Goal: Task Accomplishment & Management: Complete application form

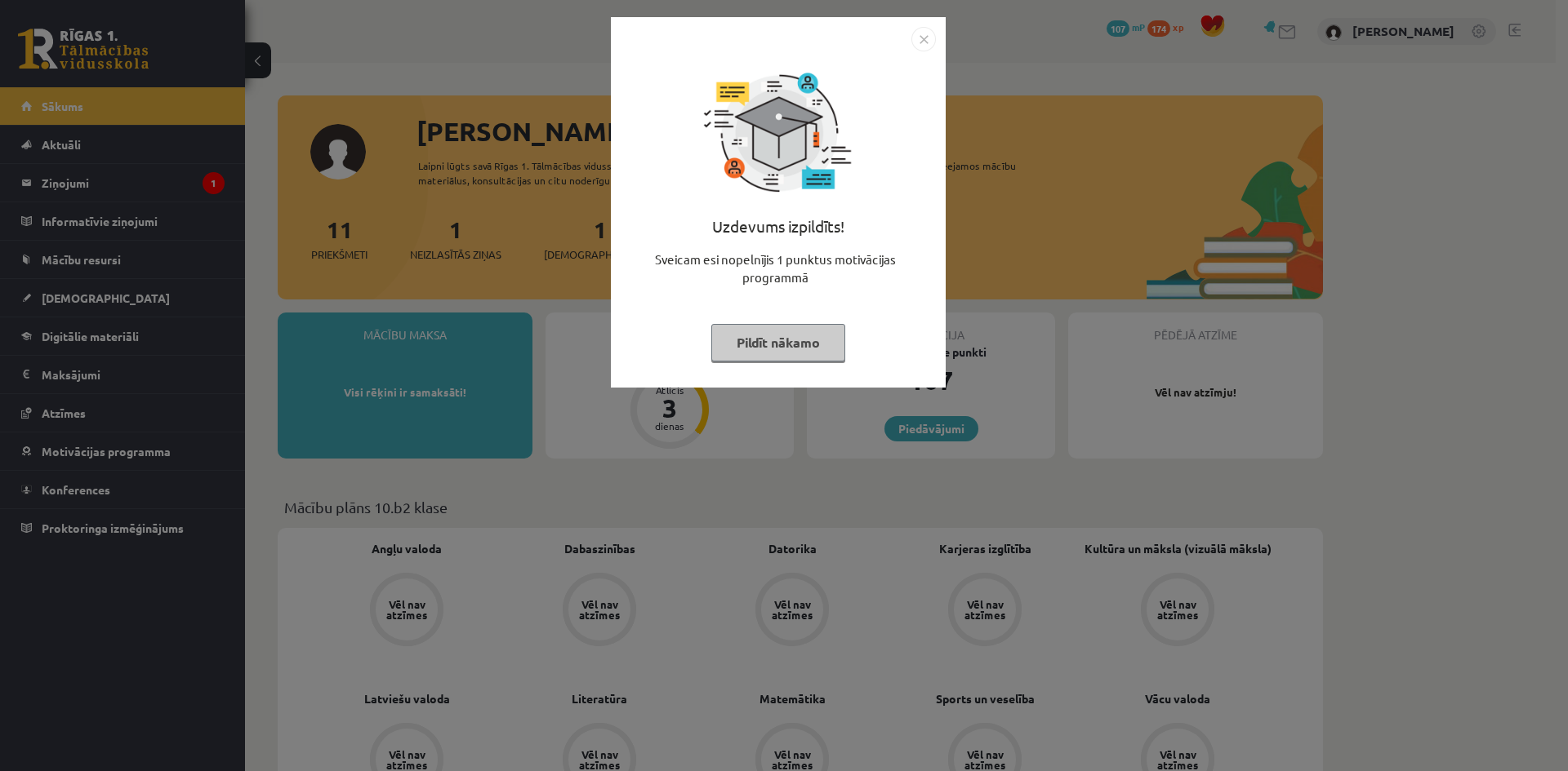
click at [1132, 213] on div "Uzdevums izpildīts! Sveicam esi nopelnījis 1 punktus motivācijas programmā Pild…" at bounding box center [784, 385] width 1568 height 771
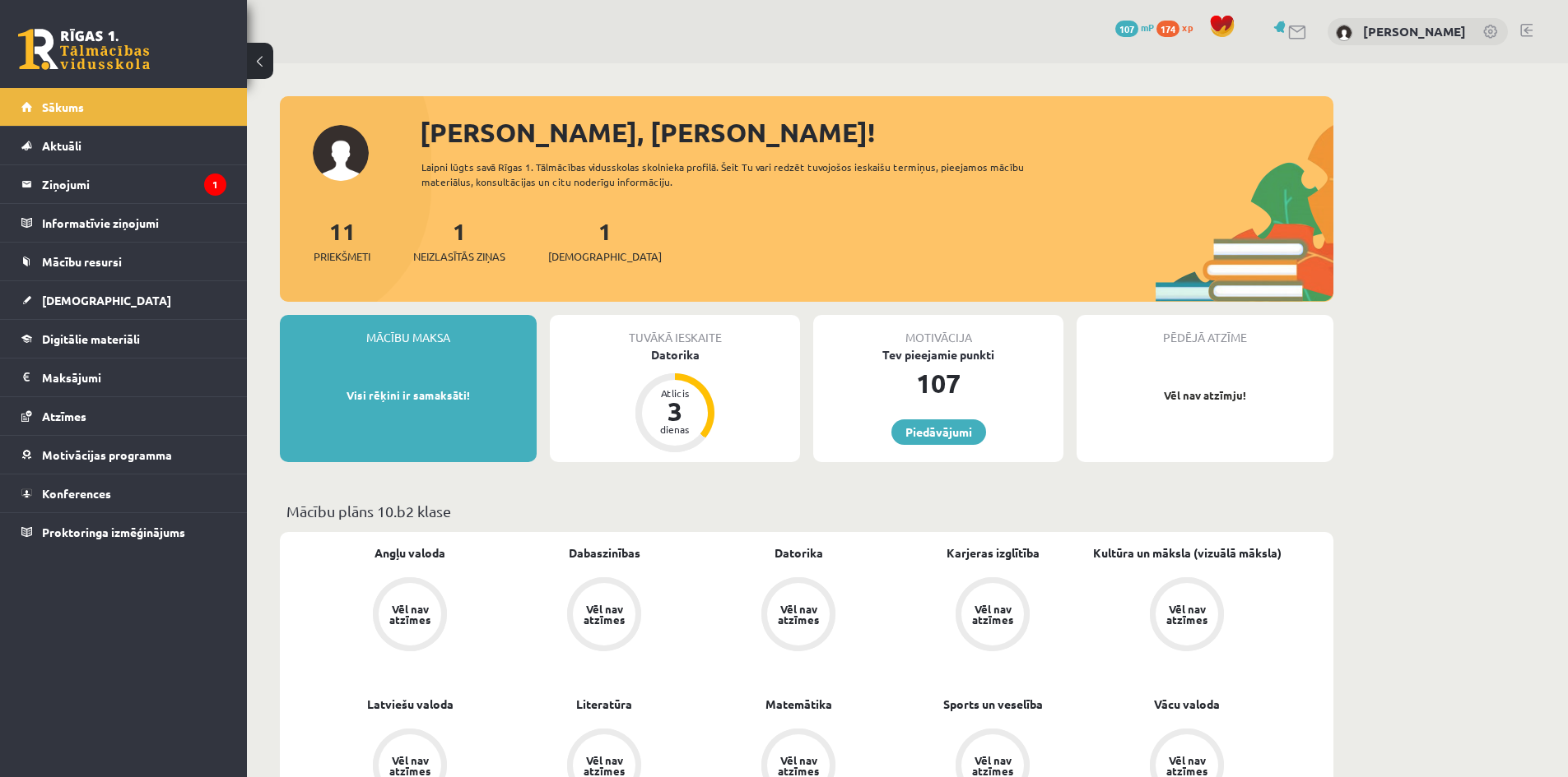
click at [446, 242] on div "1 Neizlasītās ziņas" at bounding box center [459, 240] width 92 height 51
click at [459, 269] on div "11 Priekšmeti 1 Neizlasītās ziņas 1 Ieskaites" at bounding box center [806, 258] width 1053 height 88
click at [360, 253] on span "Priekšmeti" at bounding box center [342, 256] width 57 height 17
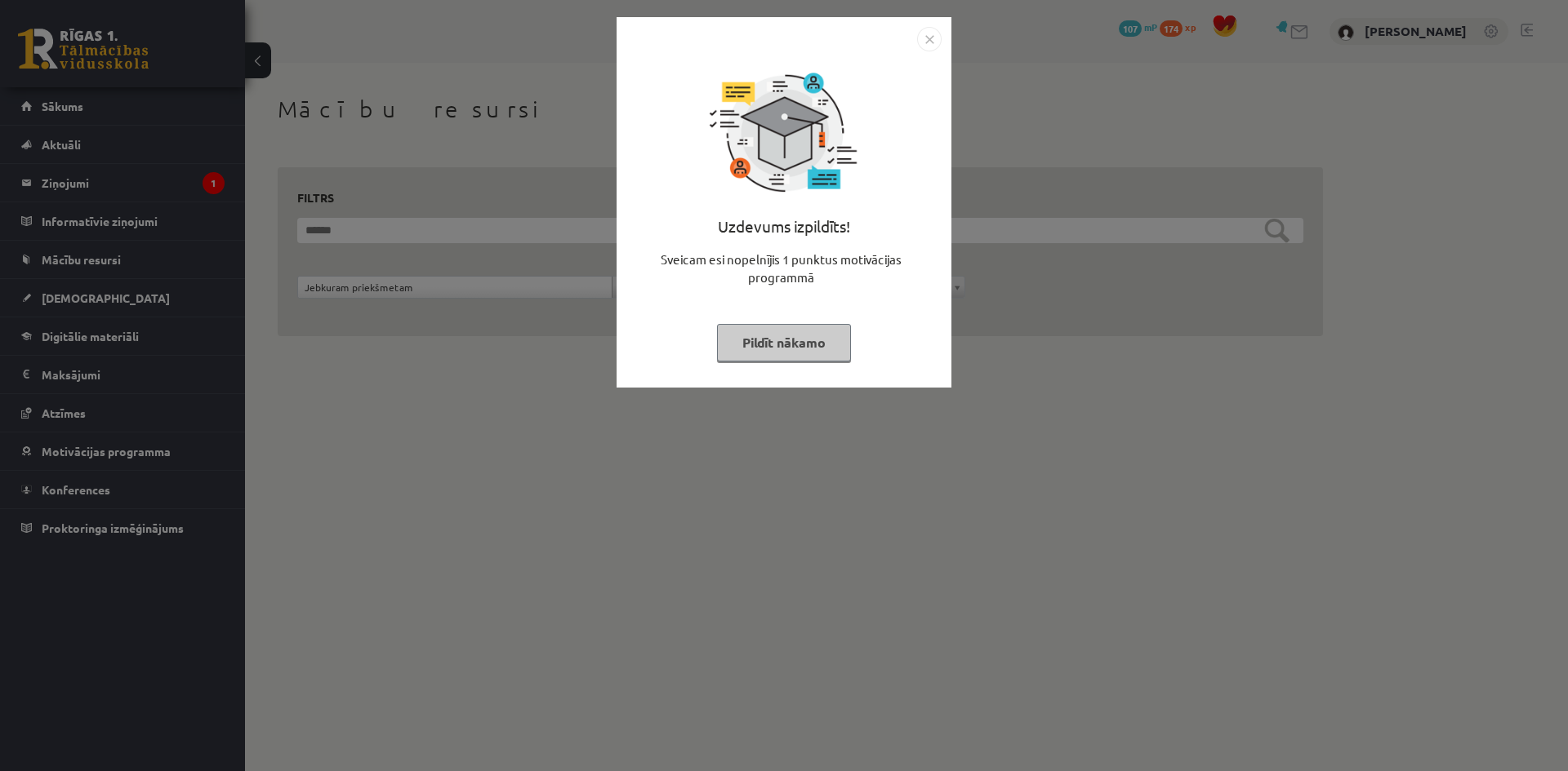
click at [920, 49] on img "Close" at bounding box center [929, 39] width 24 height 24
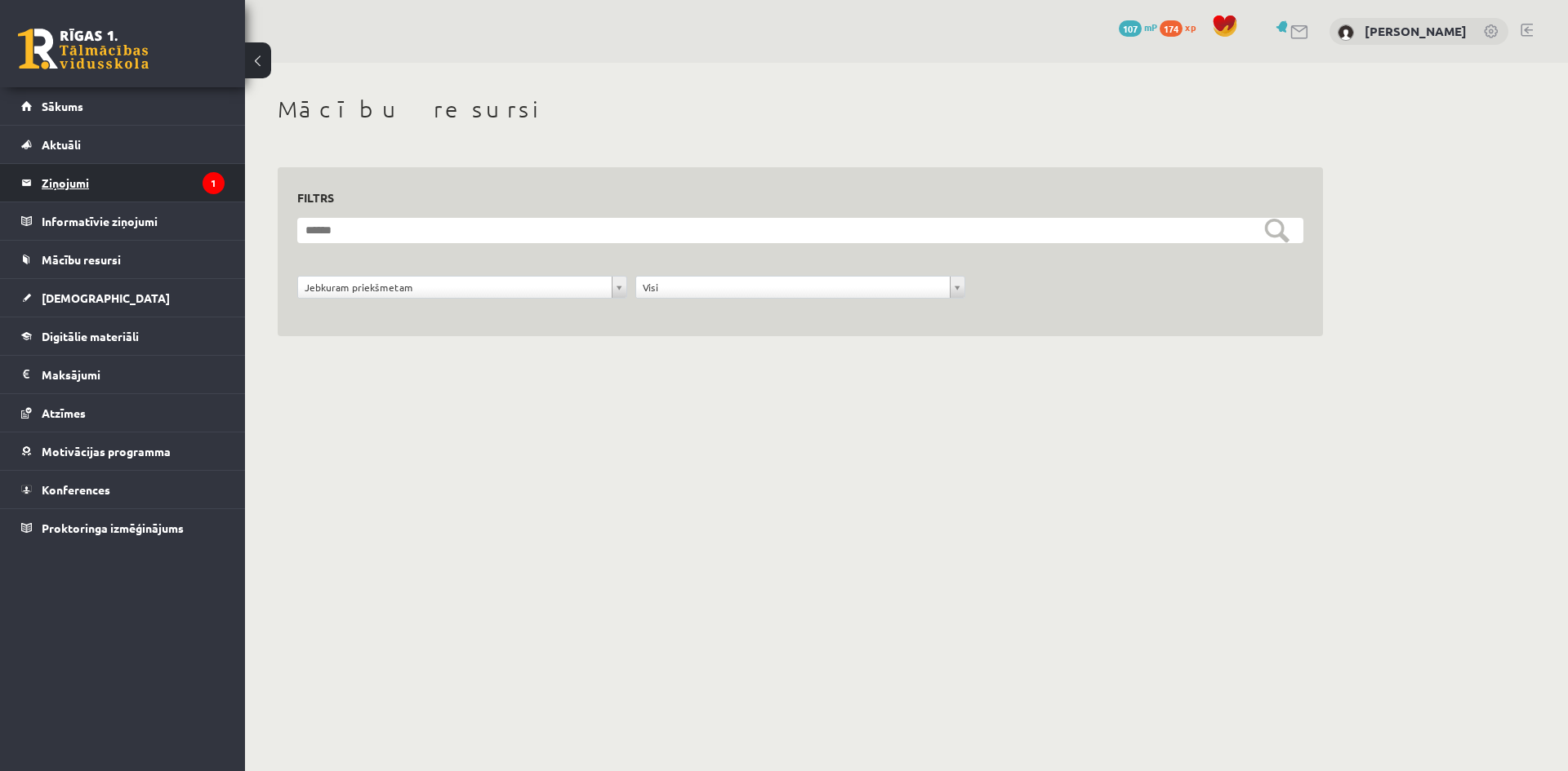
click at [64, 172] on legend "Ziņojumi 1" at bounding box center [133, 182] width 183 height 37
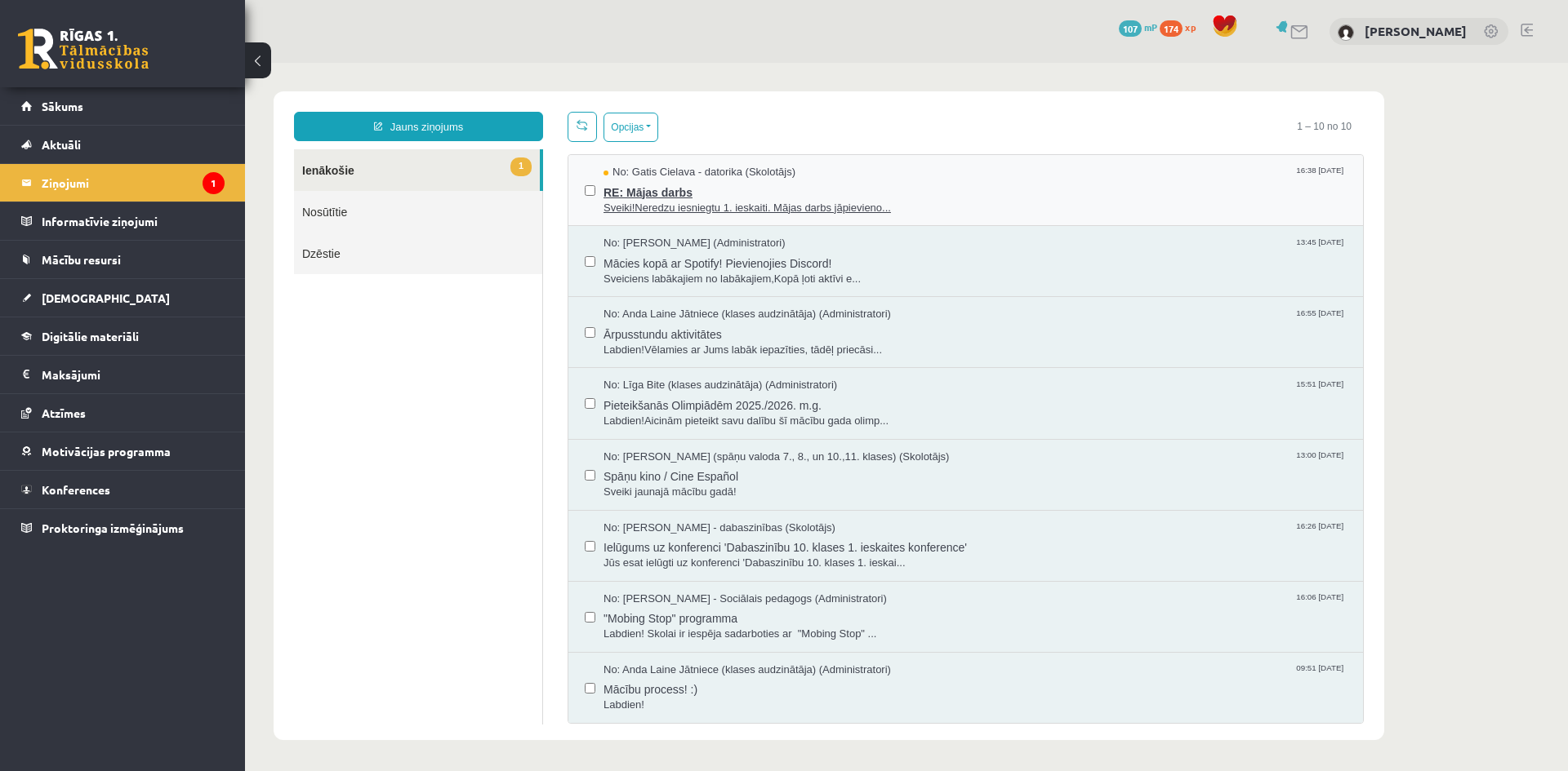
click at [692, 205] on span "Sveiki!Neredzu iesniegtu 1. ieskaiti. Mājas darbs jāpievieno..." at bounding box center [974, 209] width 743 height 16
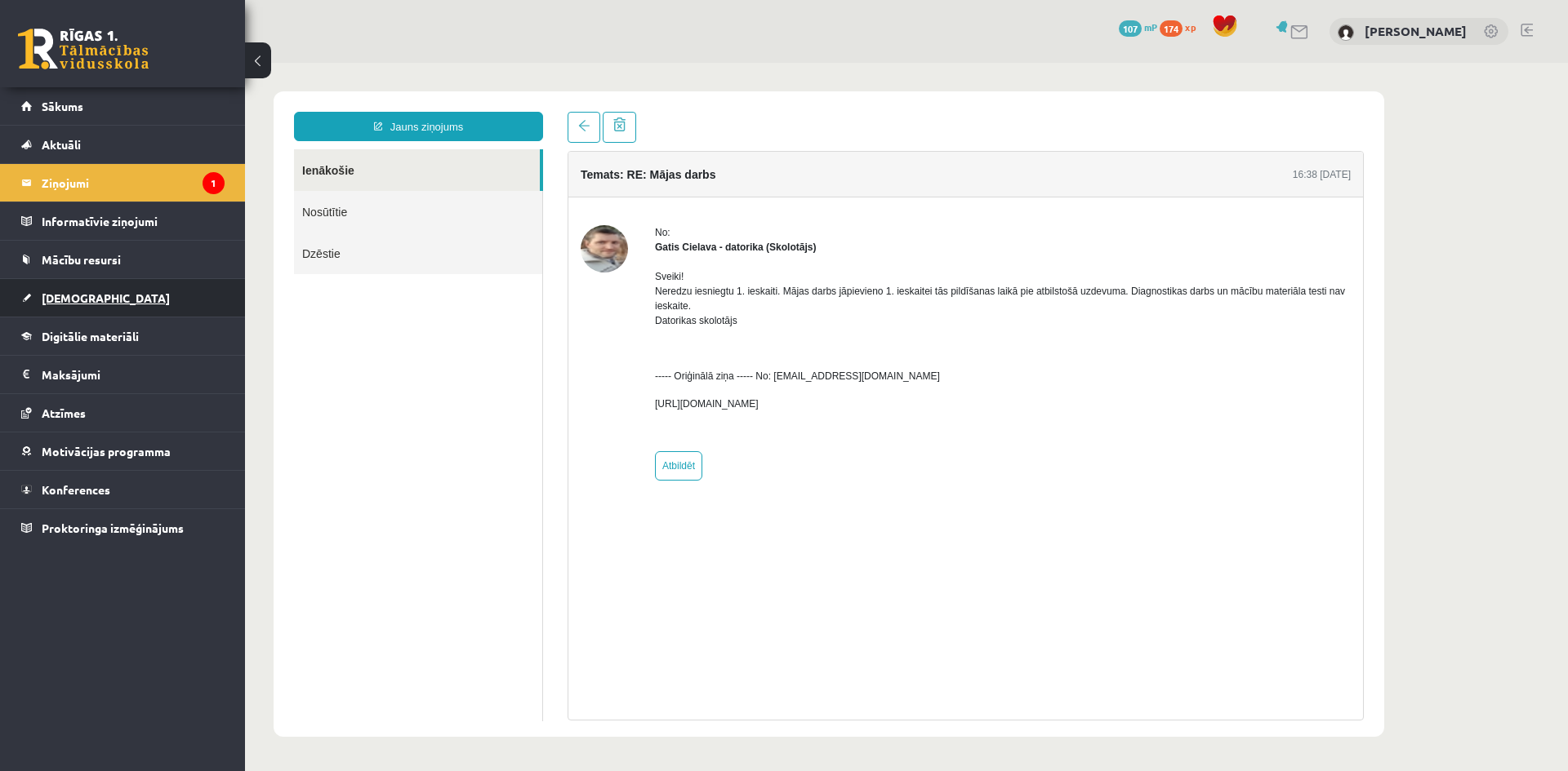
click at [76, 305] on link "[DEMOGRAPHIC_DATA]" at bounding box center [122, 297] width 203 height 37
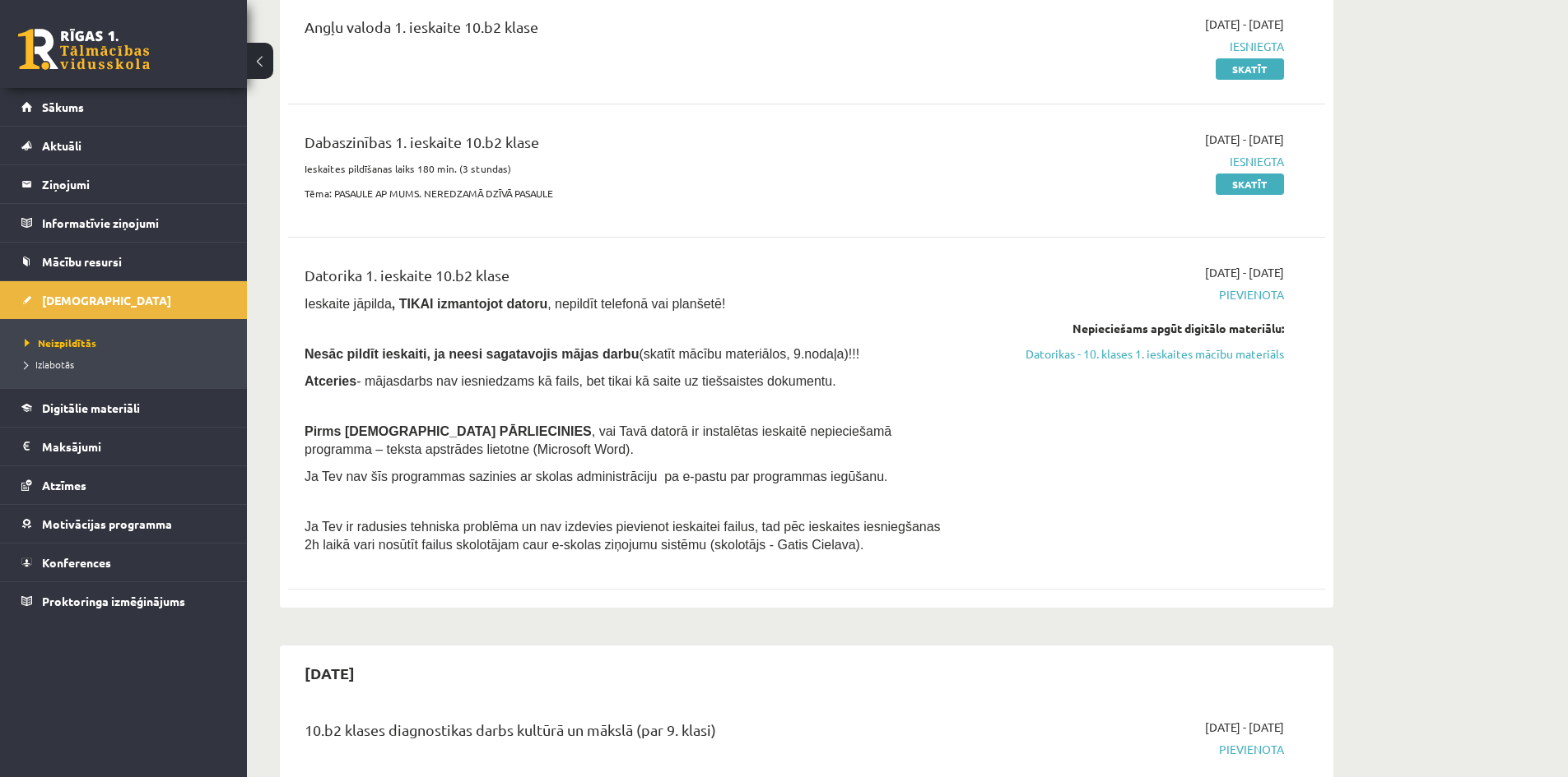
scroll to position [247, 0]
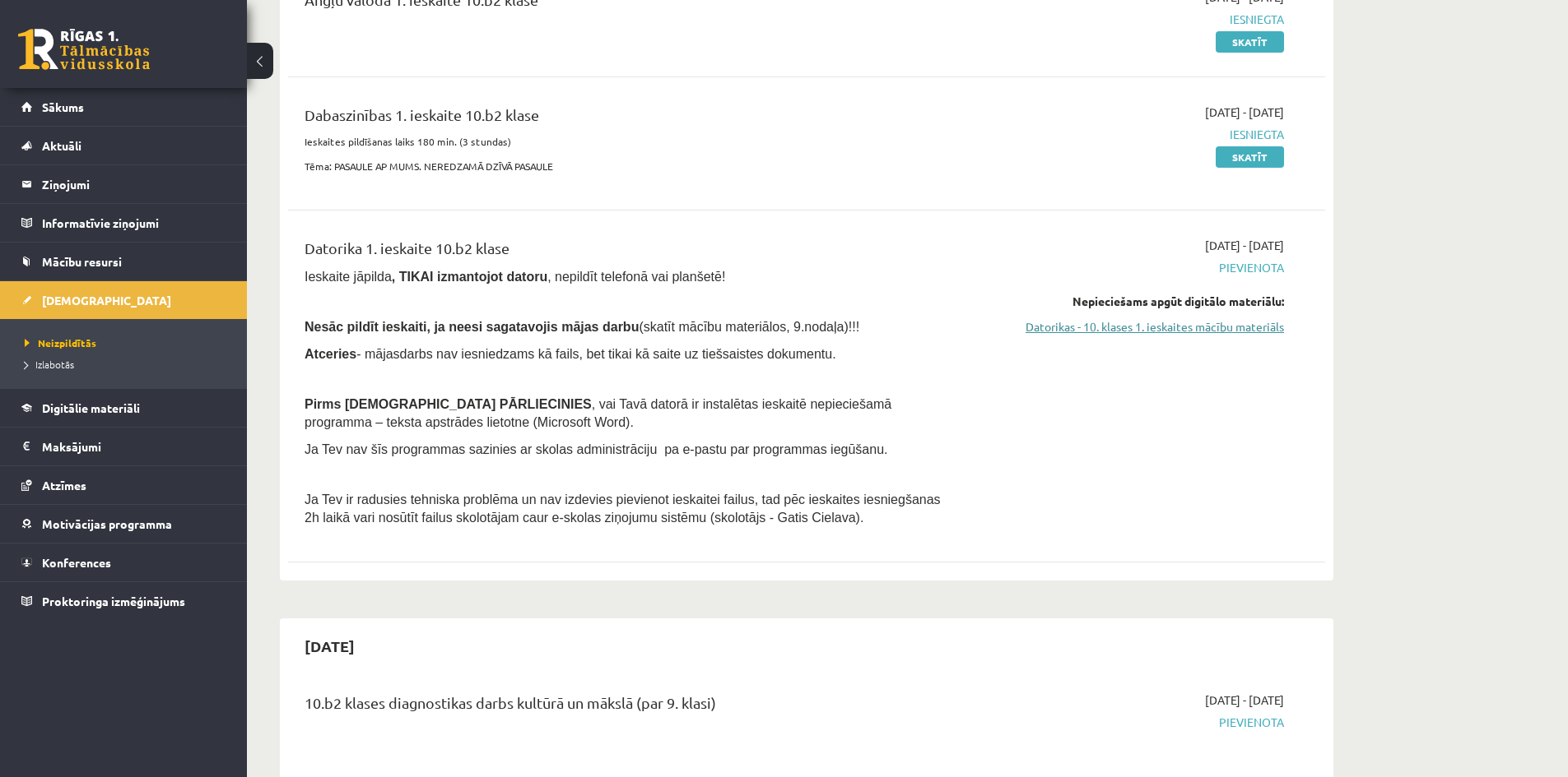
click at [1157, 335] on link "Datorikas - 10. klases 1. ieskaites mācību materiāls" at bounding box center [1128, 327] width 310 height 18
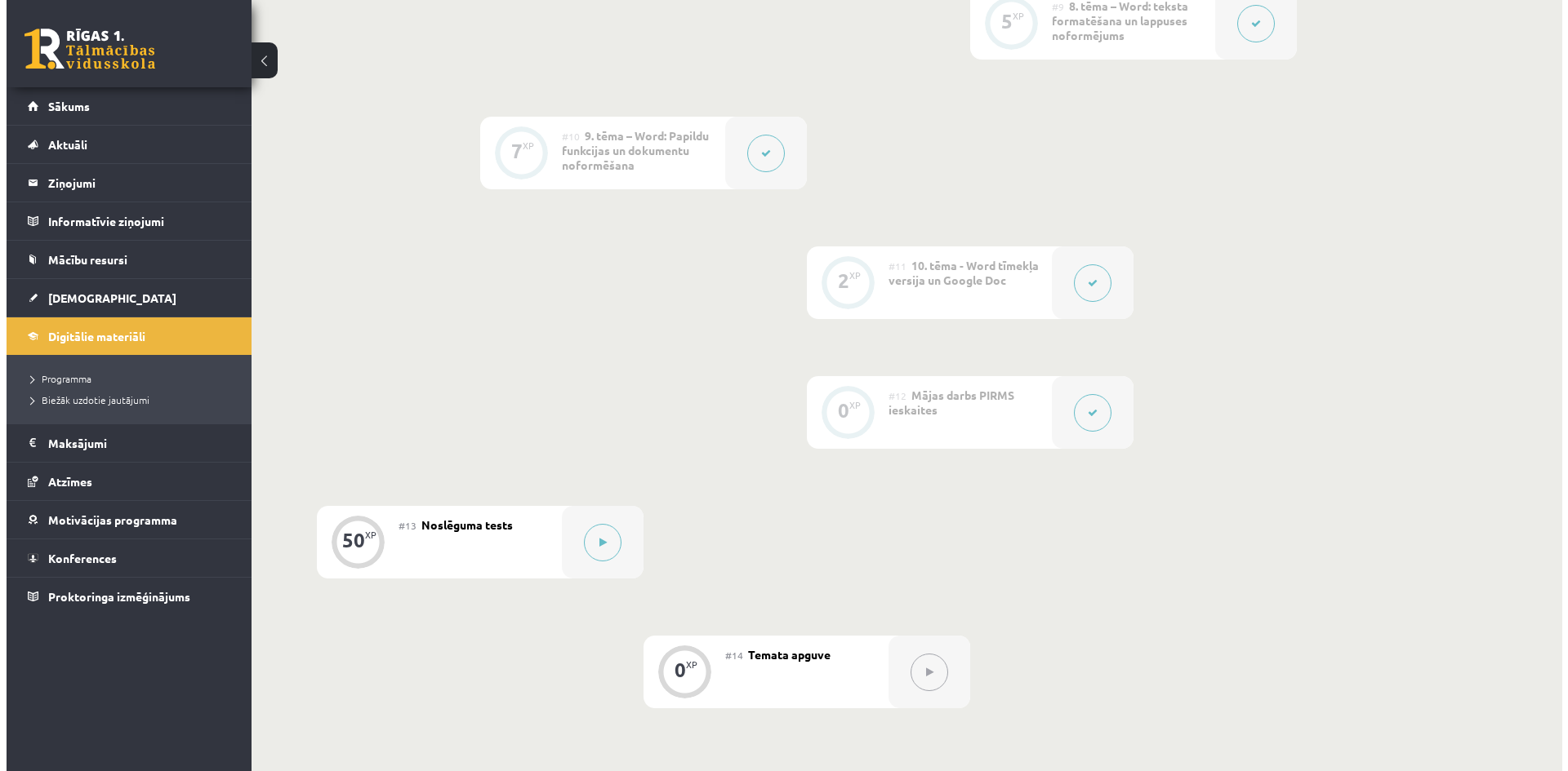
scroll to position [1774, 0]
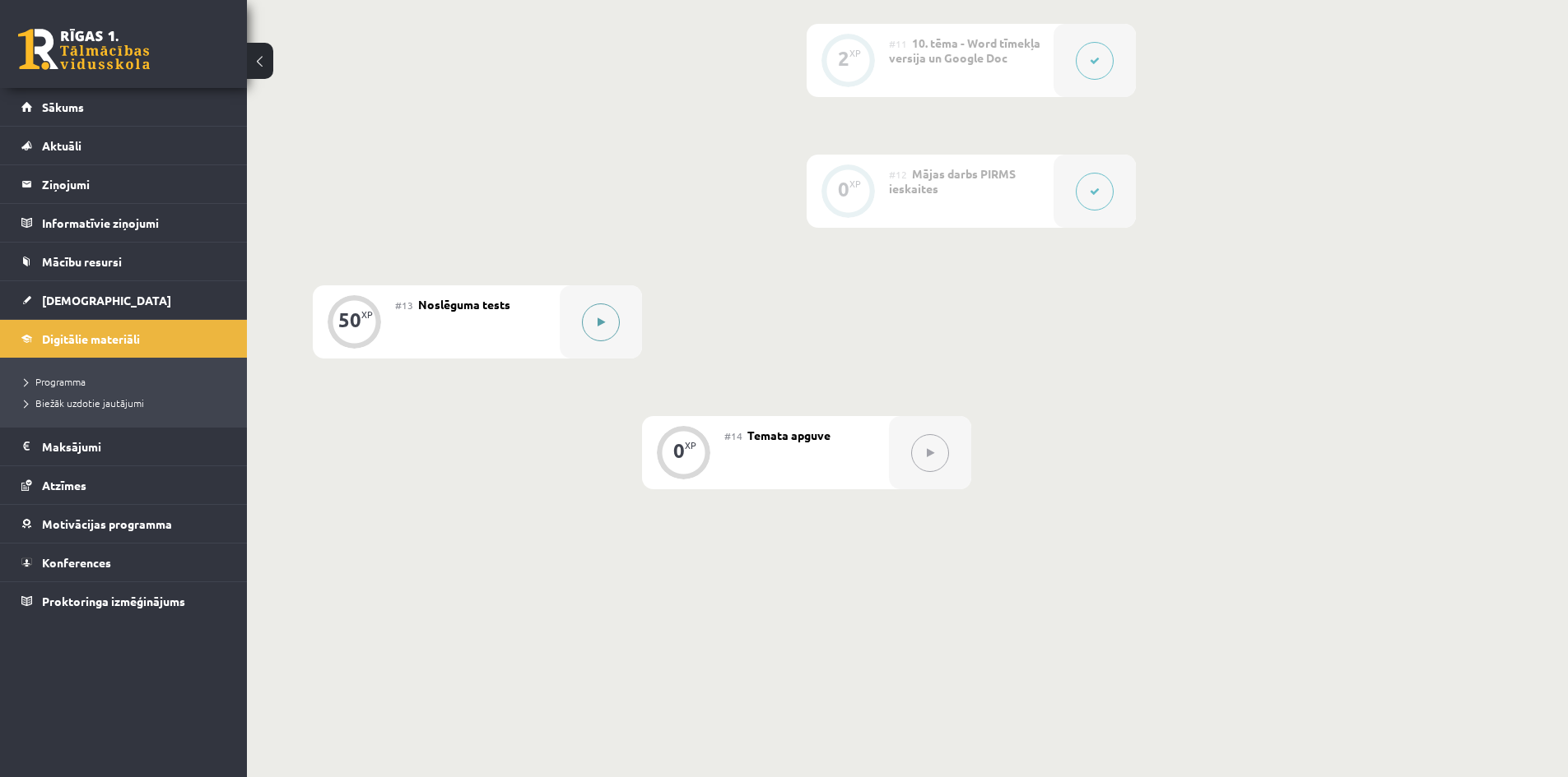
click at [592, 333] on button at bounding box center [600, 322] width 38 height 38
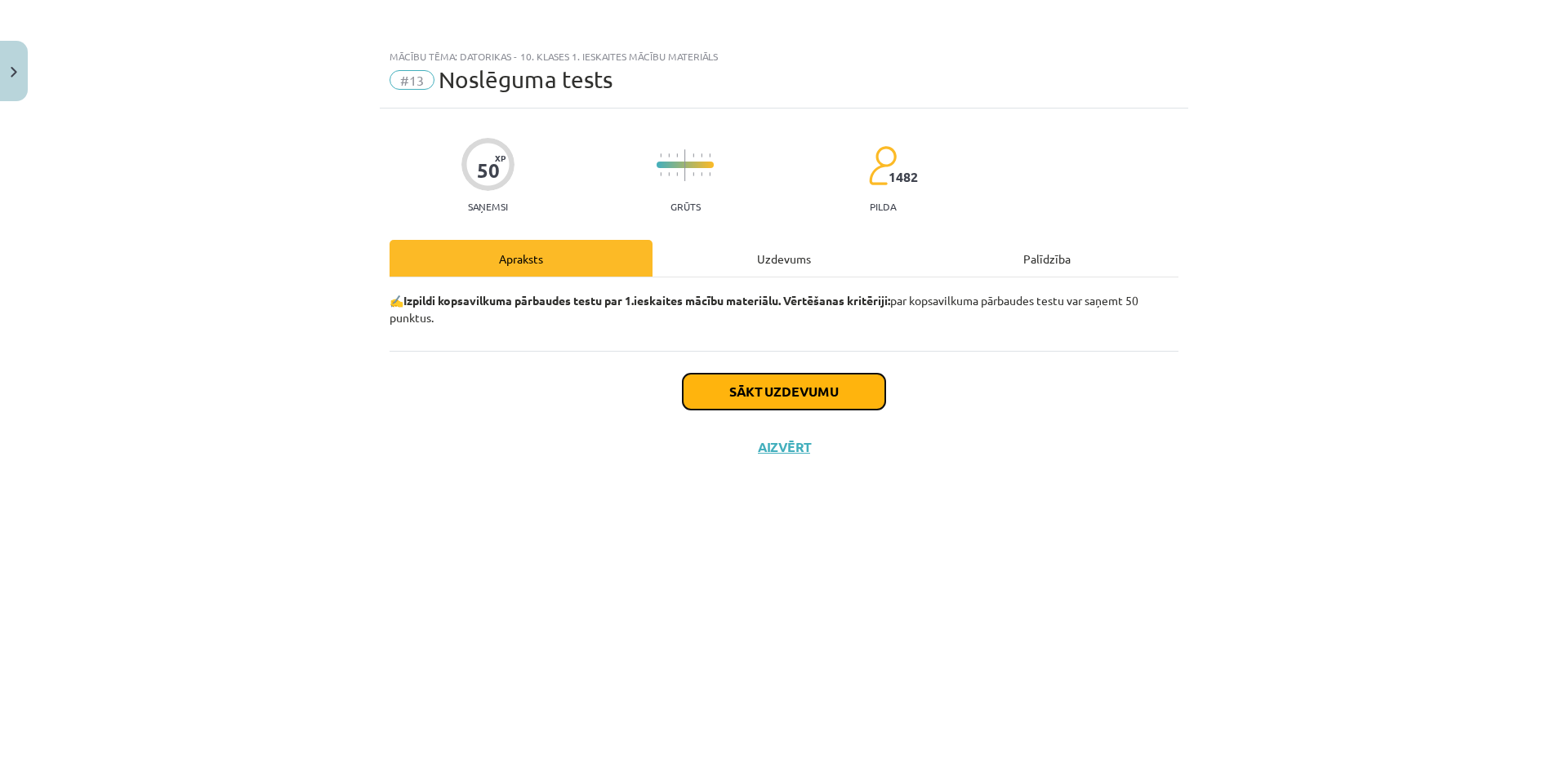
click at [787, 395] on button "Sākt uzdevumu" at bounding box center [784, 391] width 202 height 36
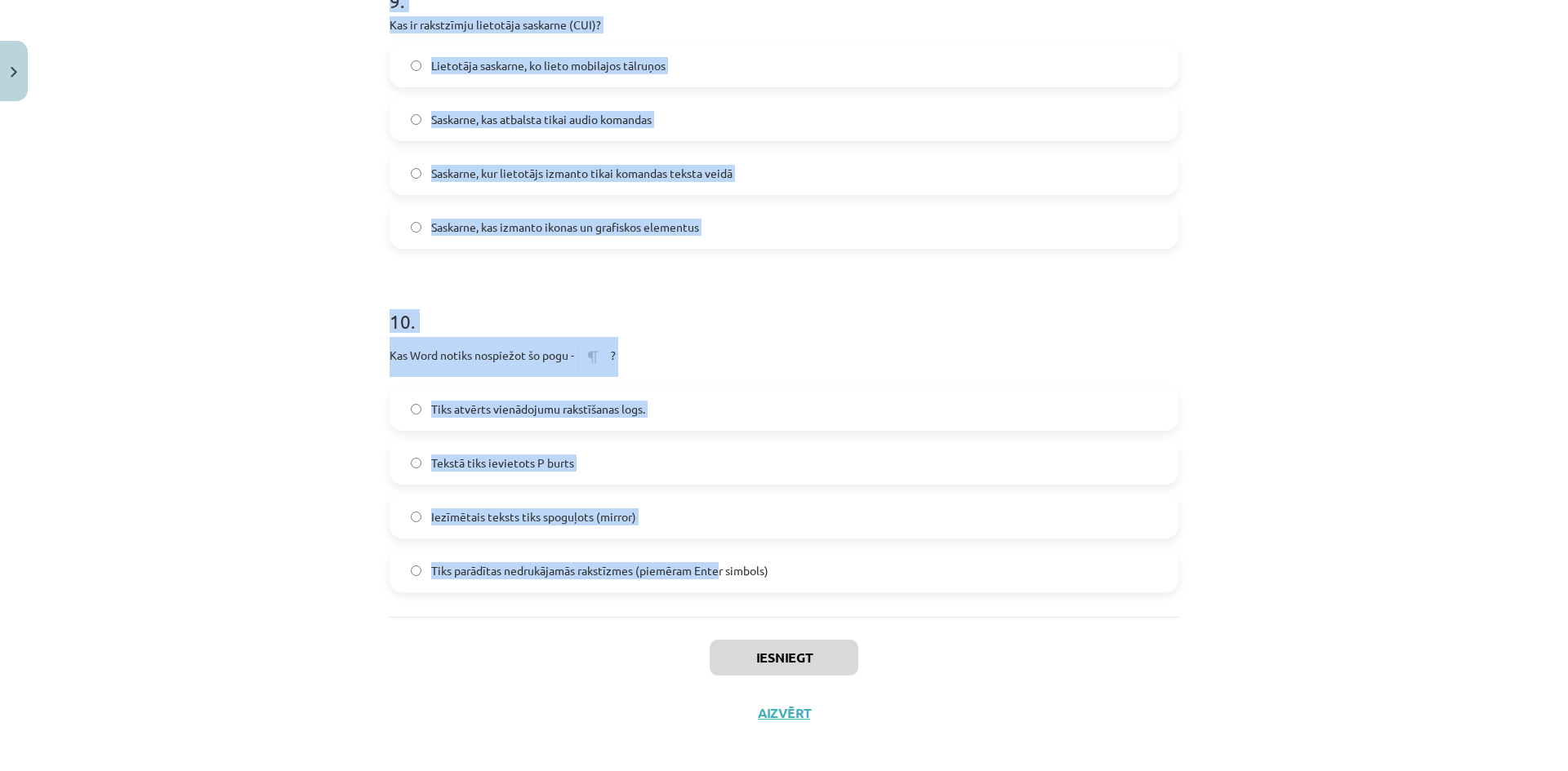
scroll to position [2887, 0]
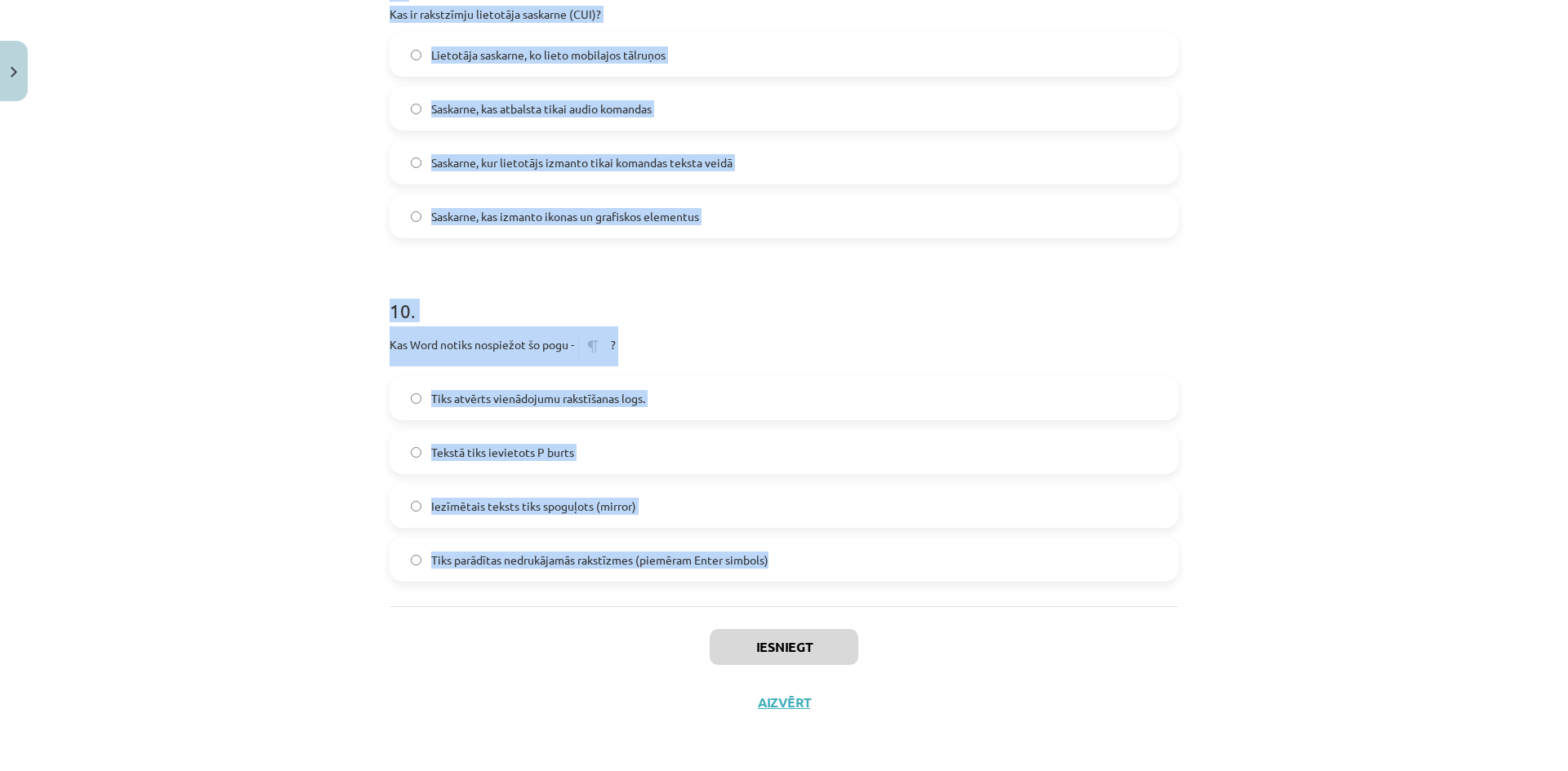
drag, startPoint x: 363, startPoint y: 362, endPoint x: 880, endPoint y: 578, distance: 560.3
click at [880, 578] on div "Mācību tēma: Datorikas - 10. klases 1. ieskaites mācību materiāls #13 Noslēguma…" at bounding box center [784, 385] width 1568 height 771
copy form "1 . Kas ir draiveri (dziņi)? Sistēmas programmas, kas vada ierīču darbību, piem…"
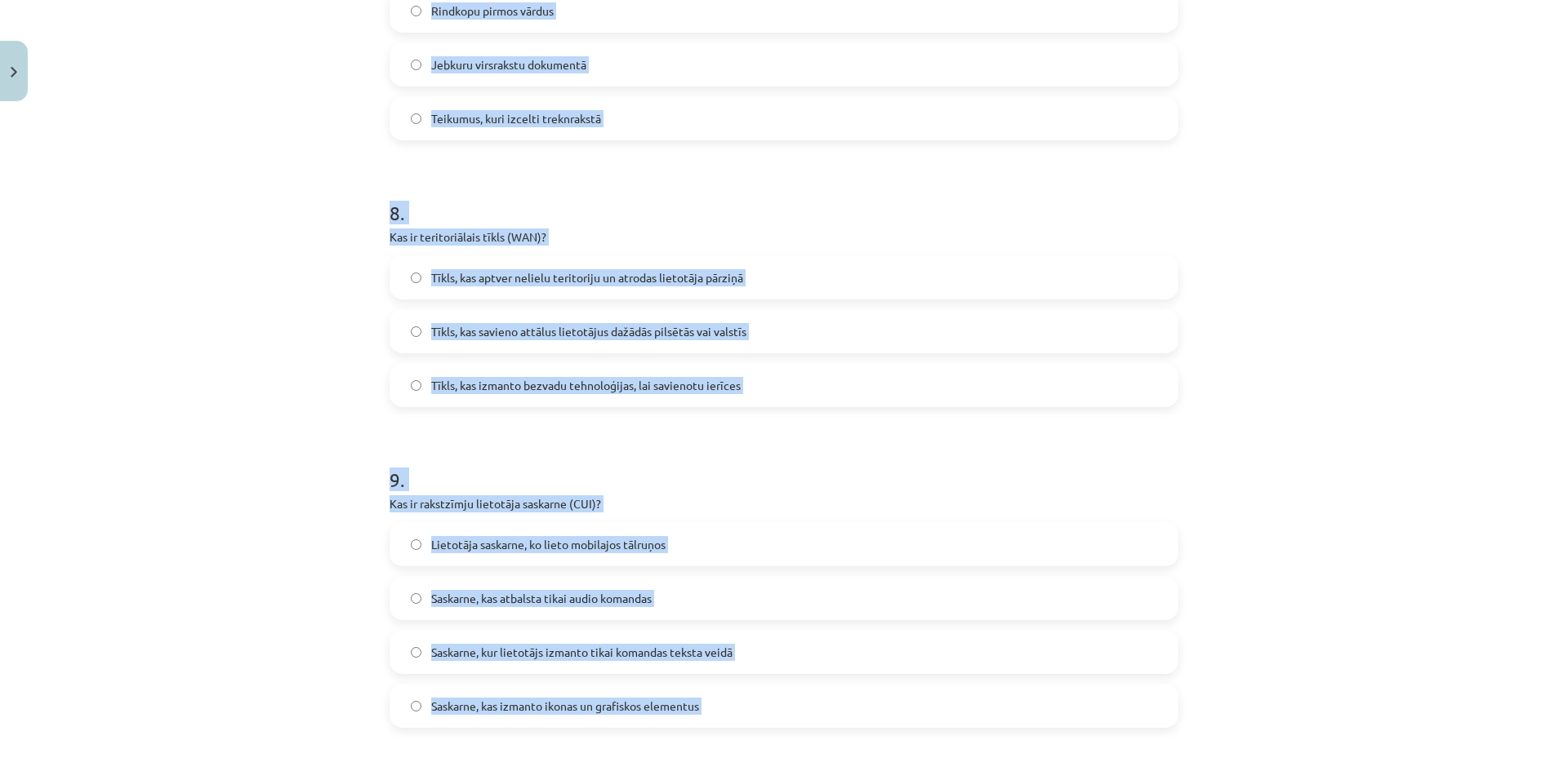
click at [264, 267] on div "Mācību tēma: Datorikas - 10. klases 1. ieskaites mācību materiāls #13 Noslēguma…" at bounding box center [784, 385] width 1568 height 771
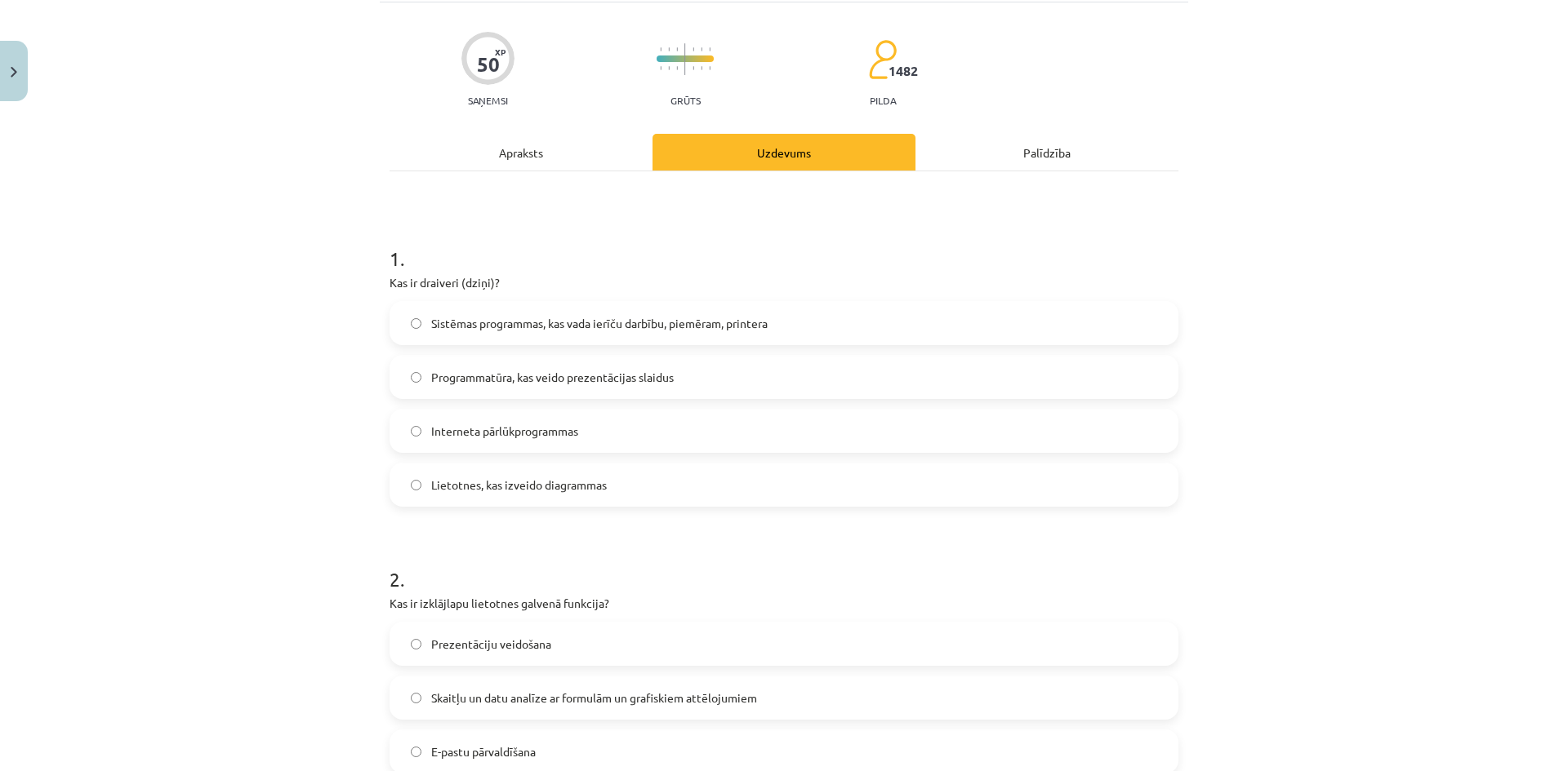
scroll to position [0, 0]
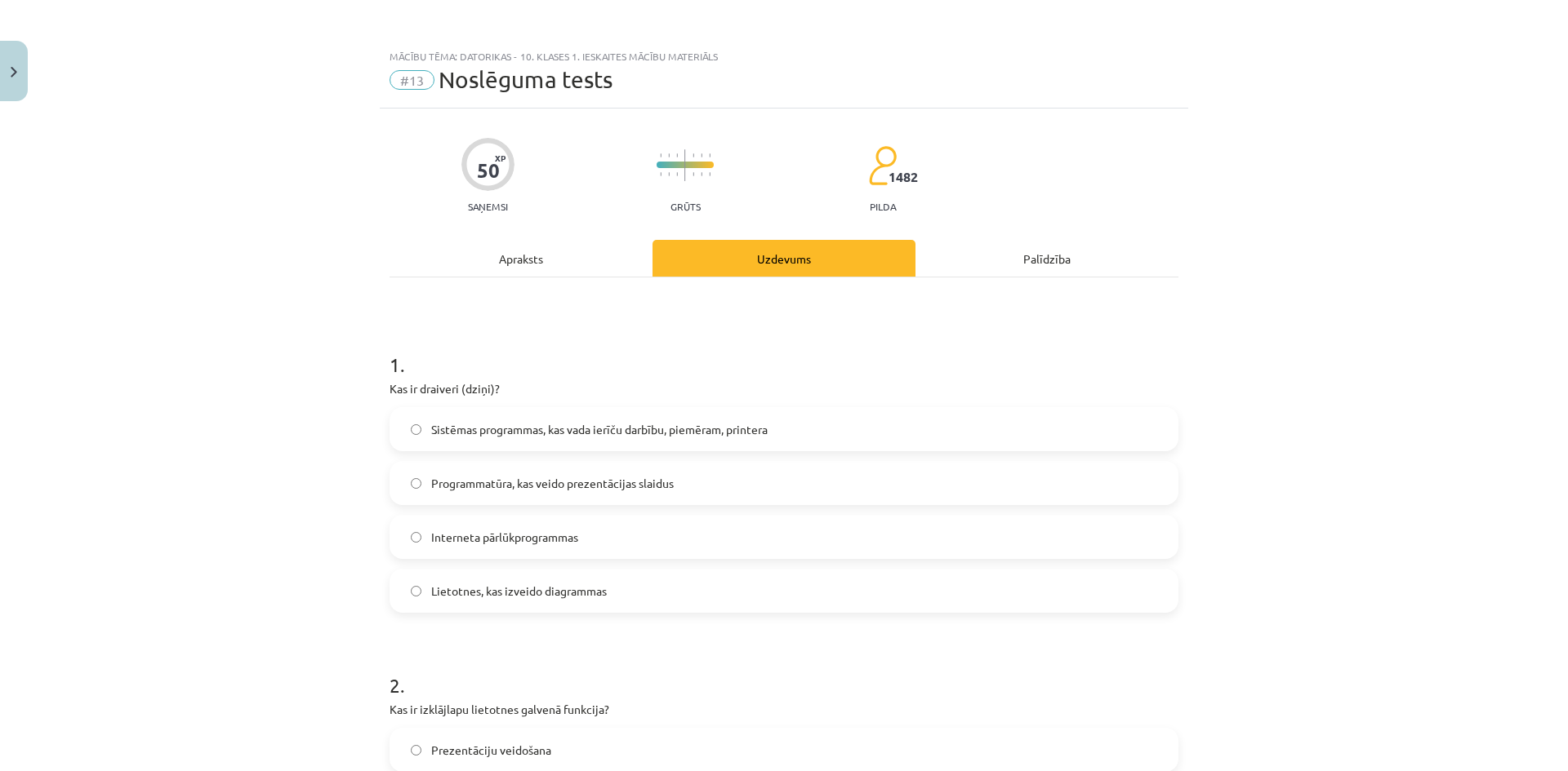
click at [526, 434] on span "Sistēmas programmas, kas vada ierīču darbību, piemēram, printera" at bounding box center [600, 429] width 336 height 17
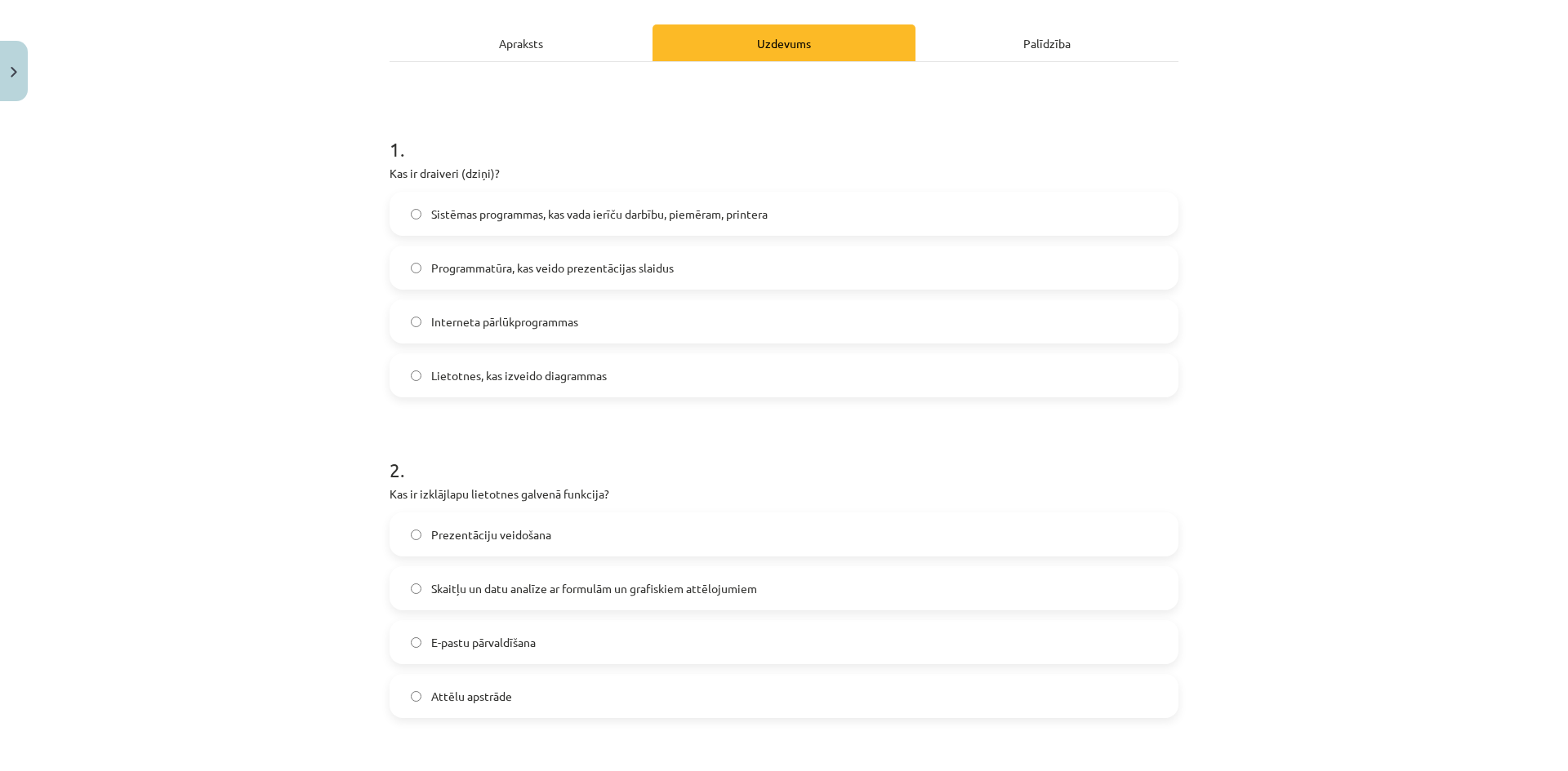
scroll to position [245, 0]
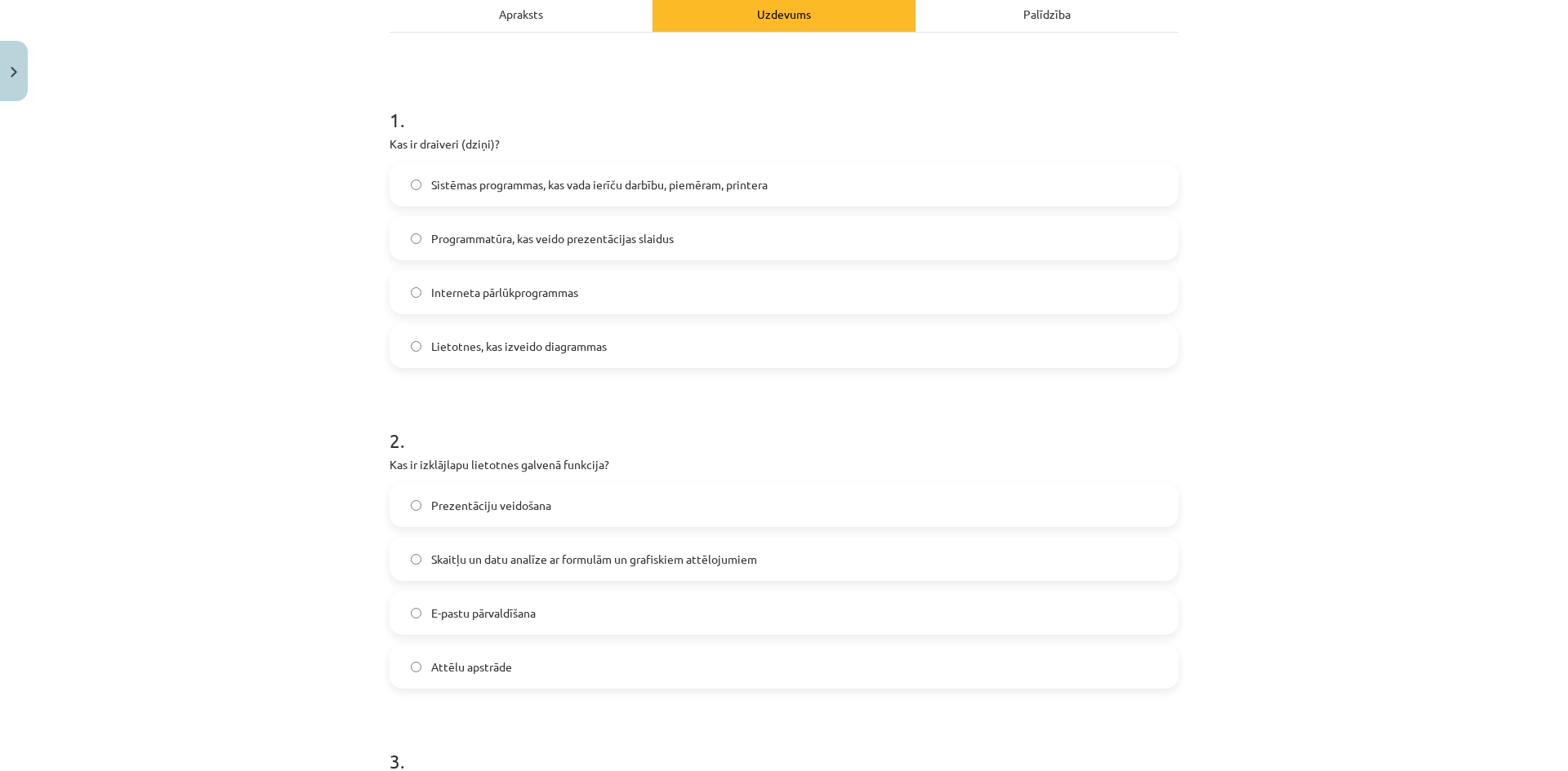
click at [535, 564] on span "Skaitļu un datu analīze ar formulām un grafiskiem attēlojumiem" at bounding box center [594, 559] width 326 height 17
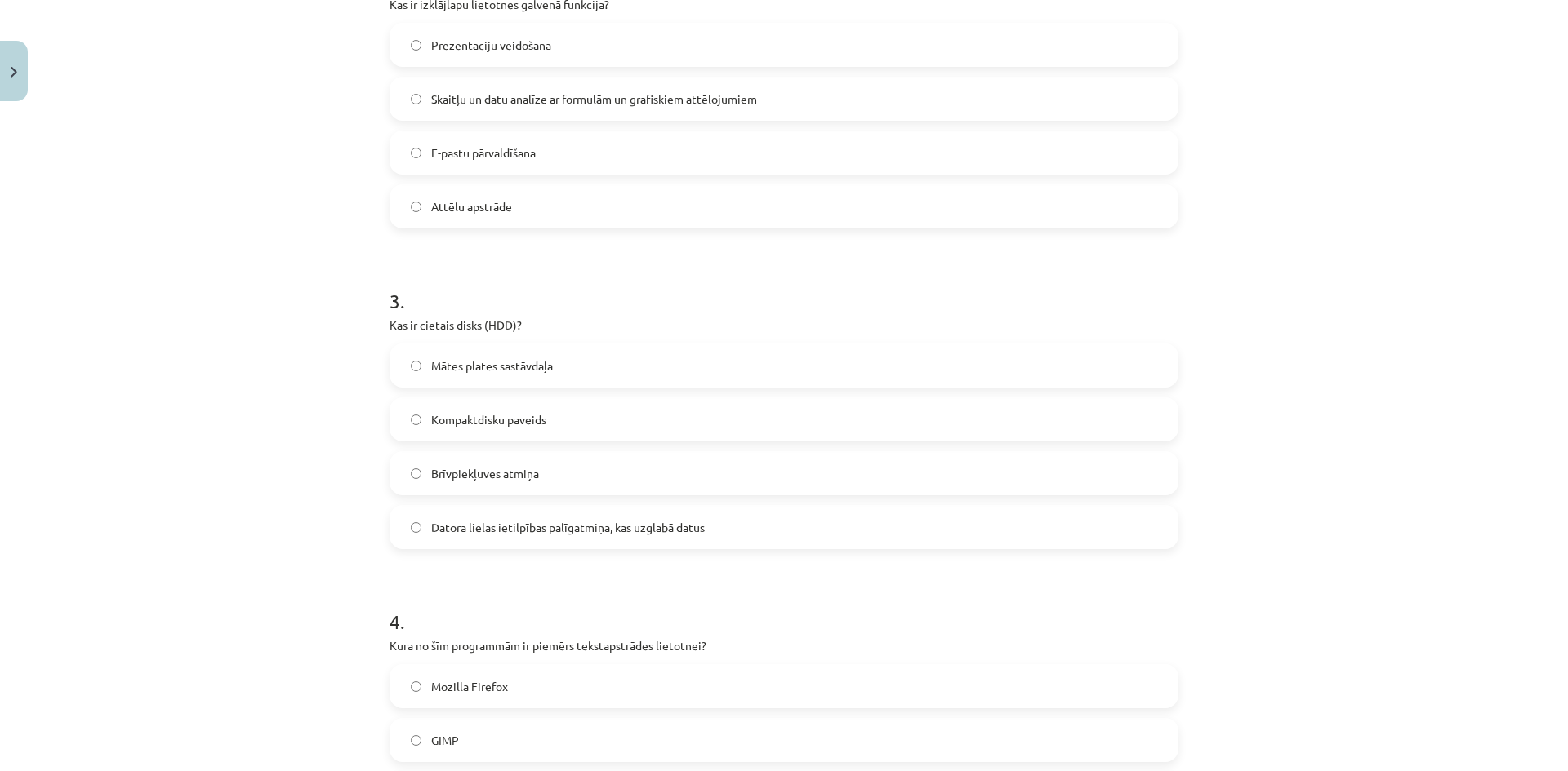
scroll to position [734, 0]
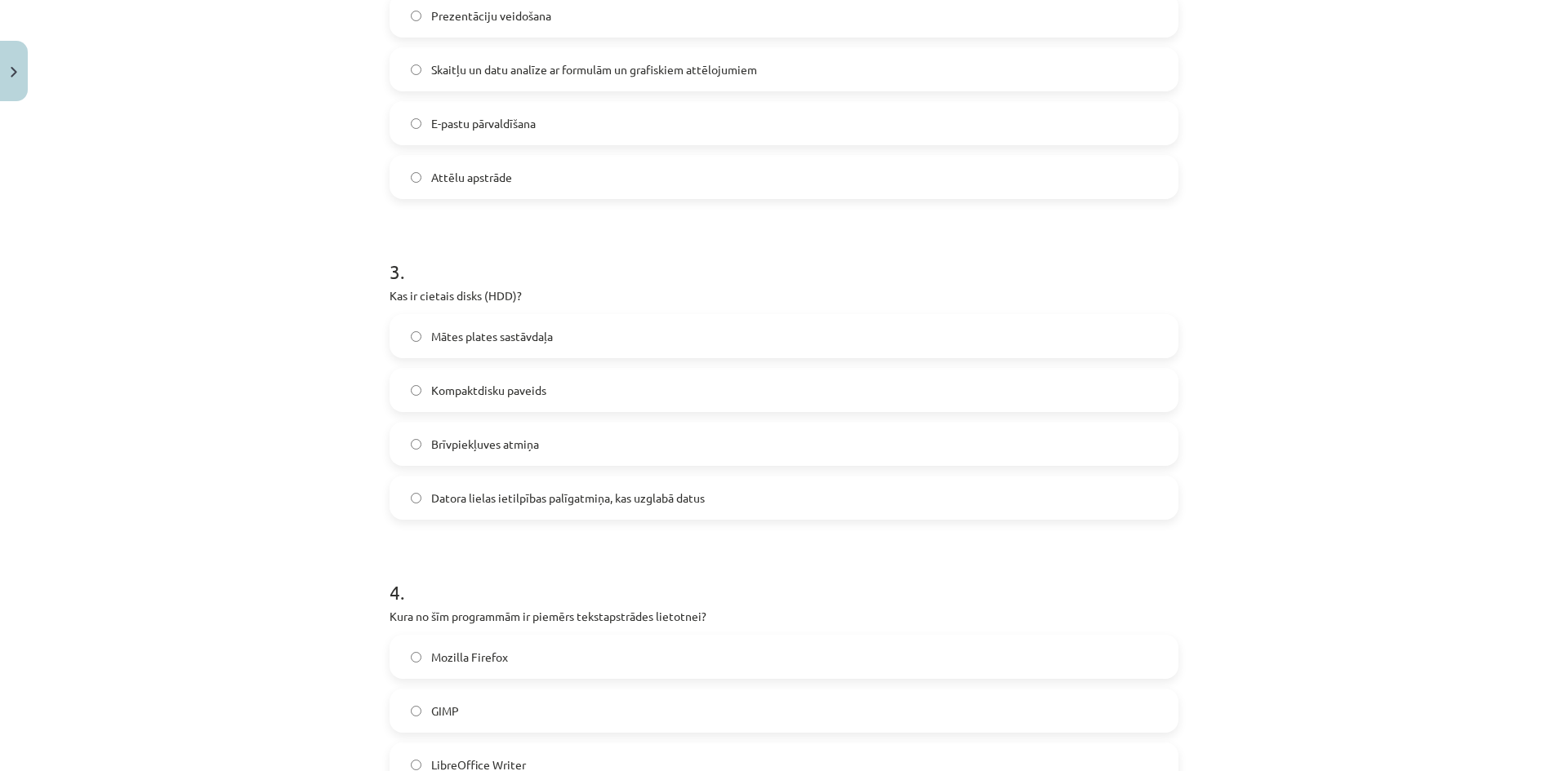
click at [575, 511] on label "Datora lielas ietilpības palīgatmiņa, kas uzglabā datus" at bounding box center [784, 497] width 785 height 41
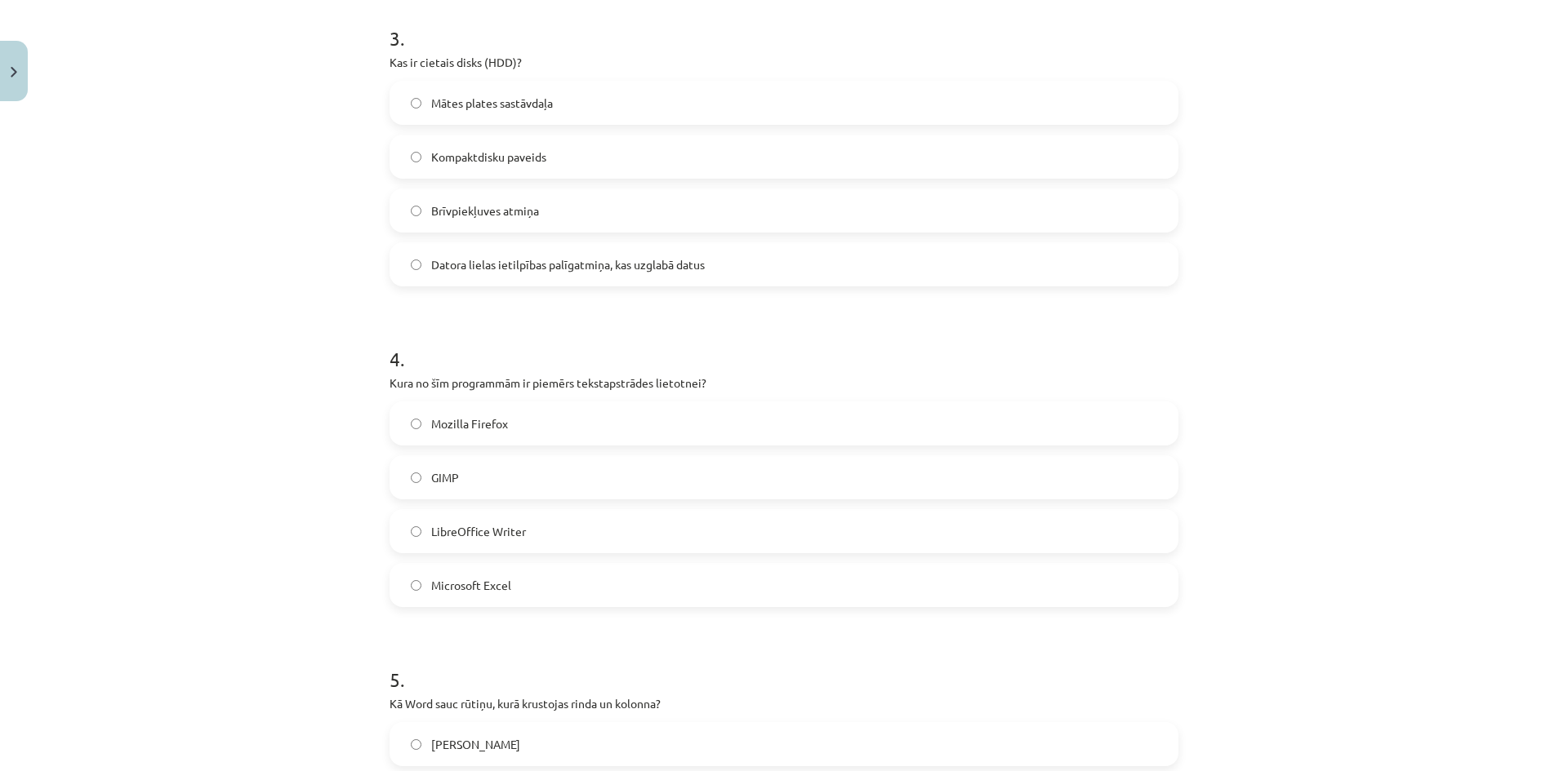
scroll to position [1061, 0]
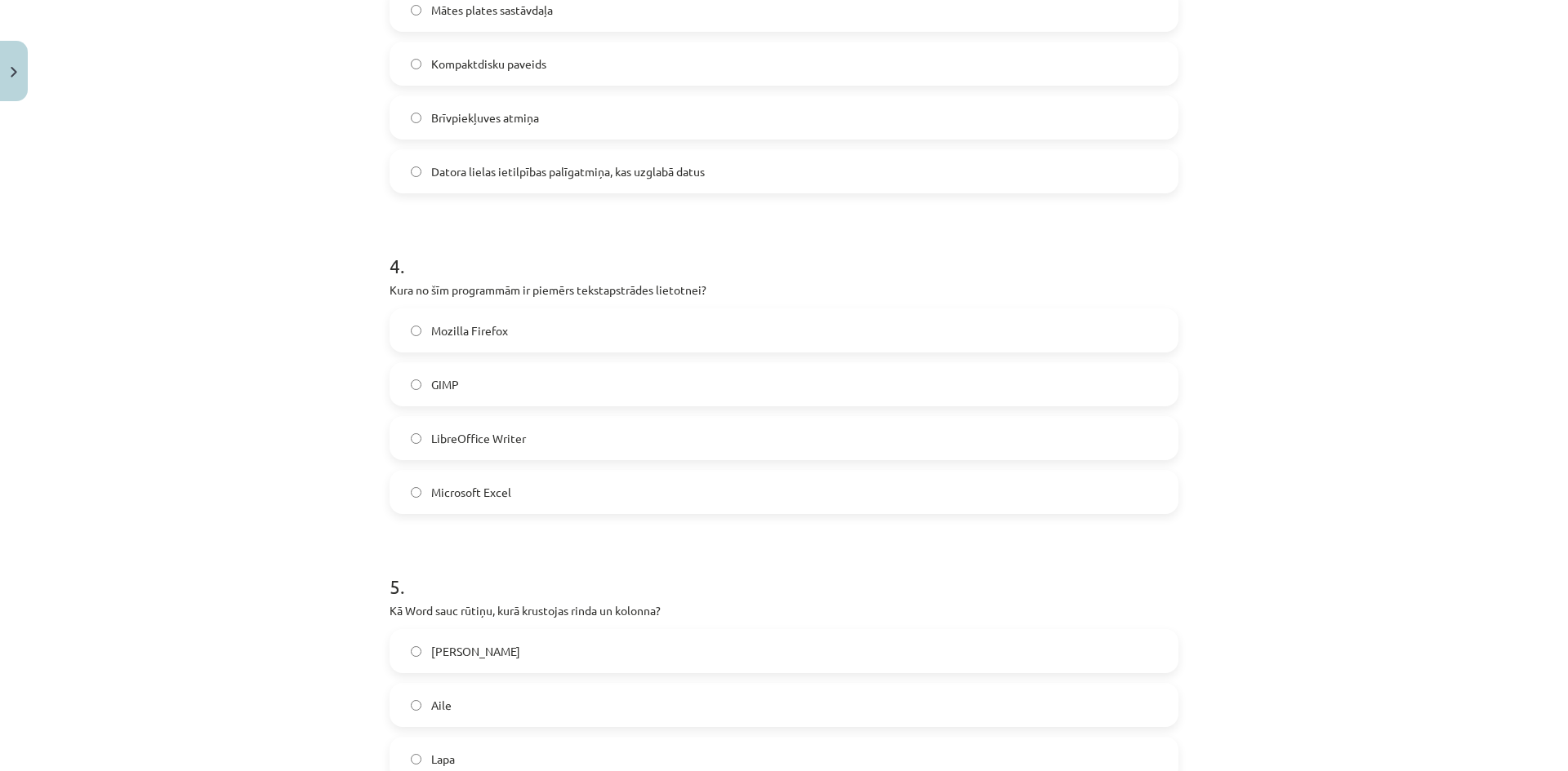
click at [580, 451] on label "LibreOffice Writer" at bounding box center [784, 438] width 785 height 41
click at [499, 307] on div "4 . Kura no šīm programmām ir piemērs tekstapstrādes lietotnei? Mozilla Firefox…" at bounding box center [784, 370] width 789 height 288
click at [503, 319] on label "Mozilla Firefox" at bounding box center [784, 330] width 785 height 41
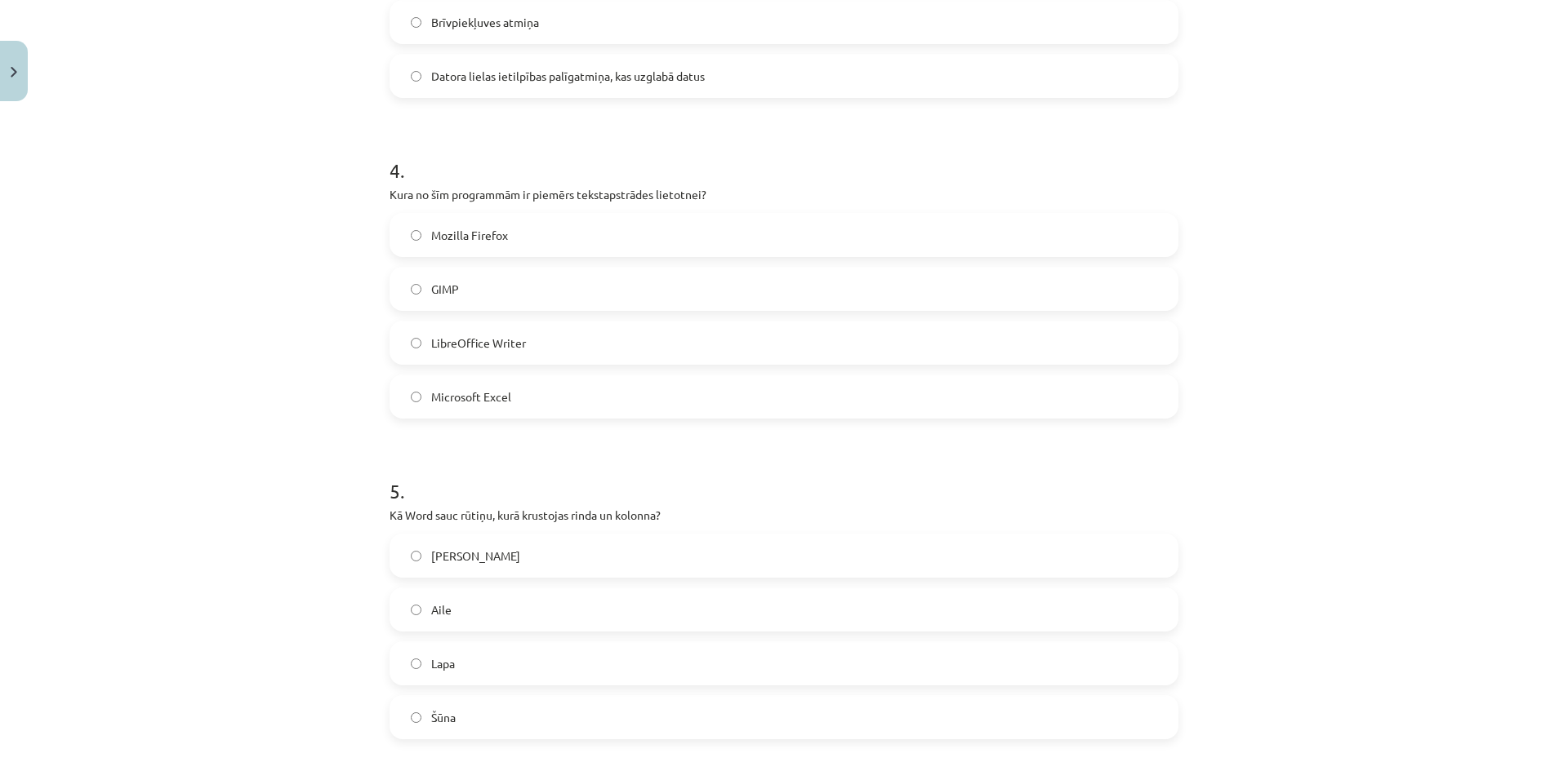
scroll to position [1306, 0]
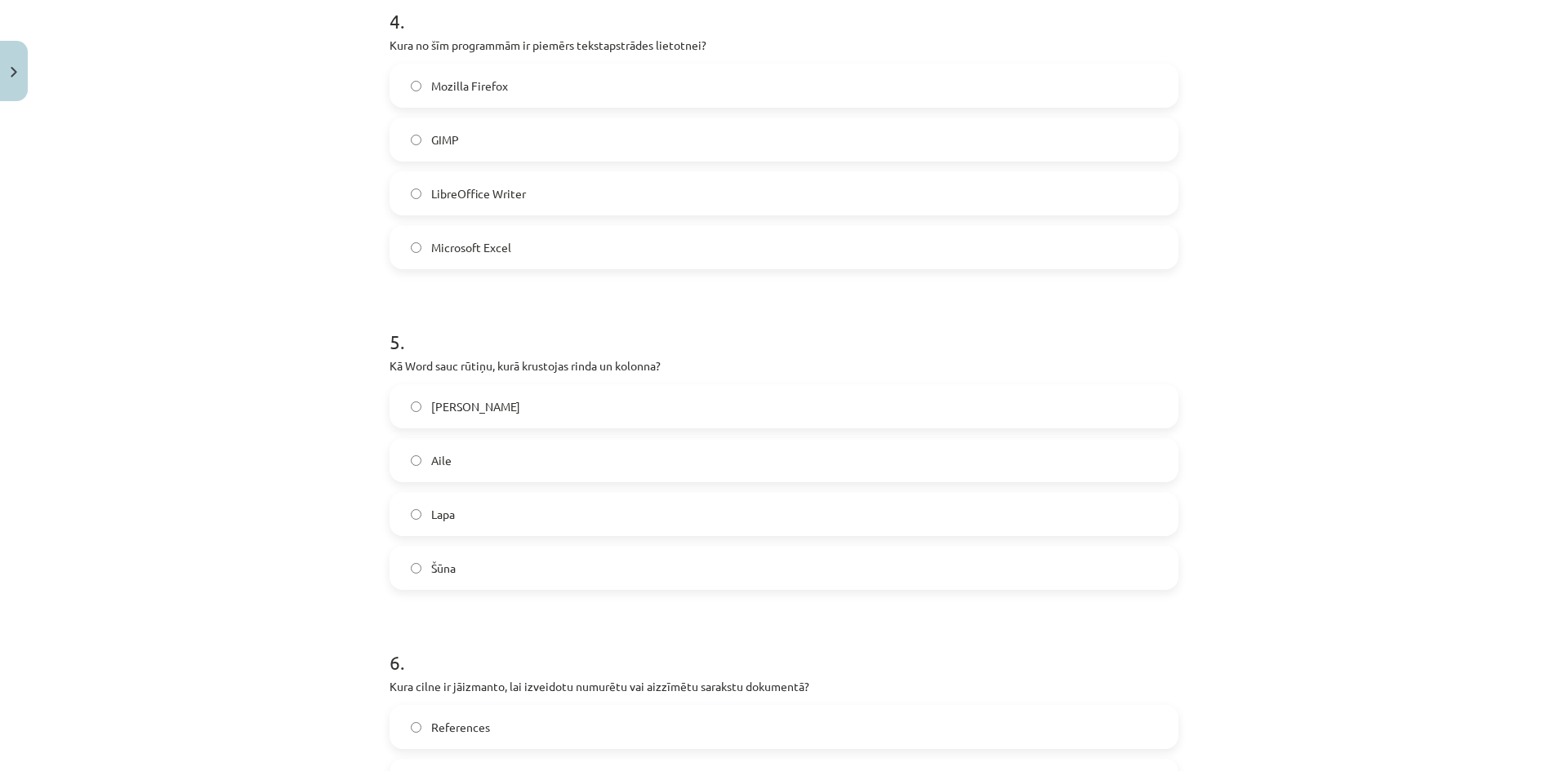
click at [470, 241] on span "Microsoft Excel" at bounding box center [472, 248] width 80 height 17
click at [499, 567] on label "Šūna" at bounding box center [784, 568] width 785 height 41
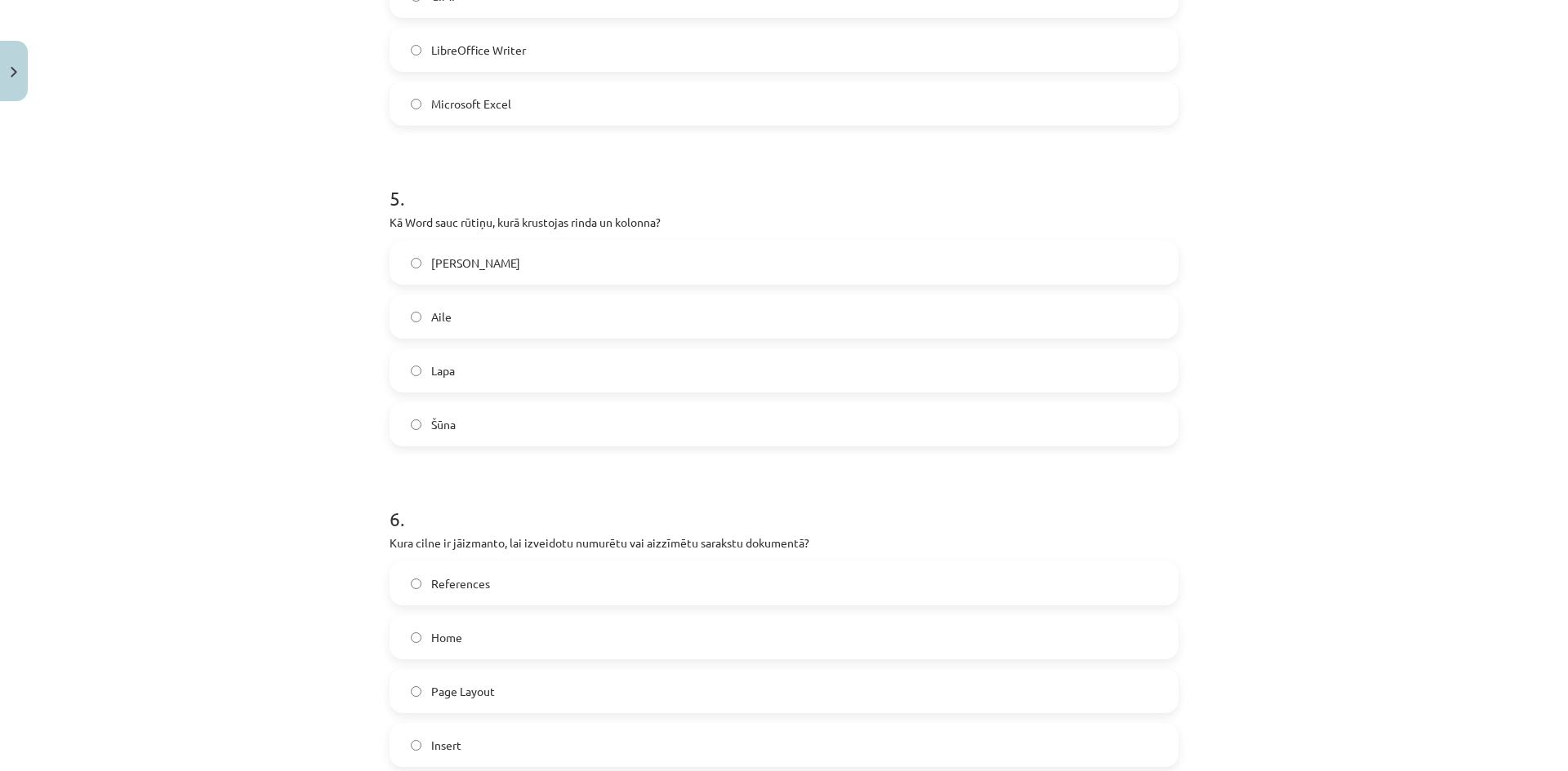
scroll to position [1633, 0]
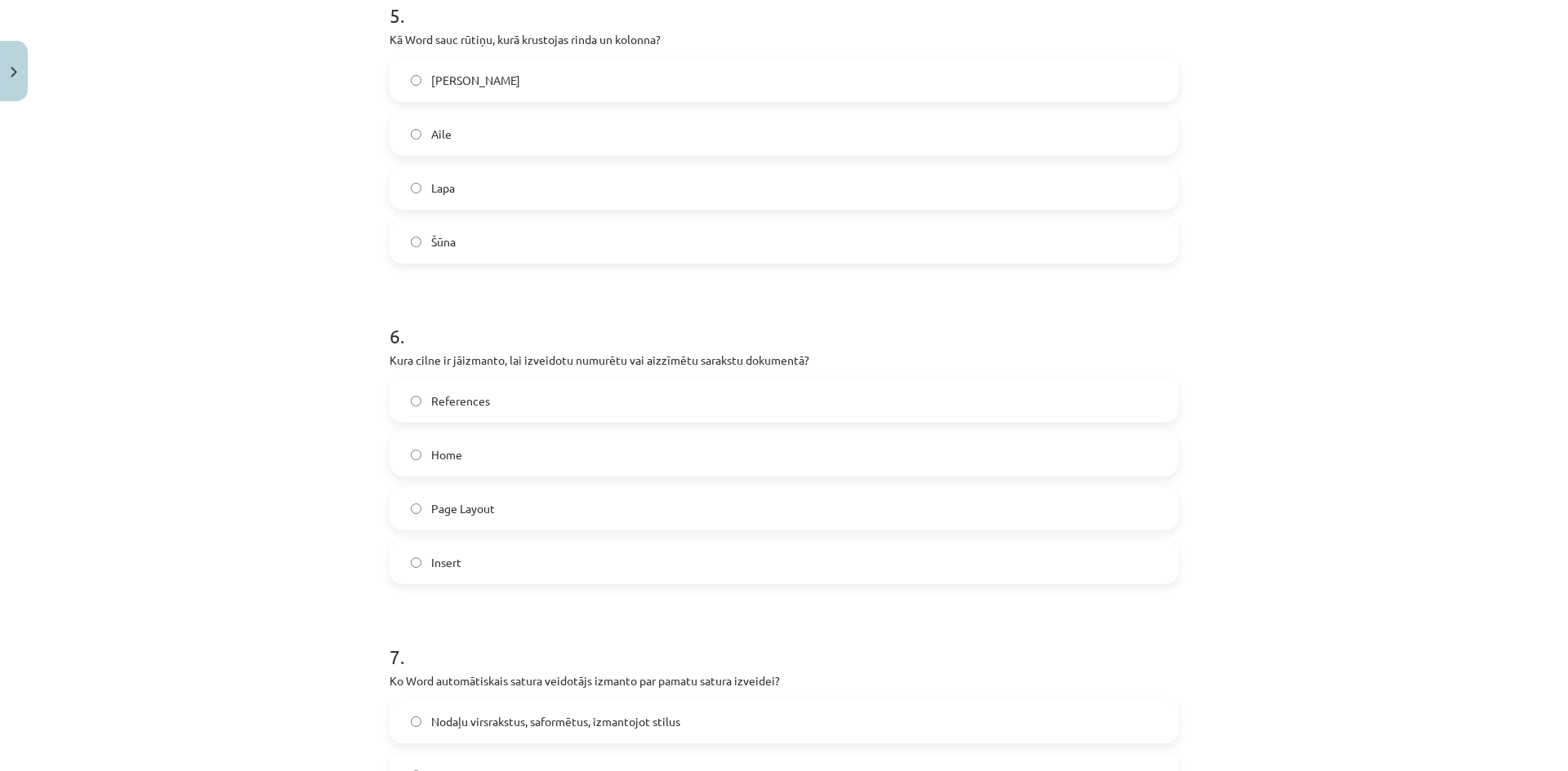
click at [465, 452] on label "Home" at bounding box center [784, 454] width 785 height 41
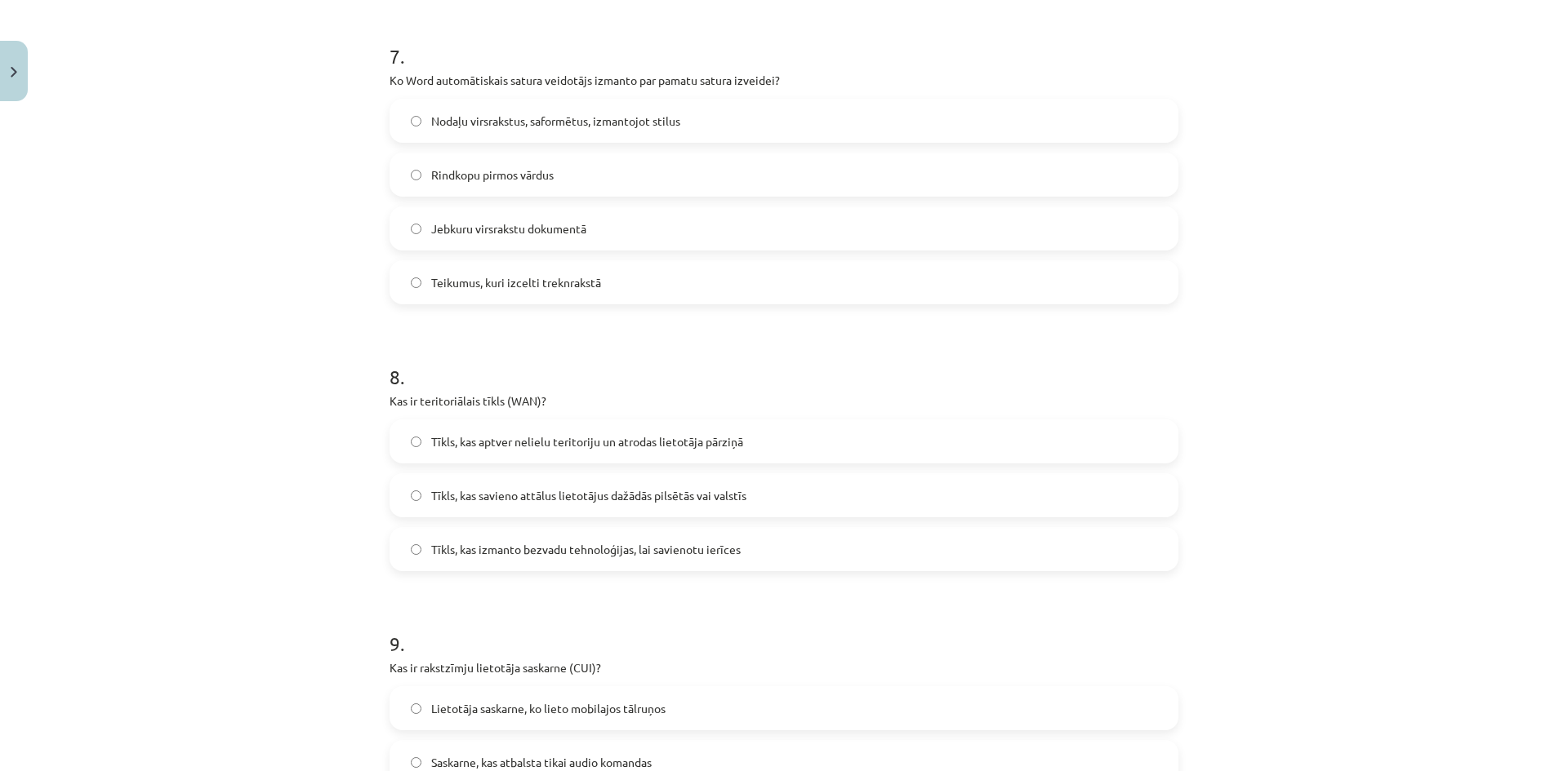
scroll to position [2204, 0]
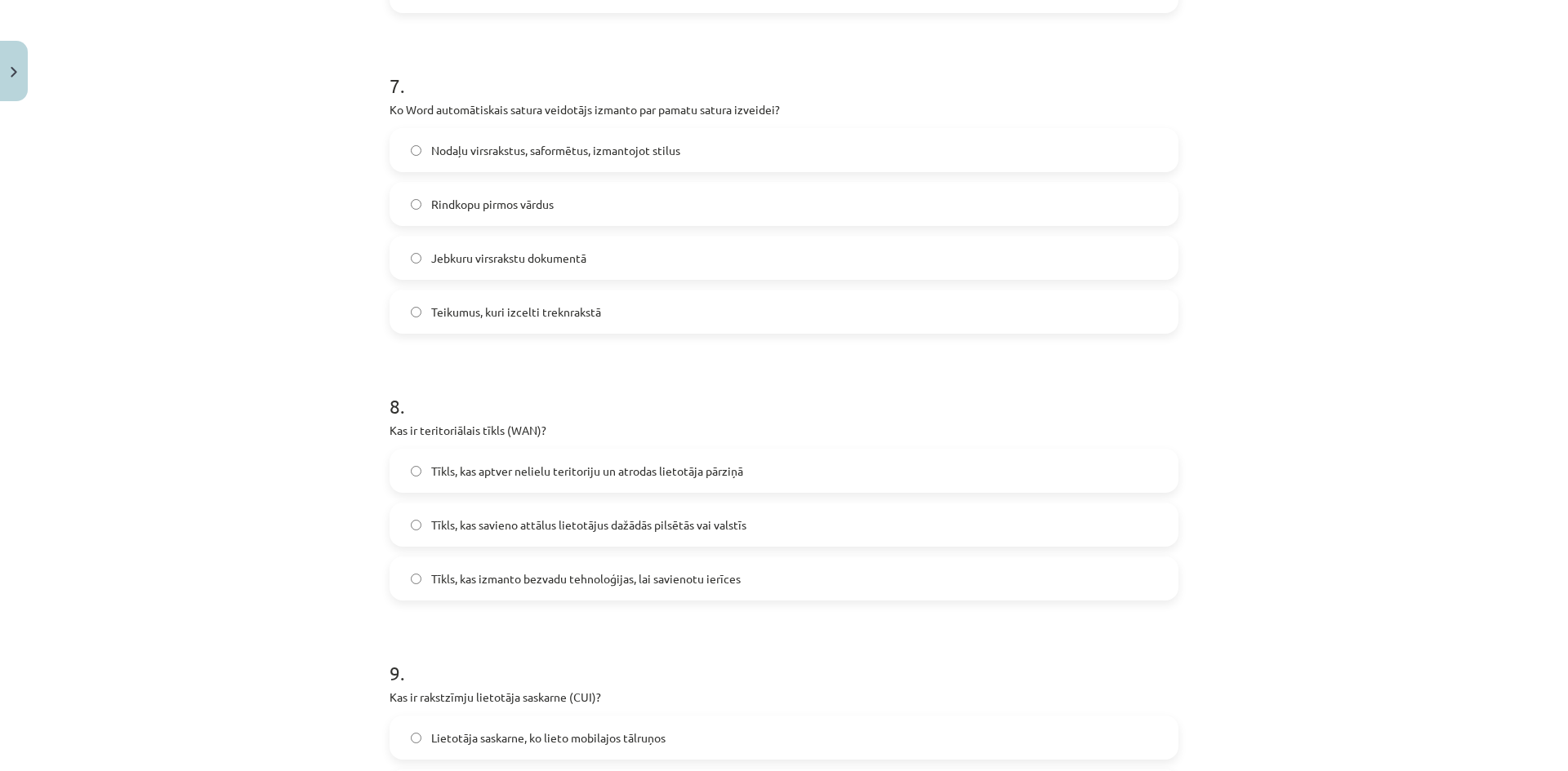
click at [533, 254] on span "Jebkuru virsrakstu dokumentā" at bounding box center [509, 259] width 155 height 17
click at [471, 162] on label "Nodaļu virsrakstus, saformētus, izmantojot stilus" at bounding box center [784, 150] width 785 height 41
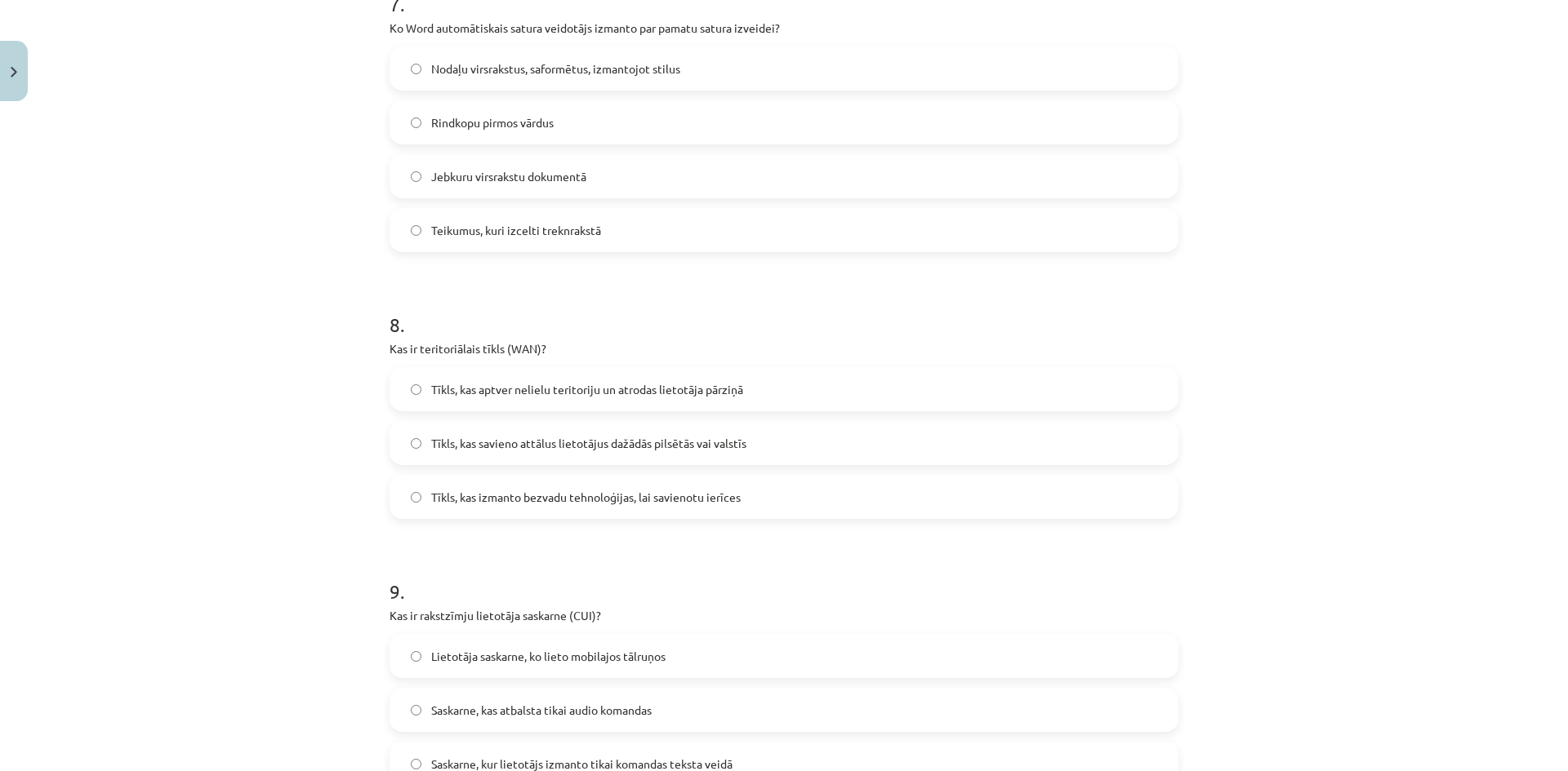
scroll to position [2367, 0]
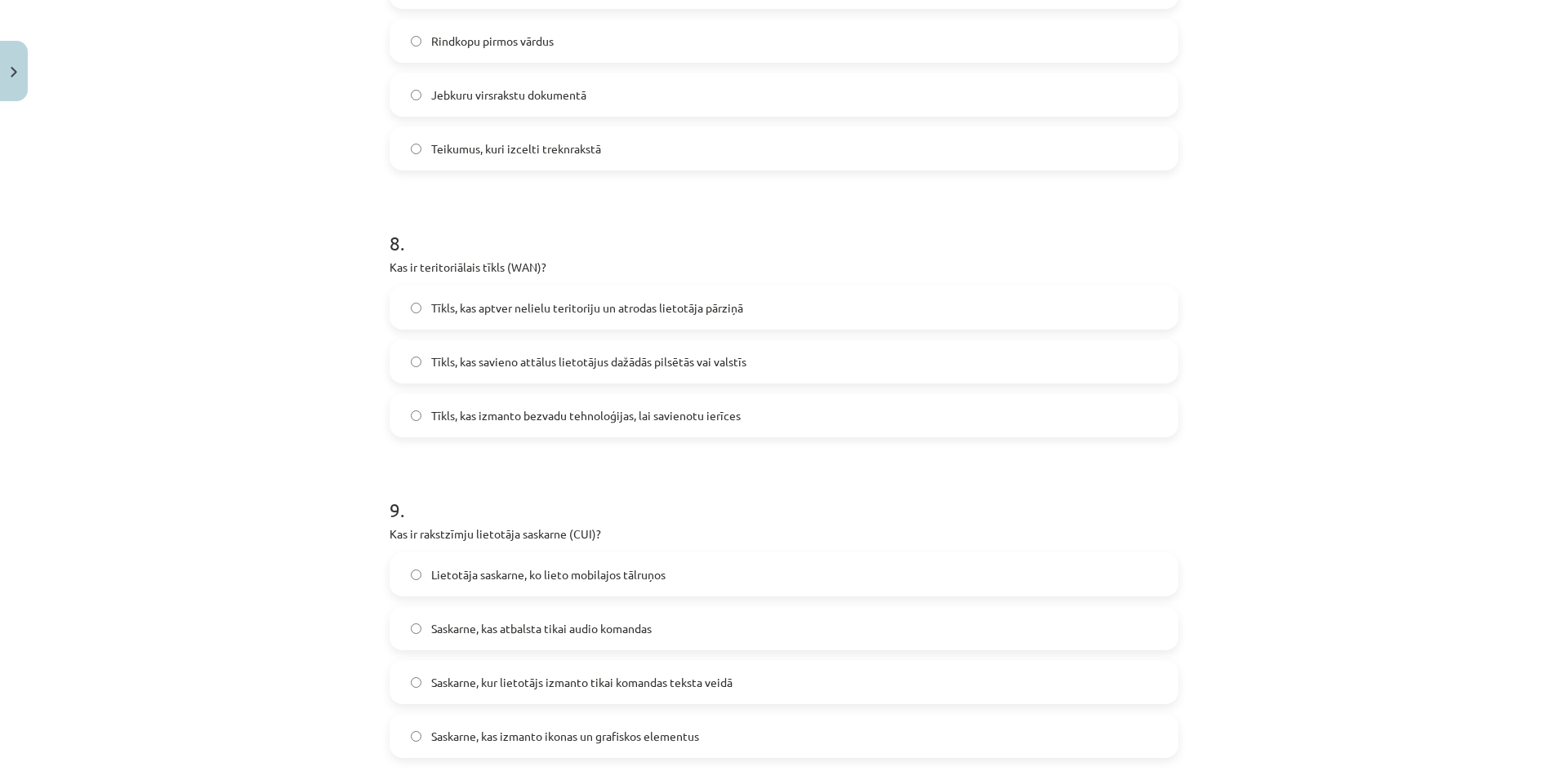
click at [646, 367] on span "Tīkls, kas savieno attālus lietotājus dažādās pilsētās vai valstīs" at bounding box center [589, 362] width 316 height 17
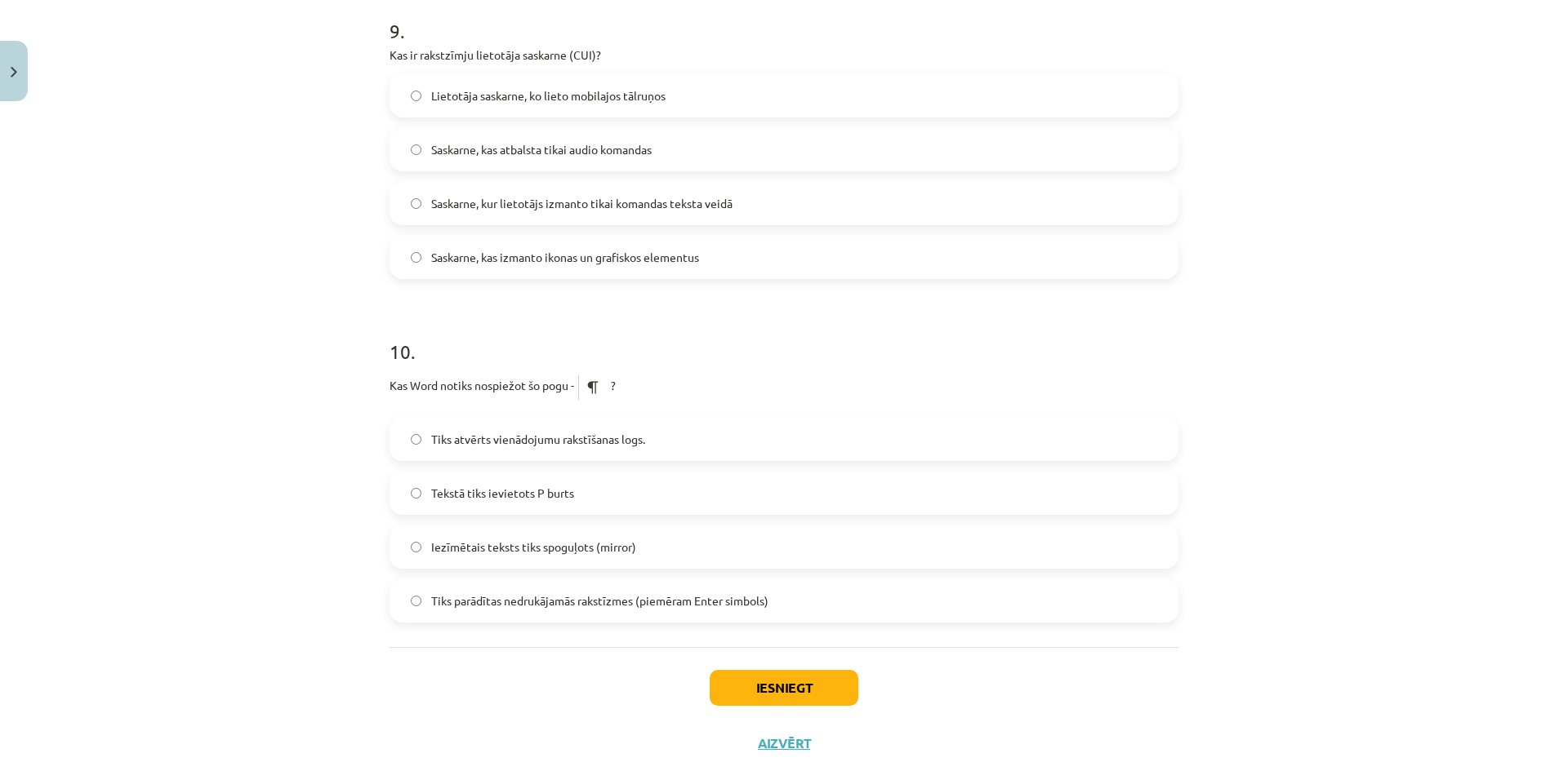
scroll to position [2805, 0]
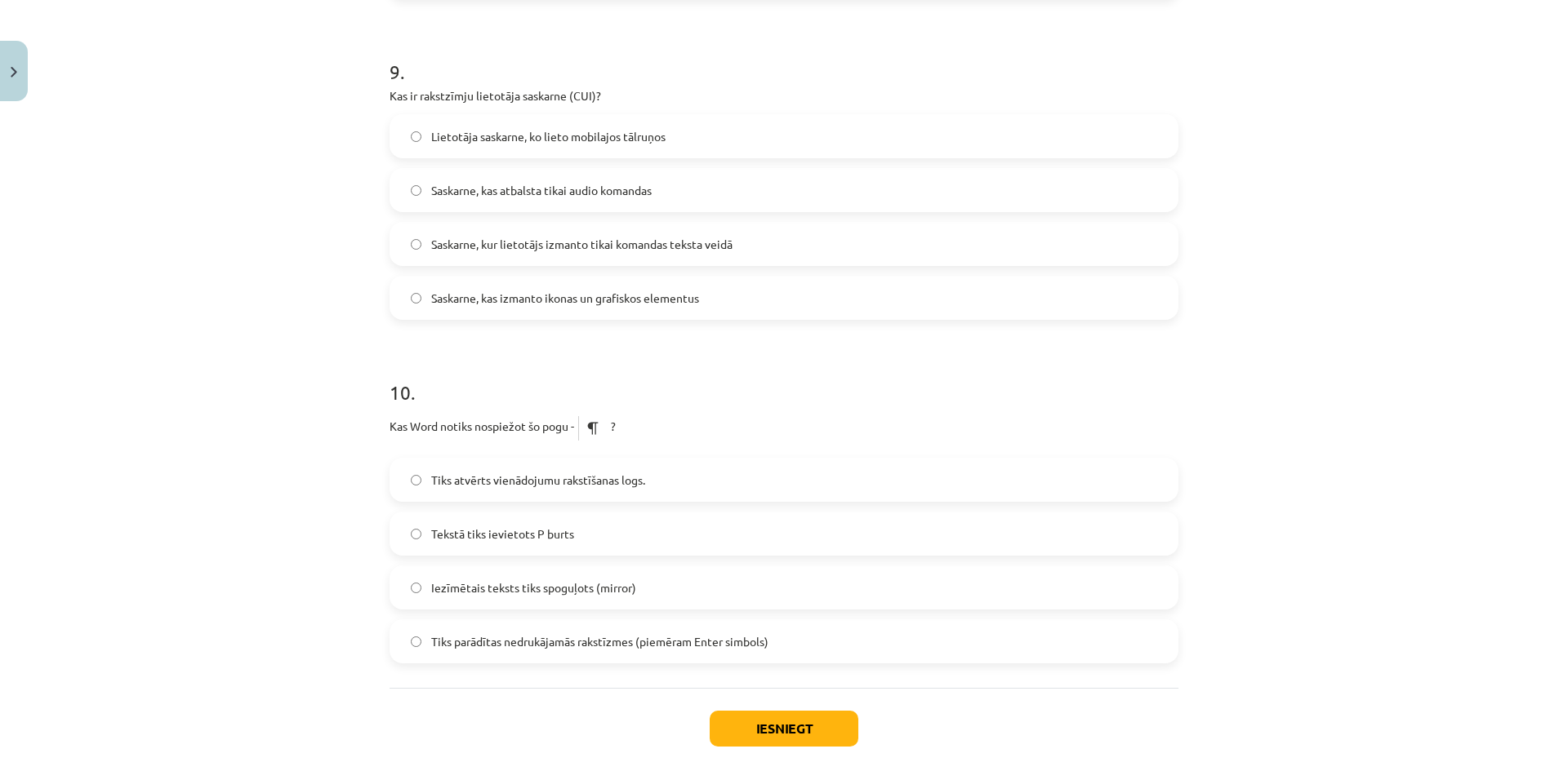
click at [614, 658] on label "Tiks parādītas nedrukājamās rakstīzmes (piemēram Enter simbols)" at bounding box center [784, 641] width 785 height 41
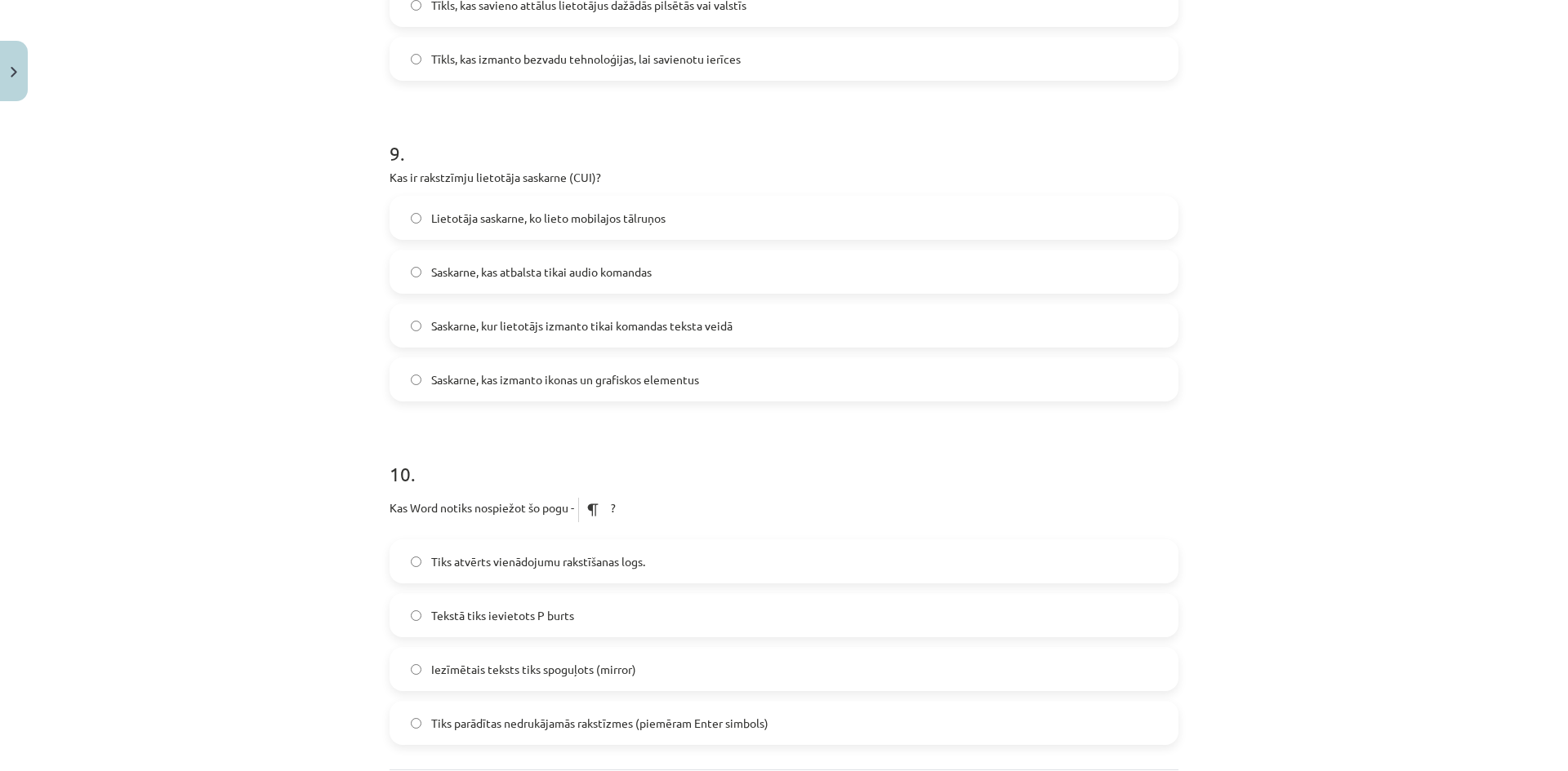
scroll to position [2642, 0]
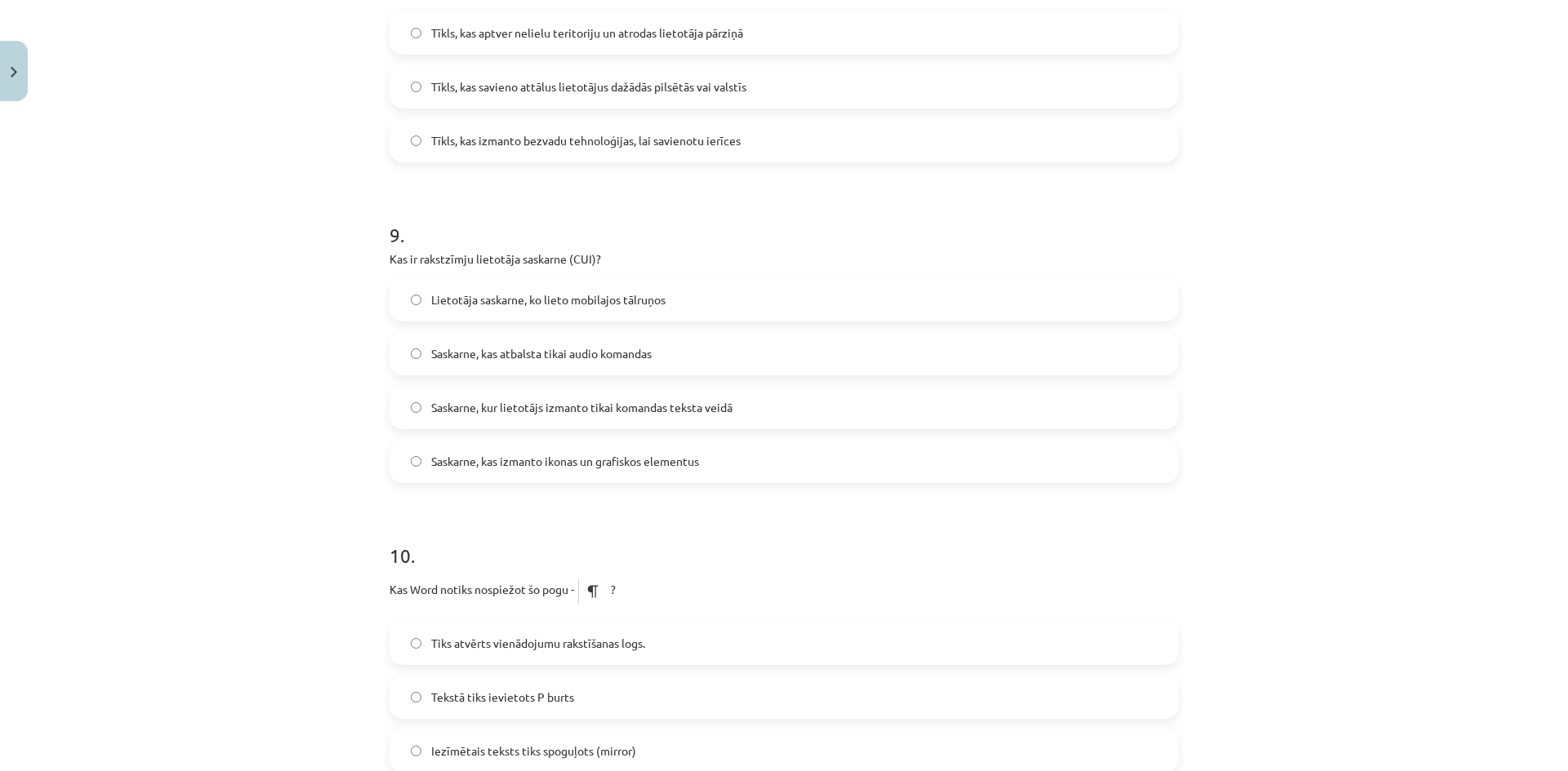
click at [631, 460] on span "Saskarne, kas izmanto ikonas un grafiskos elementus" at bounding box center [565, 462] width 268 height 17
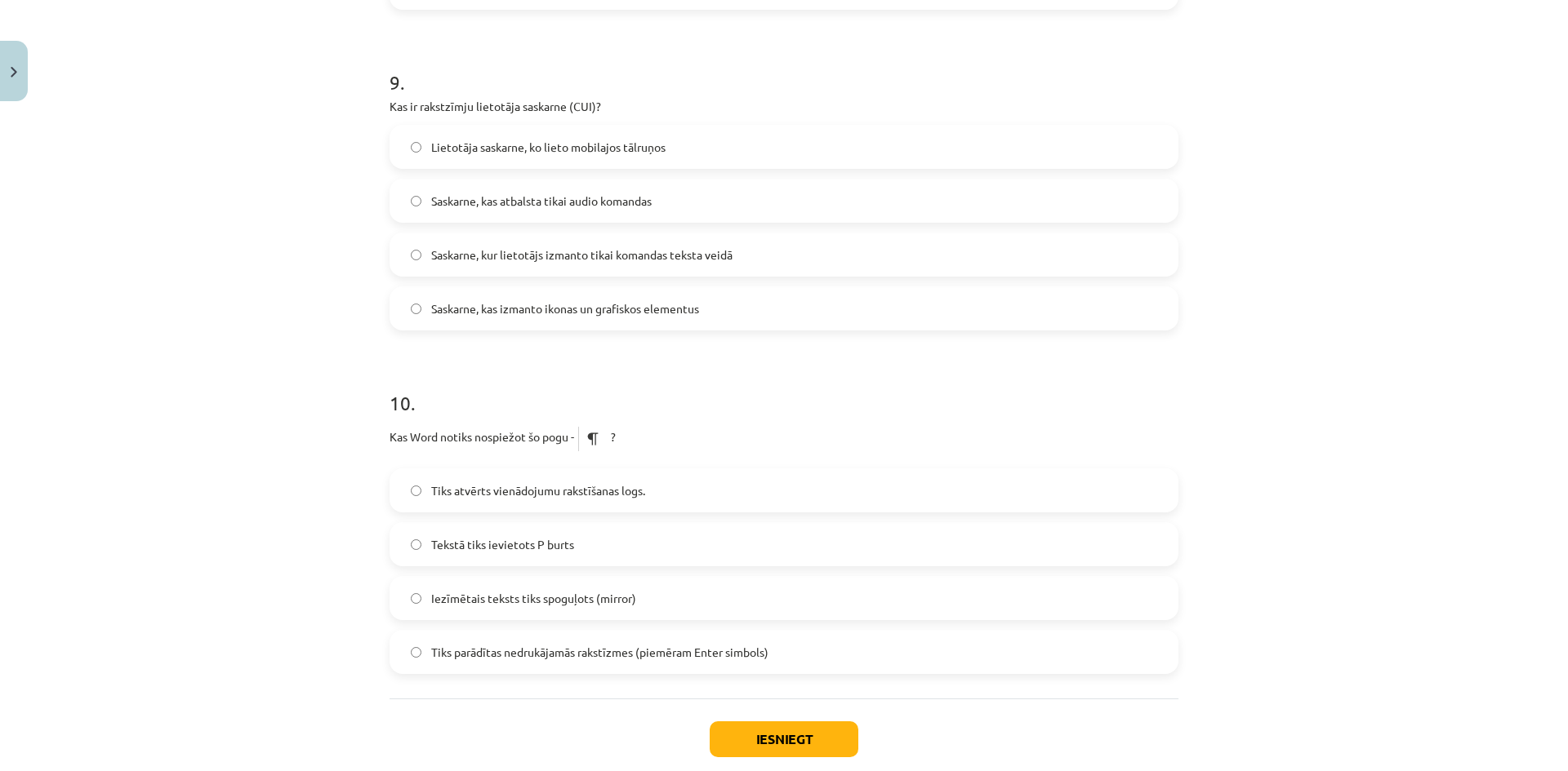
scroll to position [2887, 0]
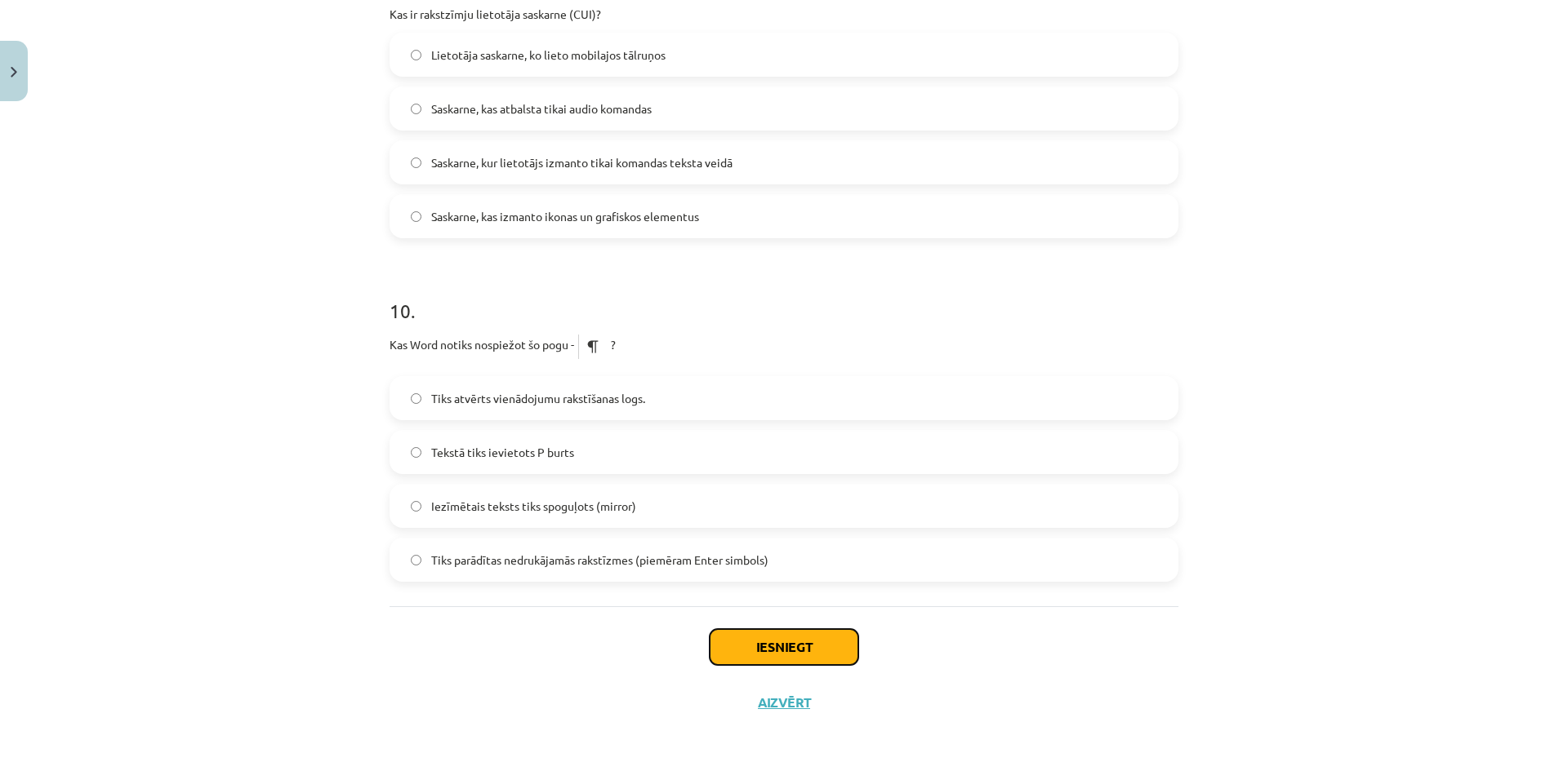
click at [805, 655] on button "Iesniegt" at bounding box center [784, 646] width 149 height 36
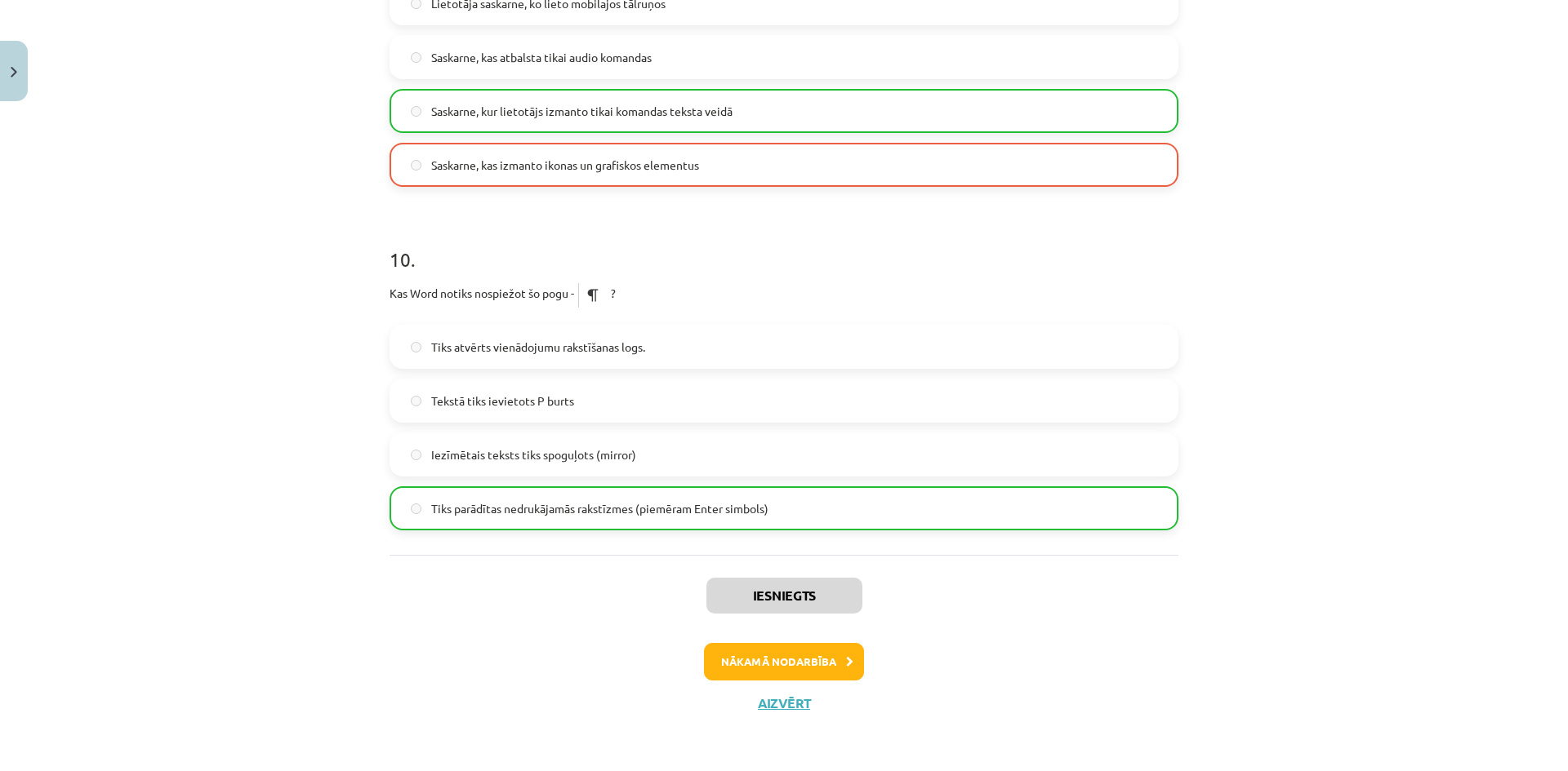
scroll to position [2939, 0]
click at [791, 707] on button "Aizvērt" at bounding box center [784, 702] width 62 height 17
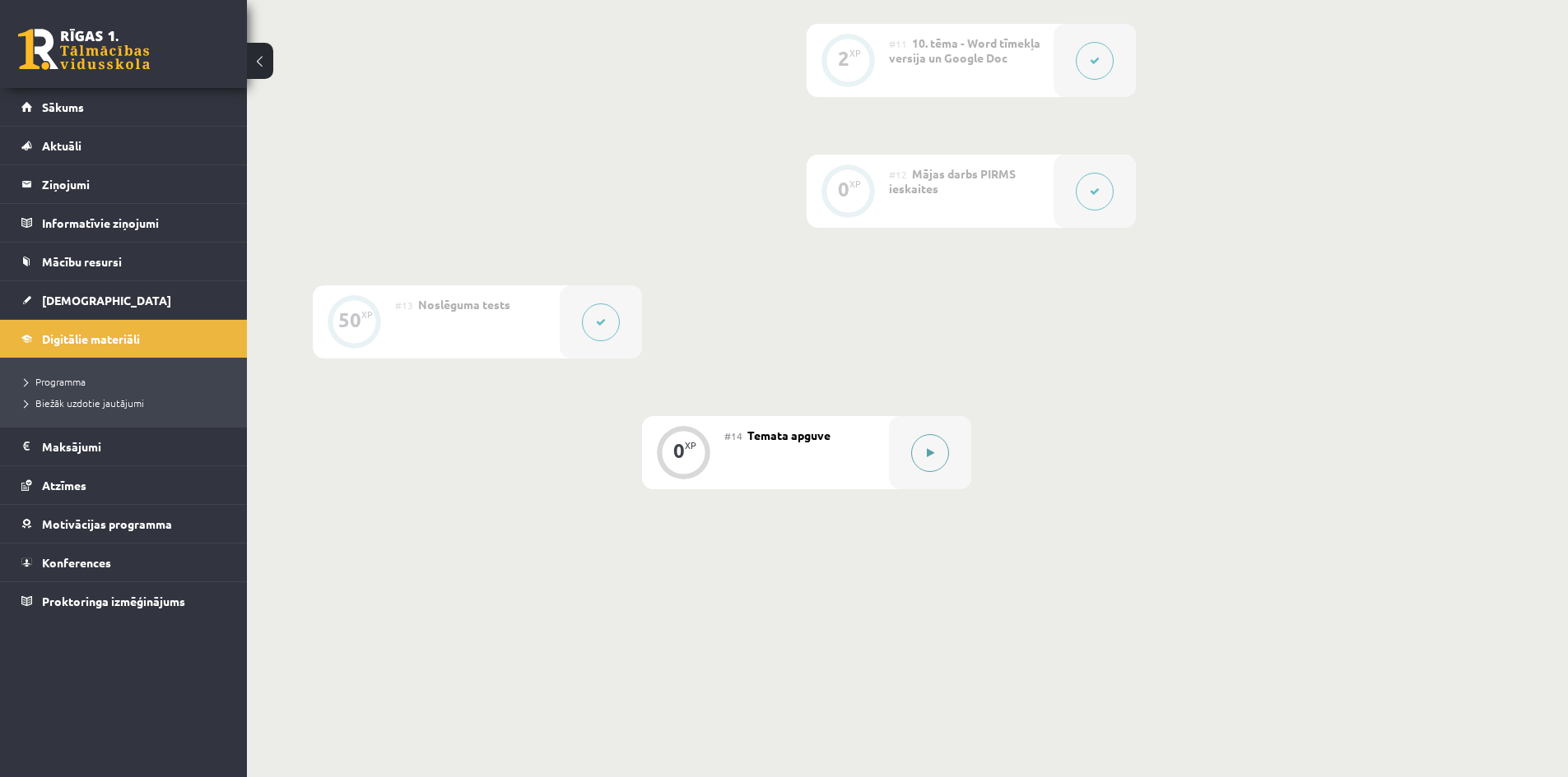
click at [921, 471] on div at bounding box center [930, 452] width 83 height 73
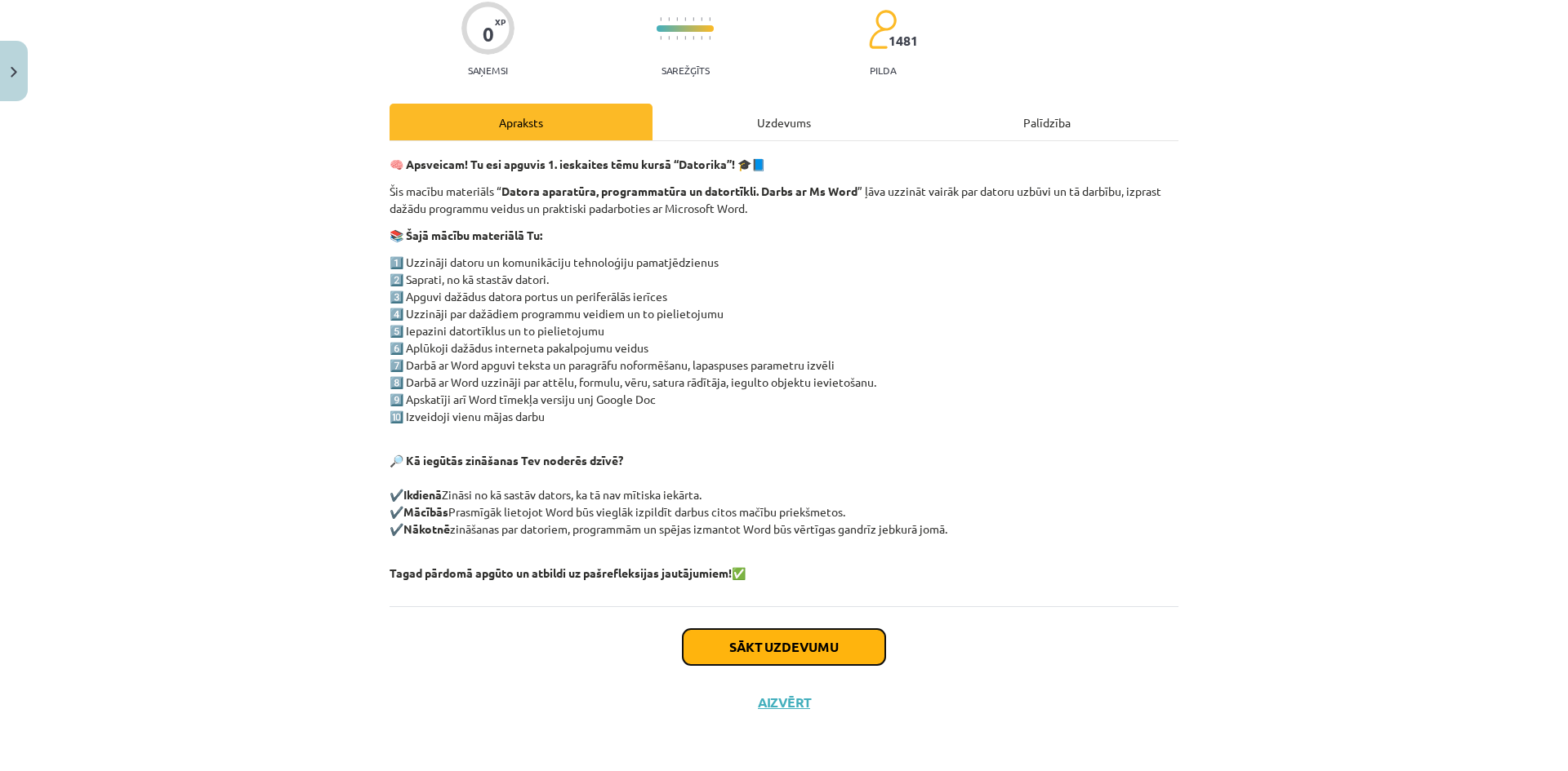
click at [743, 647] on button "Sākt uzdevumu" at bounding box center [784, 646] width 202 height 36
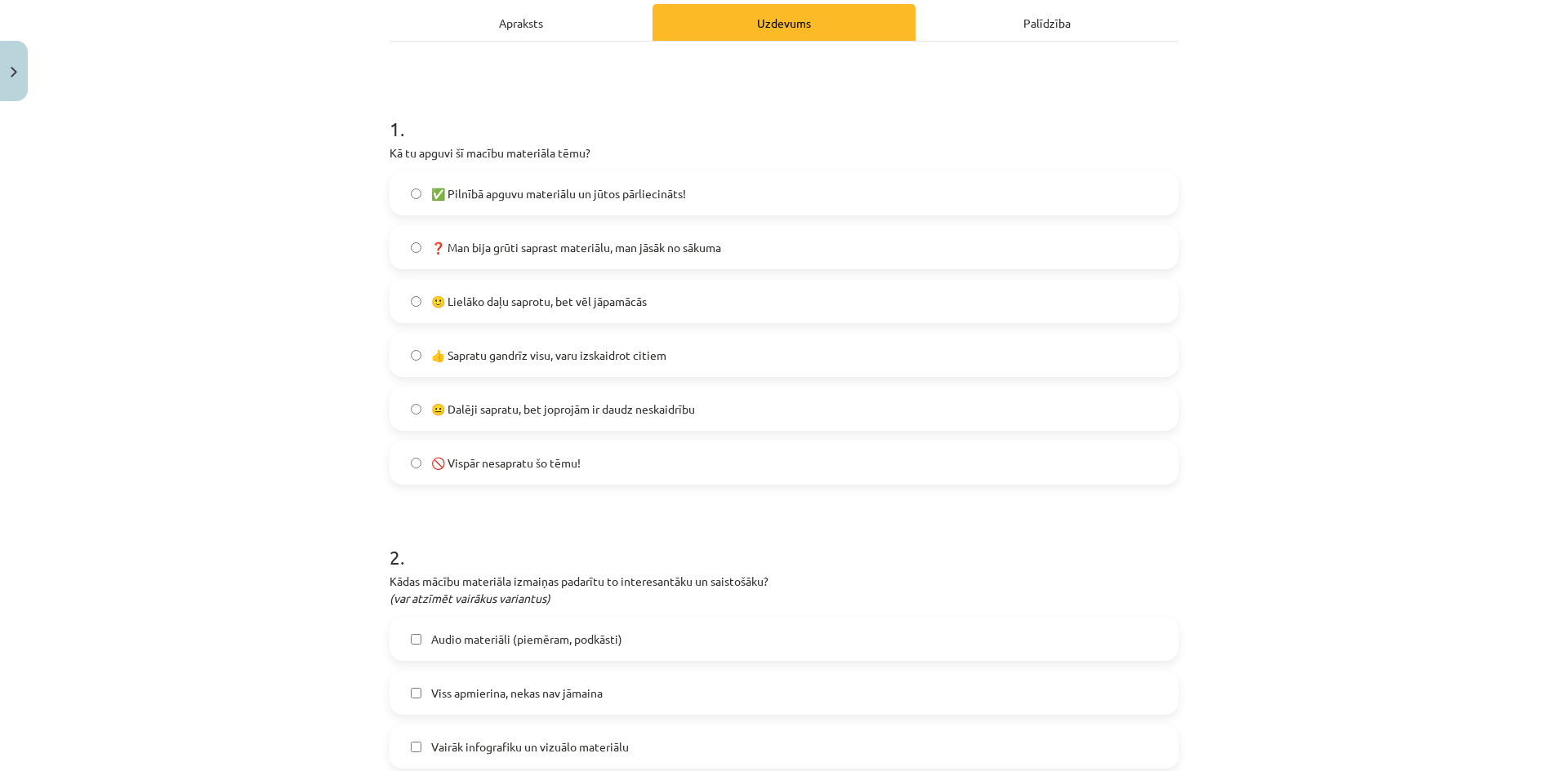
scroll to position [286, 0]
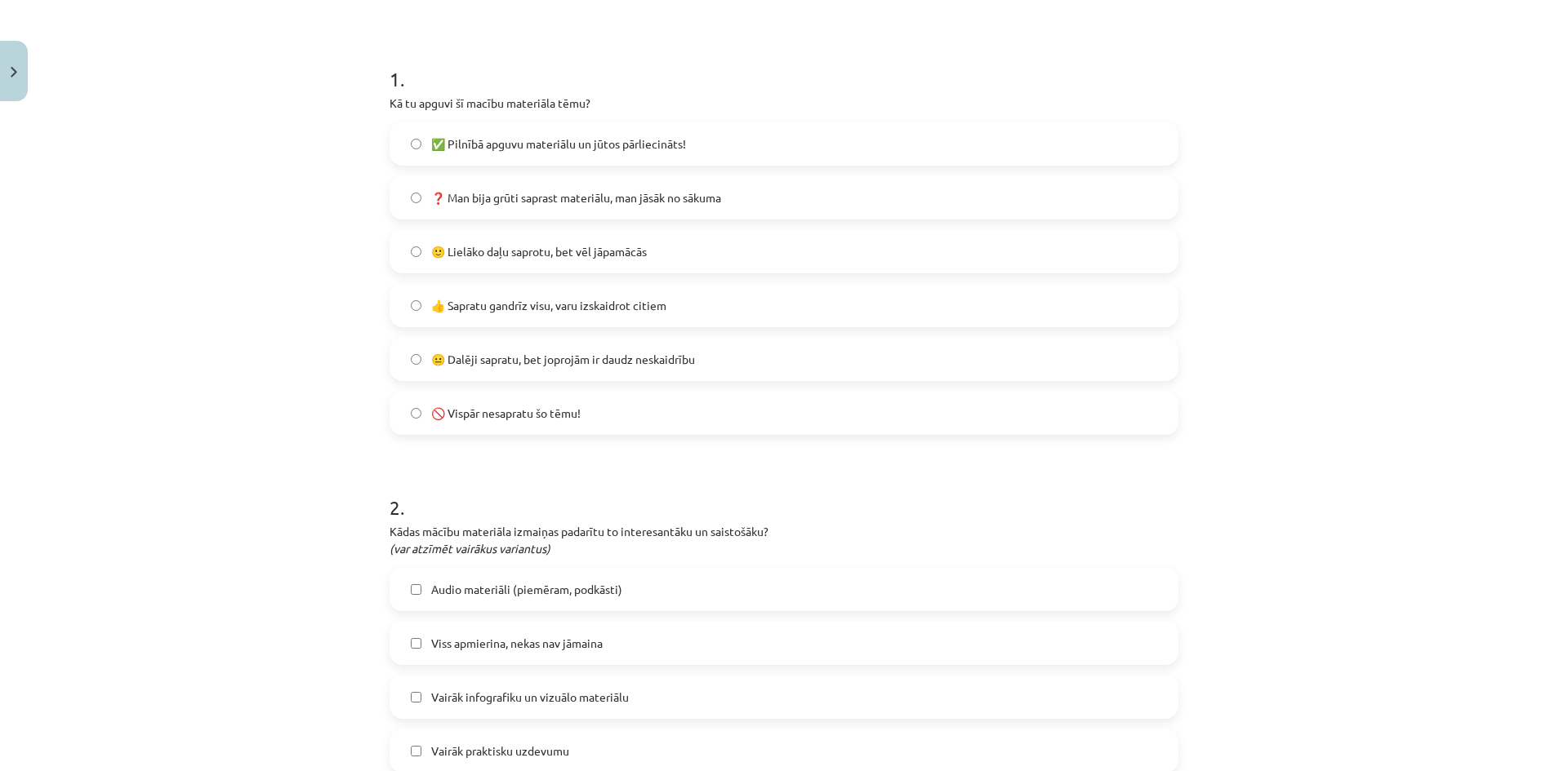
click at [521, 317] on label "👍 Sapratu gandrīz visu, varu izskaidrot citiem" at bounding box center [784, 305] width 785 height 41
click at [530, 267] on label "🙂 Lielāko daļu saprotu, bet vēl jāpamācās" at bounding box center [784, 251] width 785 height 41
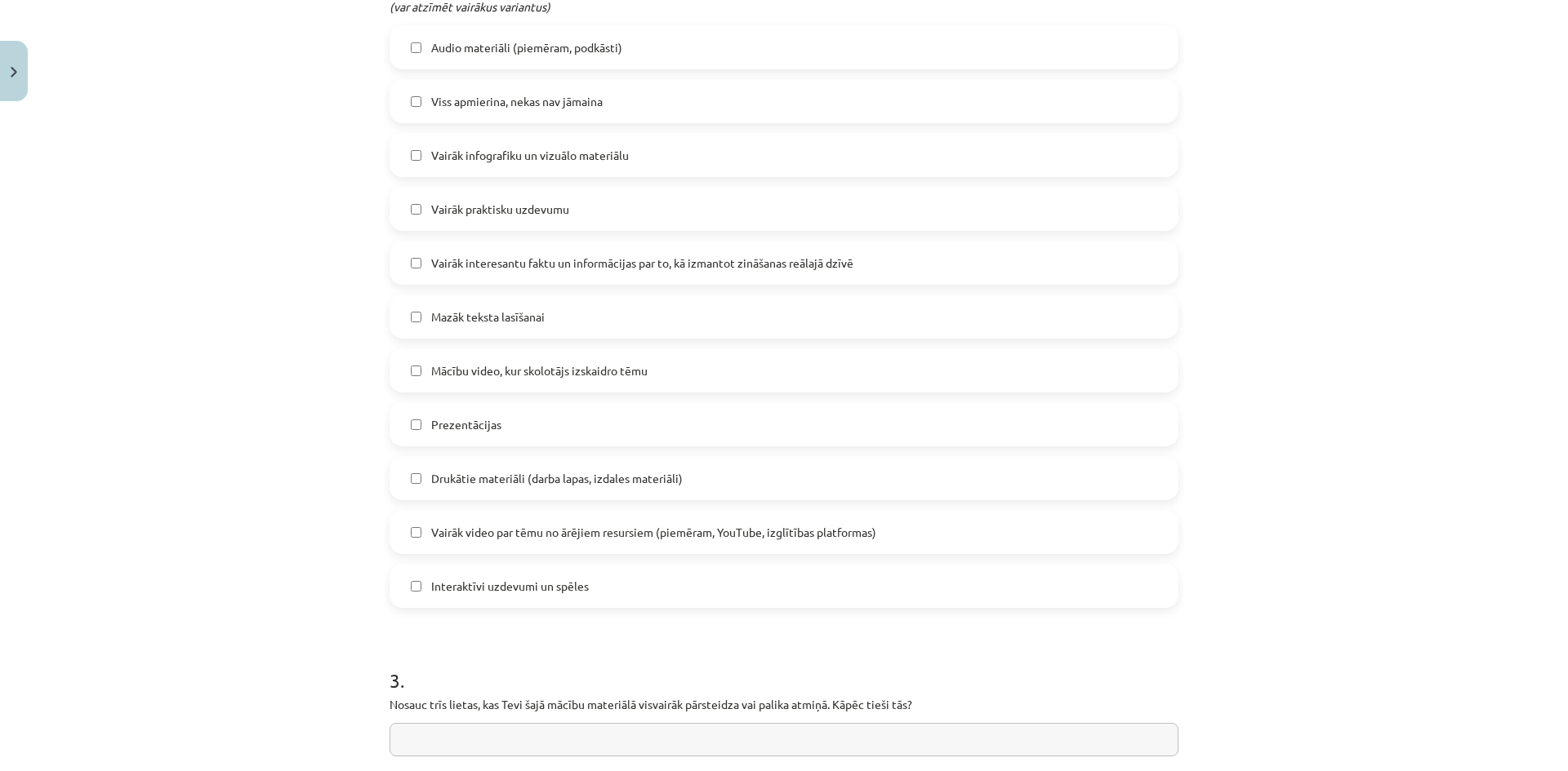
scroll to position [775, 0]
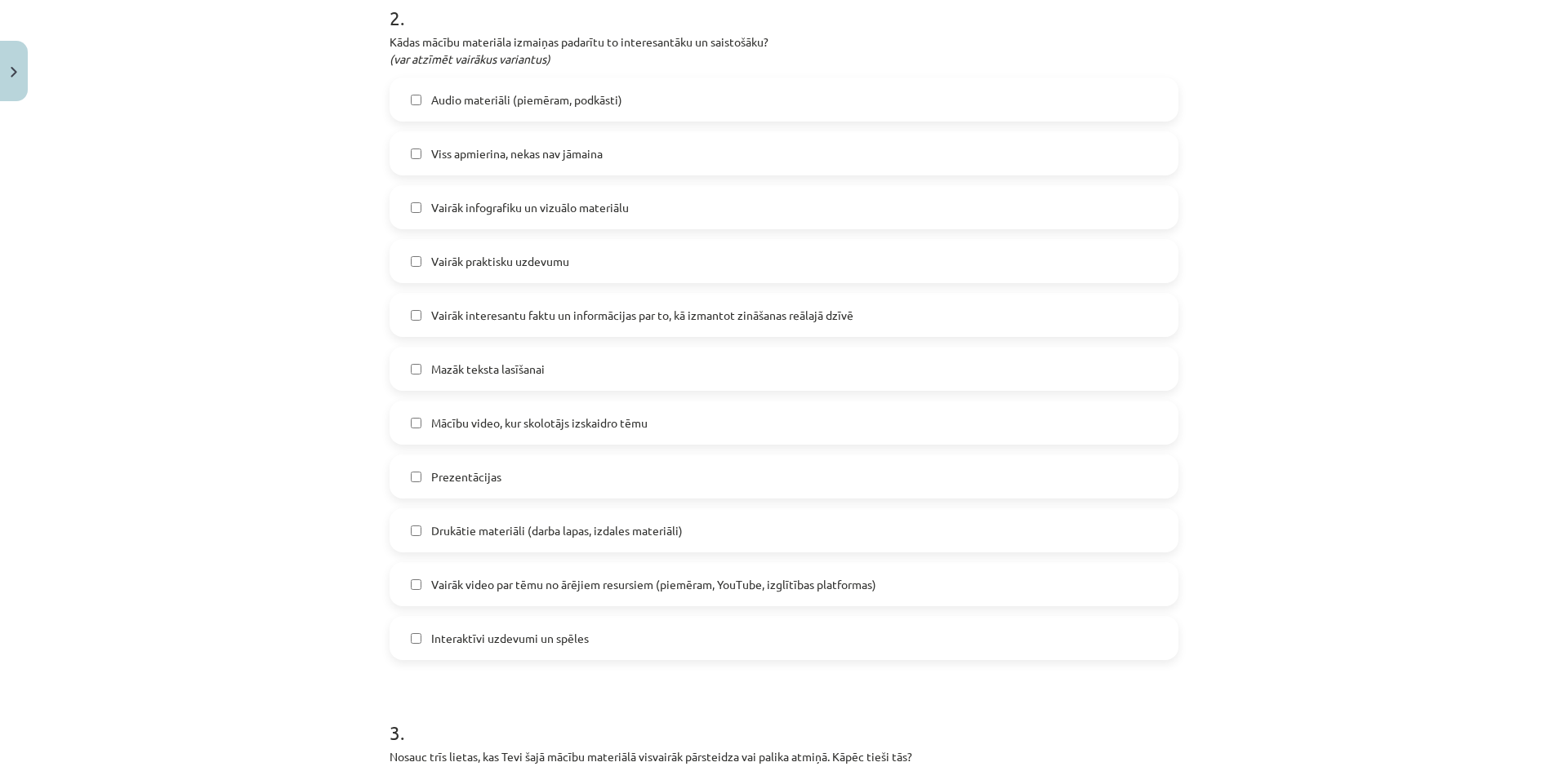
click at [628, 159] on label "Viss apmierina, nekas nav jāmaina" at bounding box center [784, 153] width 785 height 41
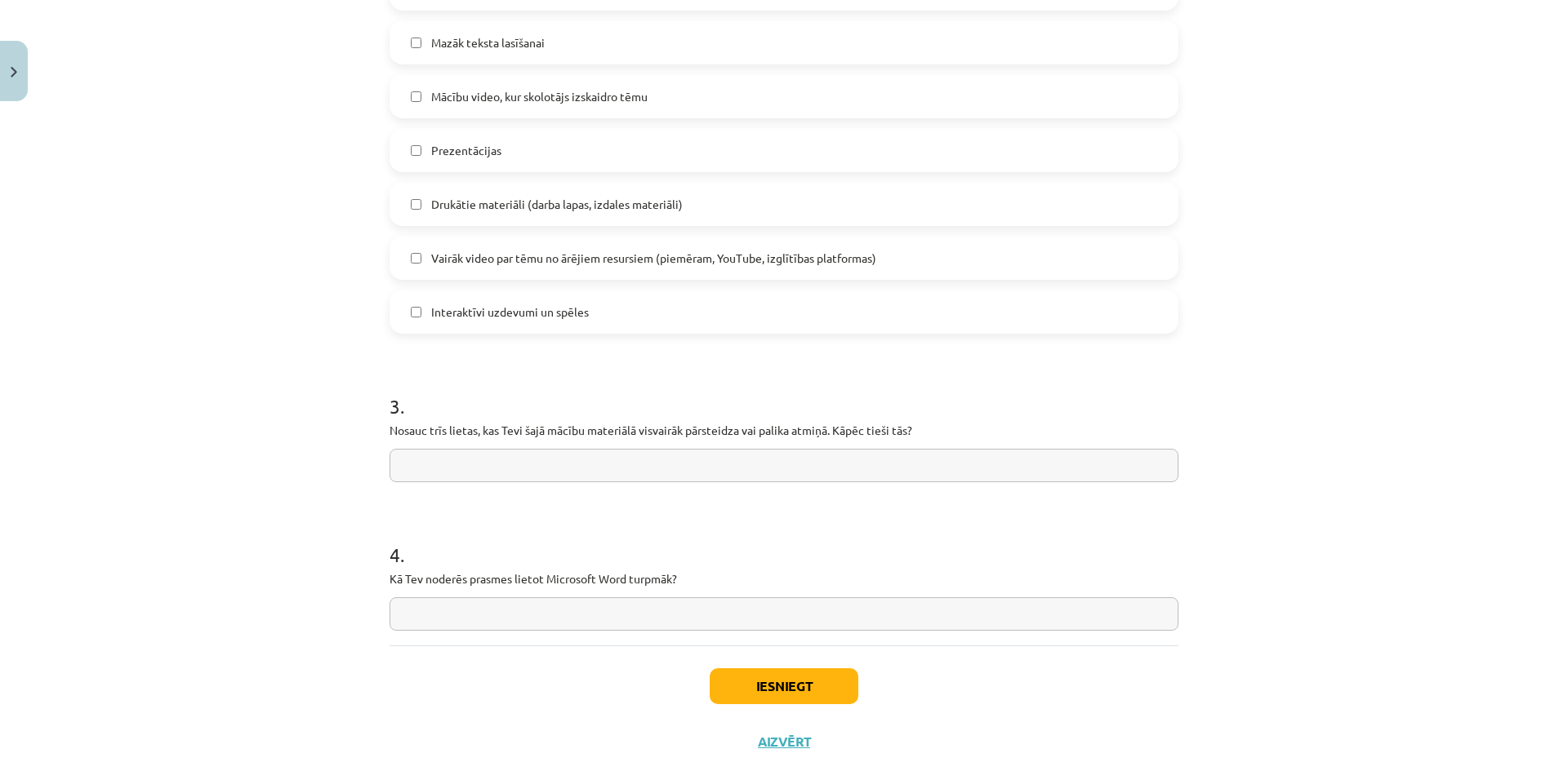
scroll to position [1141, 0]
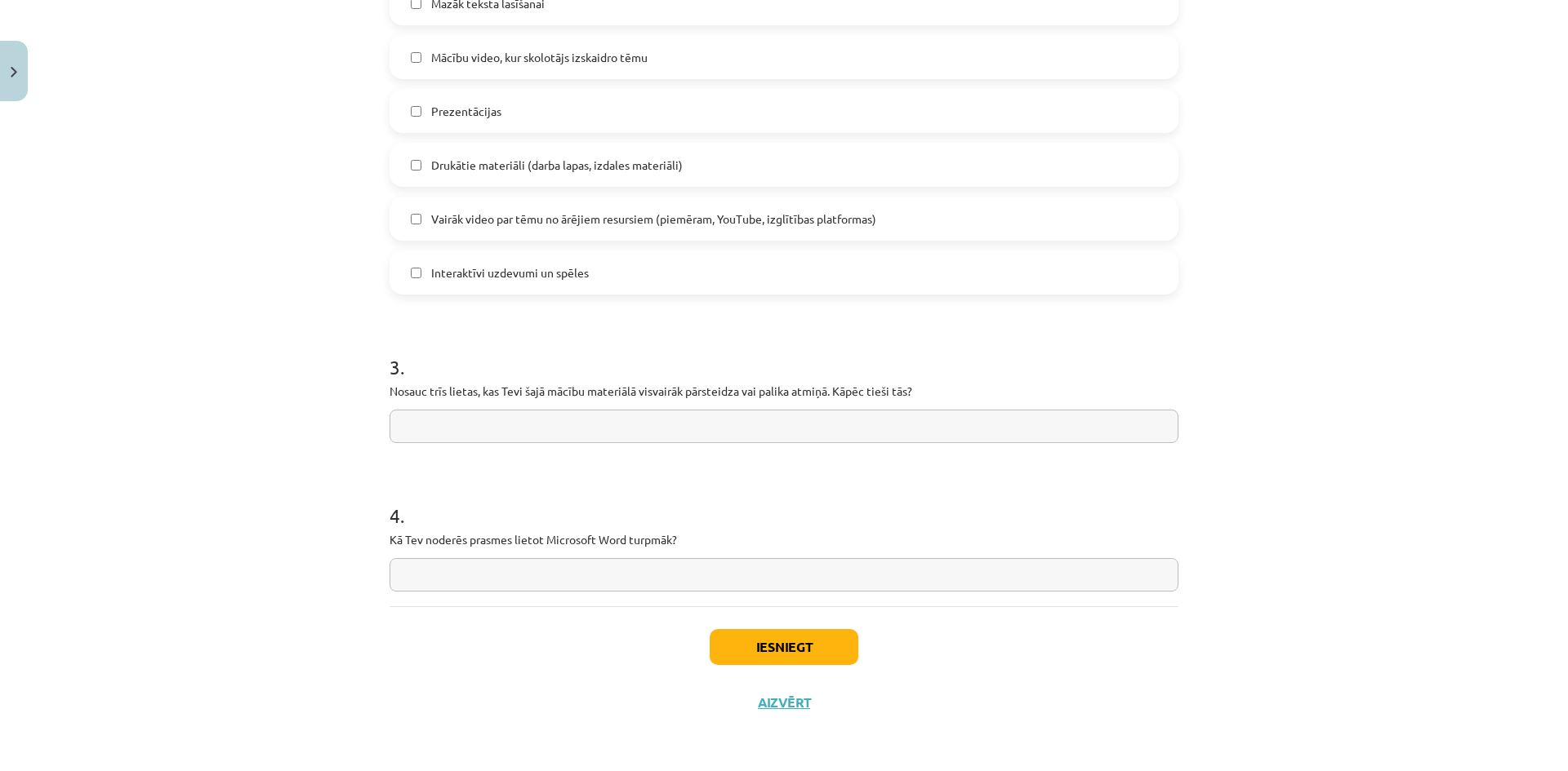
click at [709, 429] on input "text" at bounding box center [784, 426] width 789 height 33
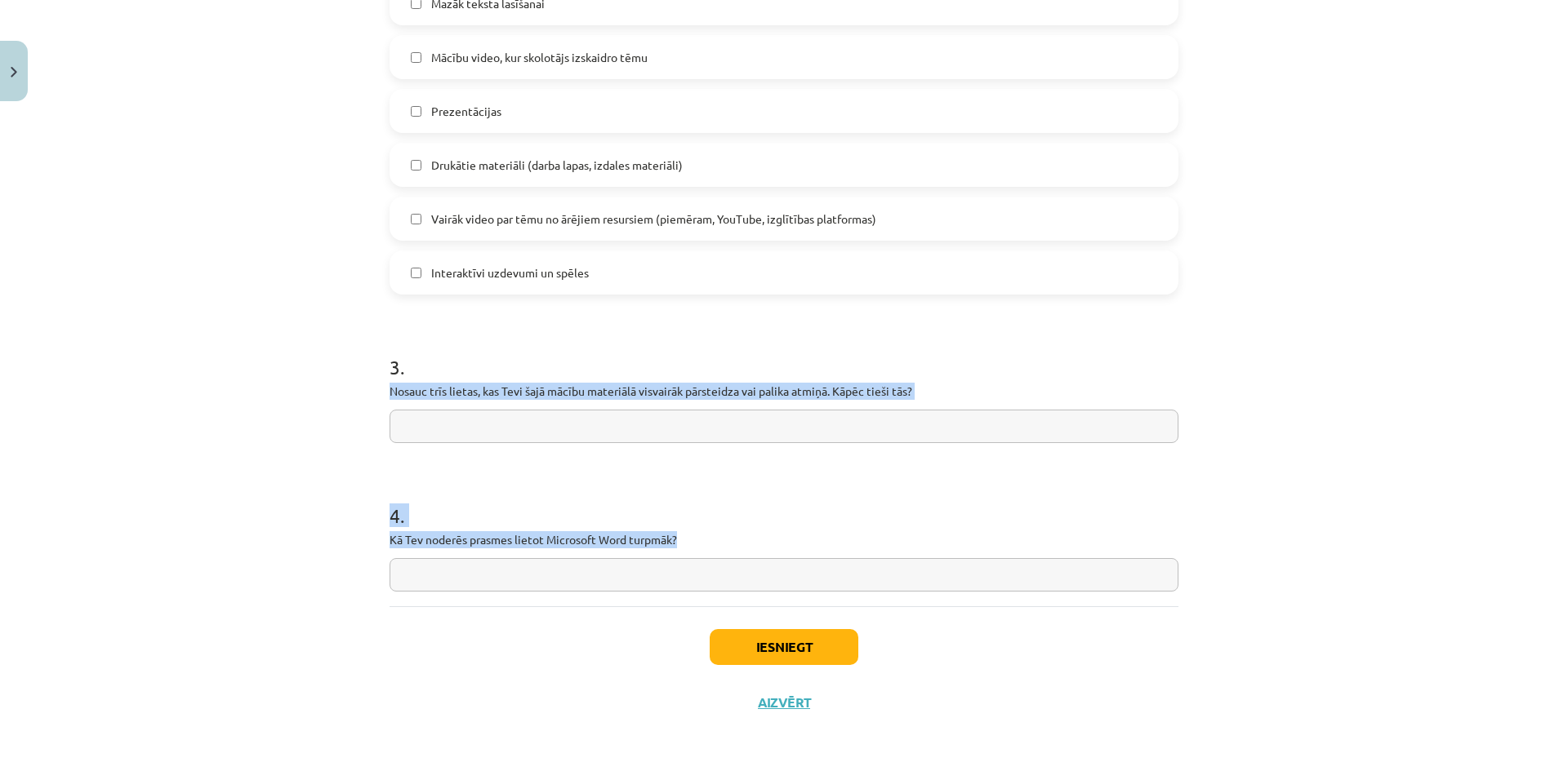
drag, startPoint x: 384, startPoint y: 393, endPoint x: 788, endPoint y: 541, distance: 430.3
copy form "Nosauc trīs lietas, kas Tevi šajā mācību materiālā visvairāk pārsteidza vai pal…"
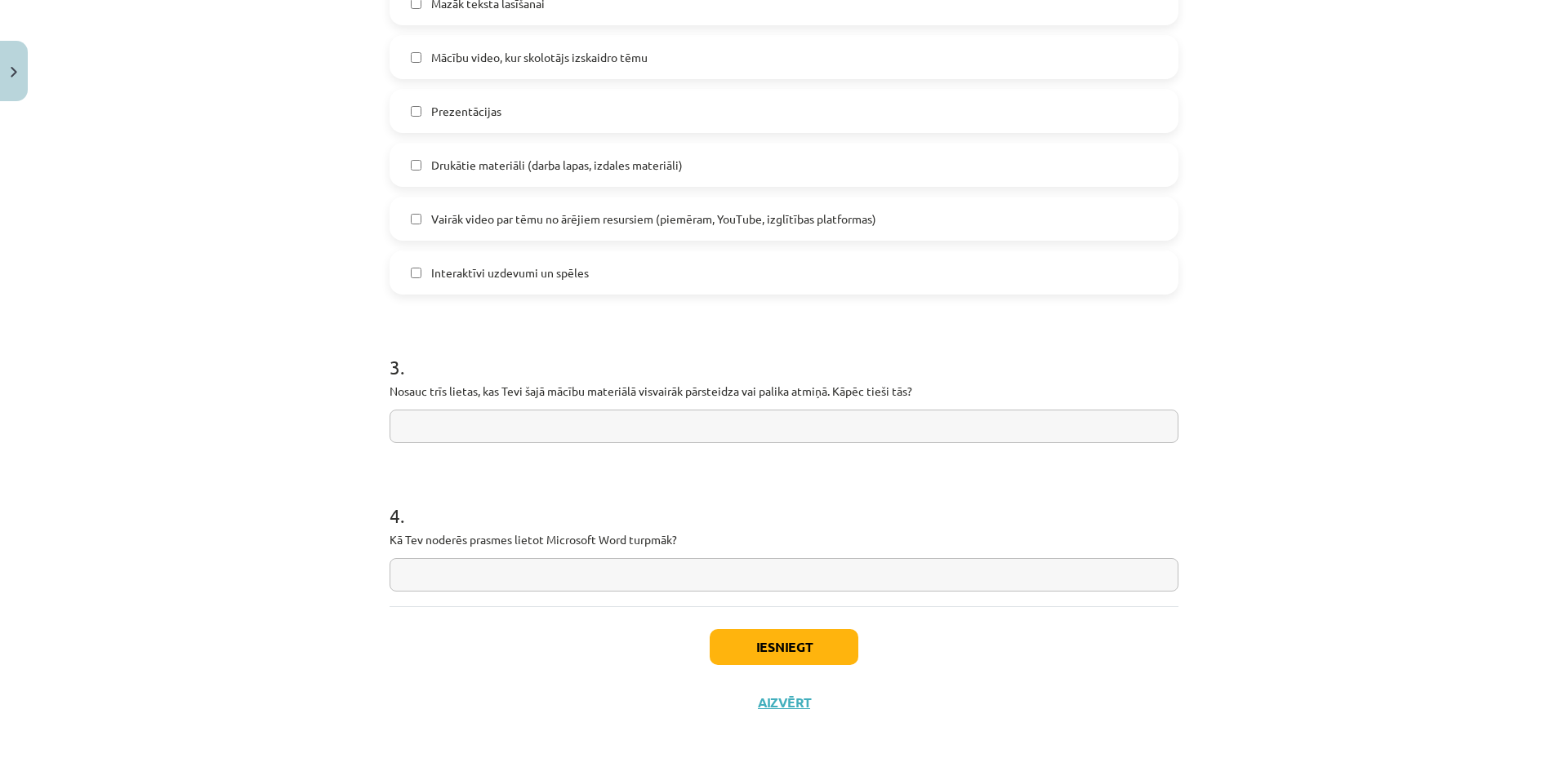
click at [228, 370] on div "Mācību tēma: Datorikas - 10. klases 1. ieskaites mācību materiāls #14 Temata ap…" at bounding box center [784, 385] width 1568 height 771
click at [758, 434] on input "text" at bounding box center [784, 426] width 789 height 33
paste input "**********"
drag, startPoint x: 776, startPoint y: 426, endPoint x: 668, endPoint y: 419, distance: 108.2
click at [668, 419] on input "**********" at bounding box center [784, 426] width 789 height 33
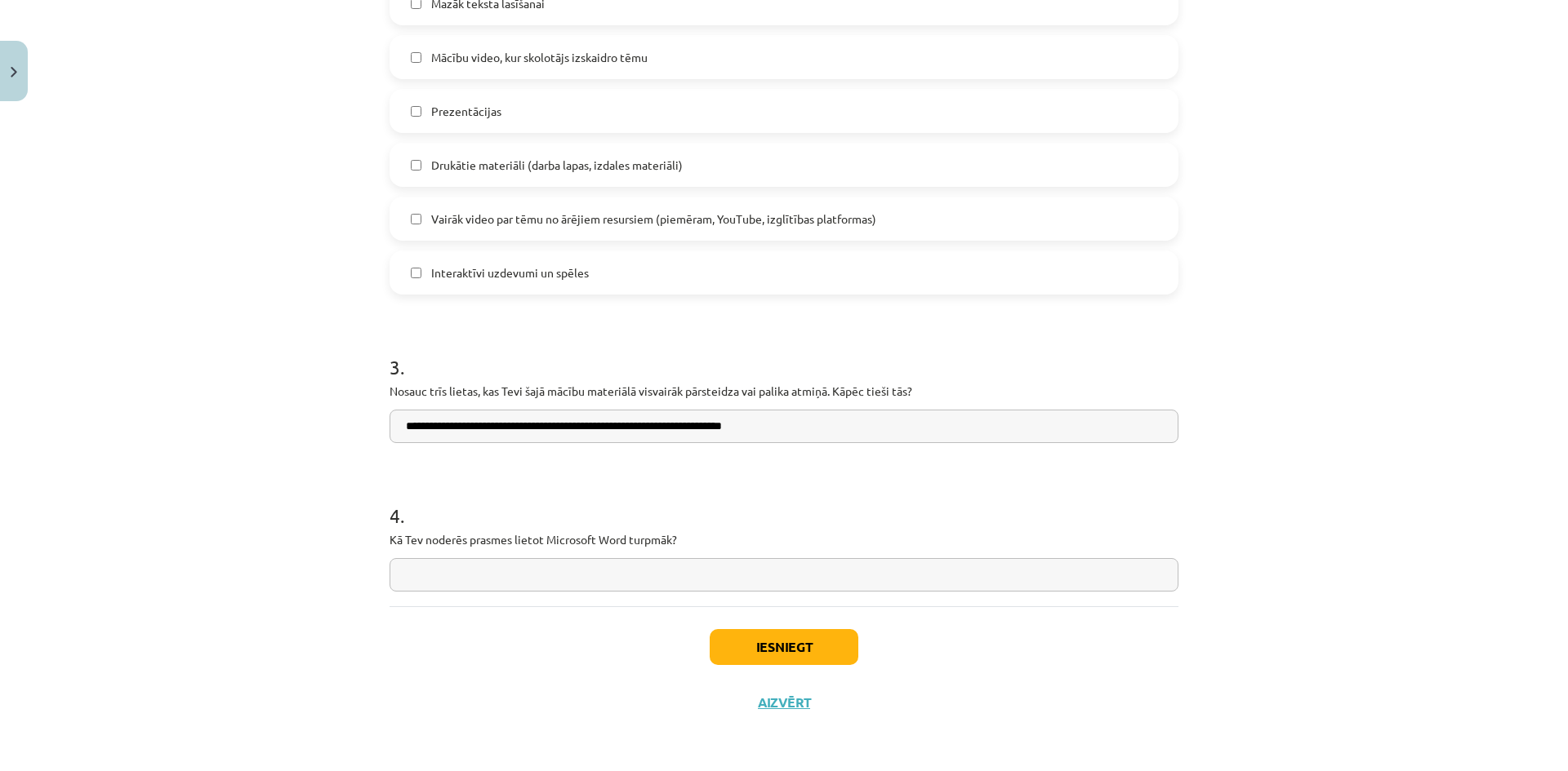
click at [799, 427] on input "**********" at bounding box center [784, 426] width 789 height 33
click at [849, 433] on input "**********" at bounding box center [784, 426] width 789 height 33
paste input "**********"
click at [816, 425] on input "**********" at bounding box center [784, 426] width 789 height 33
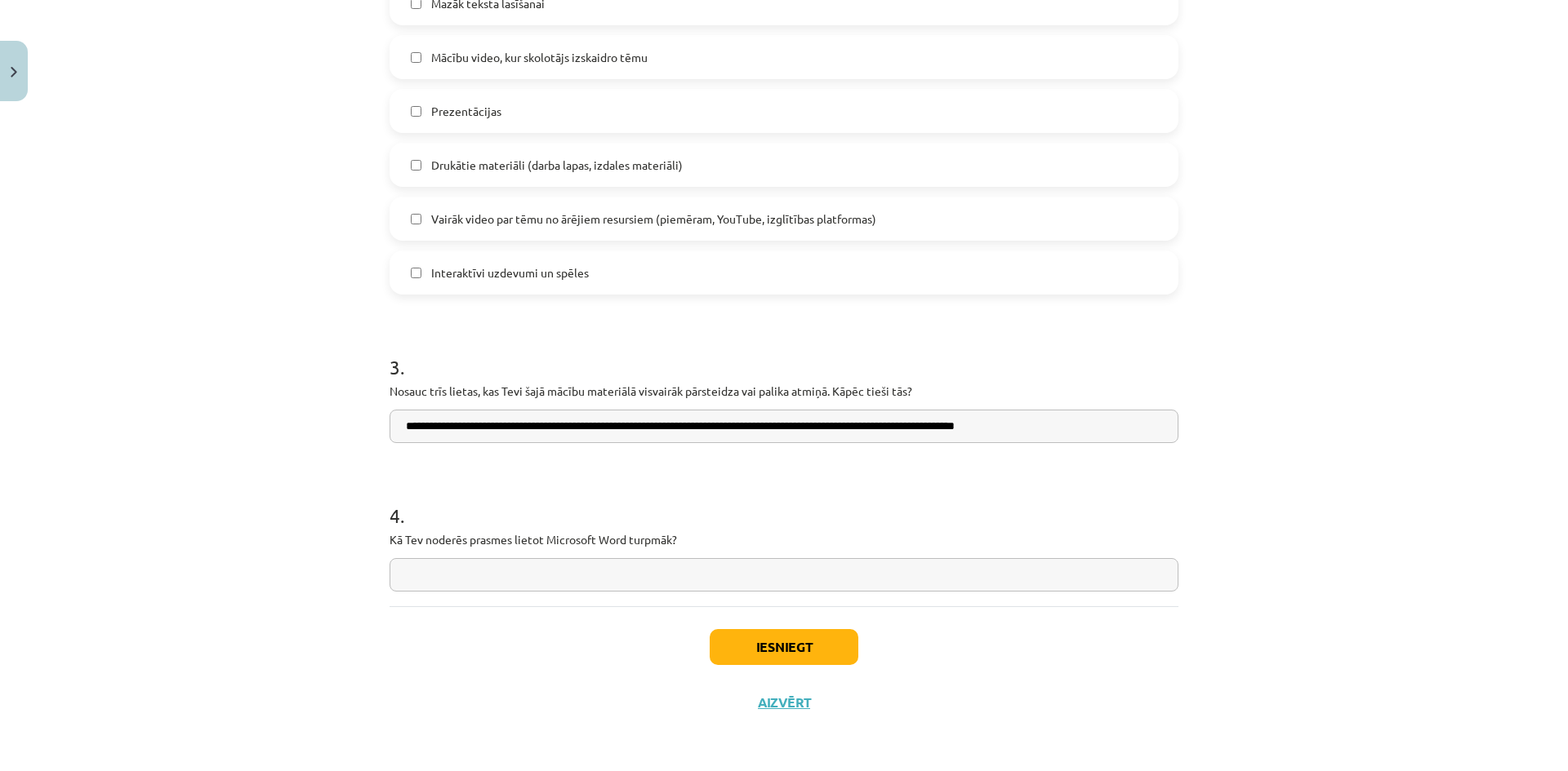
type input "**********"
click at [659, 579] on input "text" at bounding box center [784, 575] width 789 height 33
click at [568, 573] on input "text" at bounding box center [784, 575] width 789 height 33
type input "**********"
click at [836, 634] on button "Iesniegt" at bounding box center [784, 646] width 149 height 36
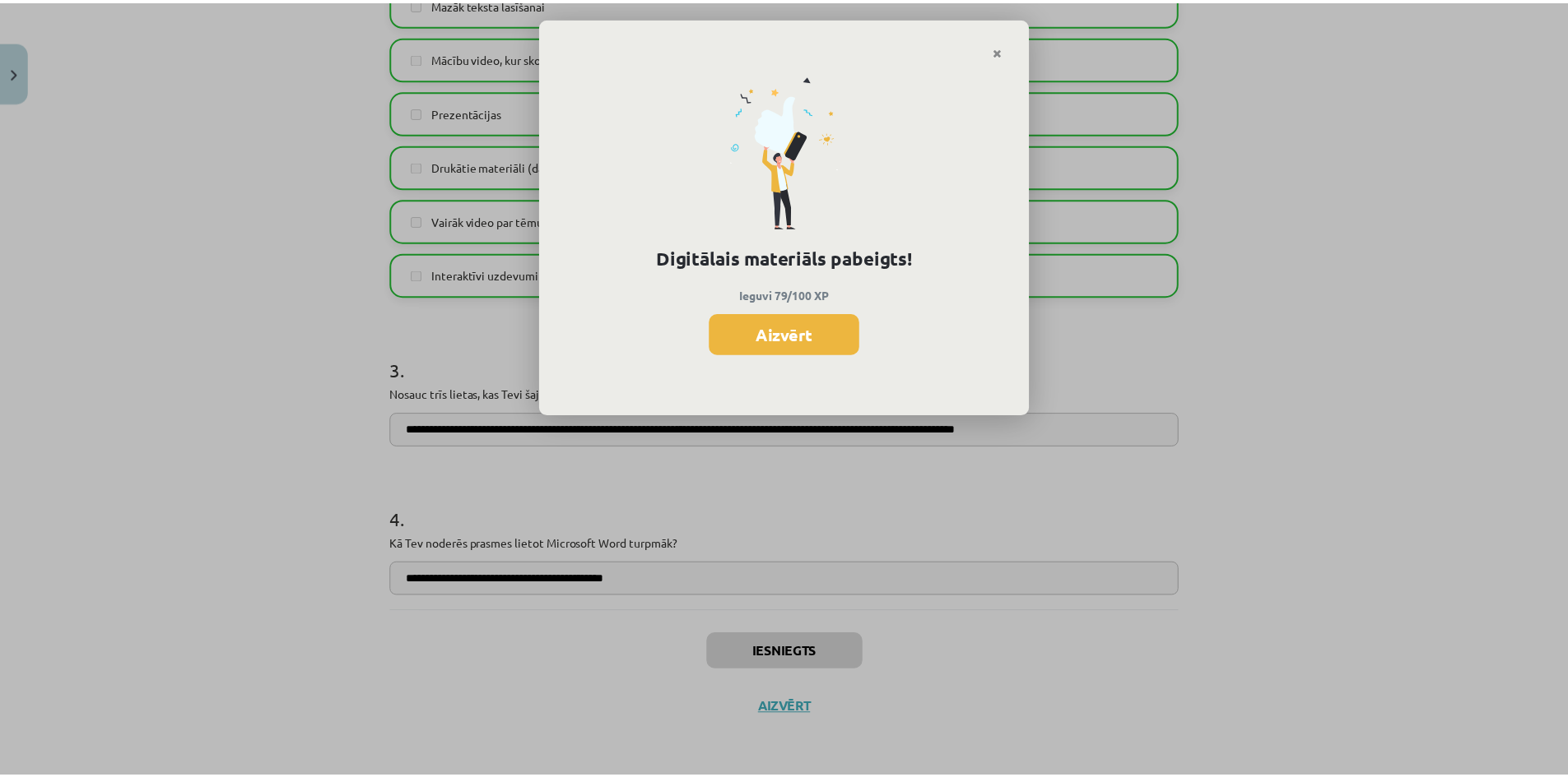
scroll to position [1786, 0]
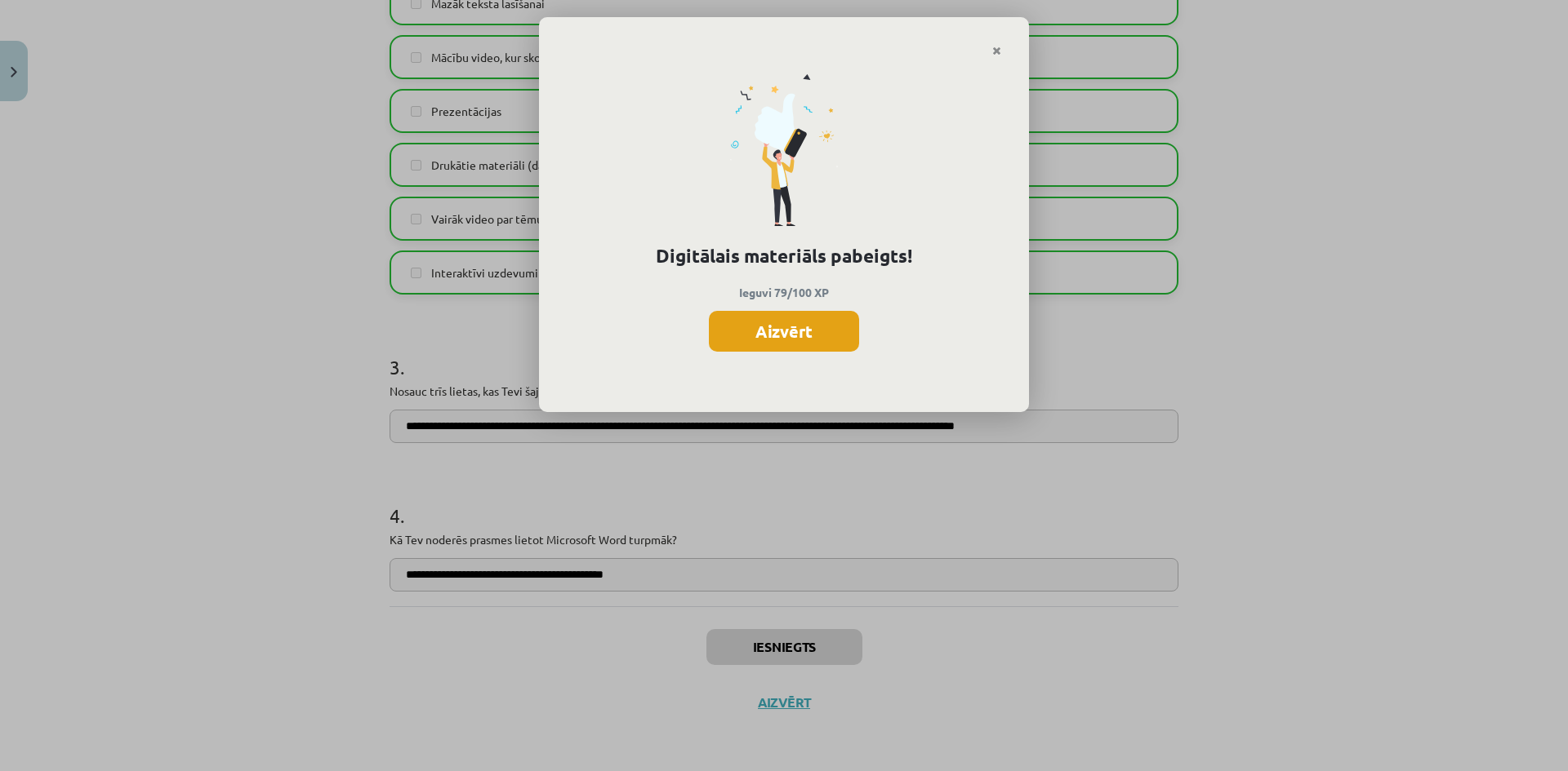
click at [765, 328] on button "Aizvērt" at bounding box center [784, 331] width 150 height 41
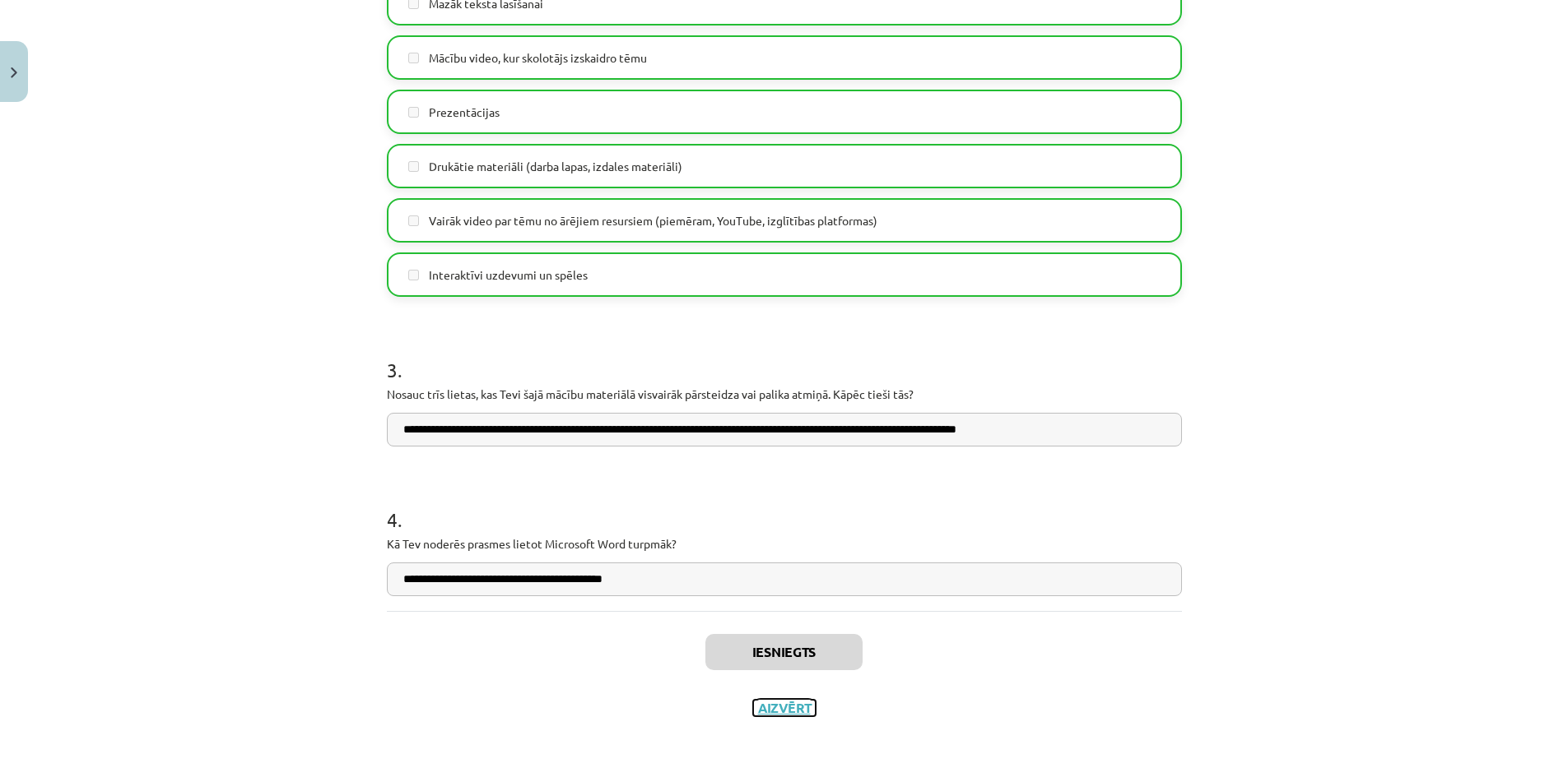
click at [800, 705] on button "Aizvērt" at bounding box center [784, 708] width 62 height 17
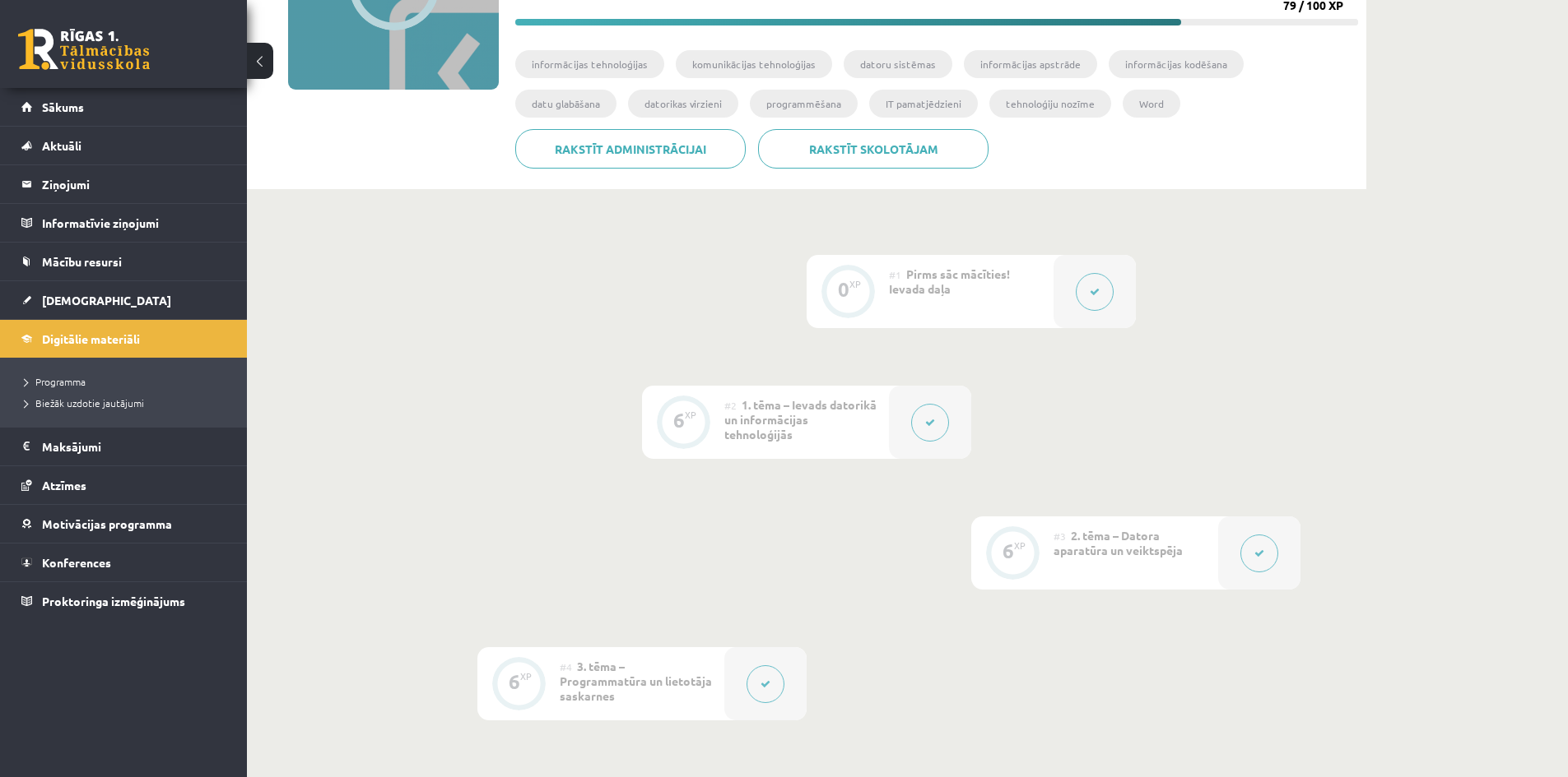
scroll to position [0, 0]
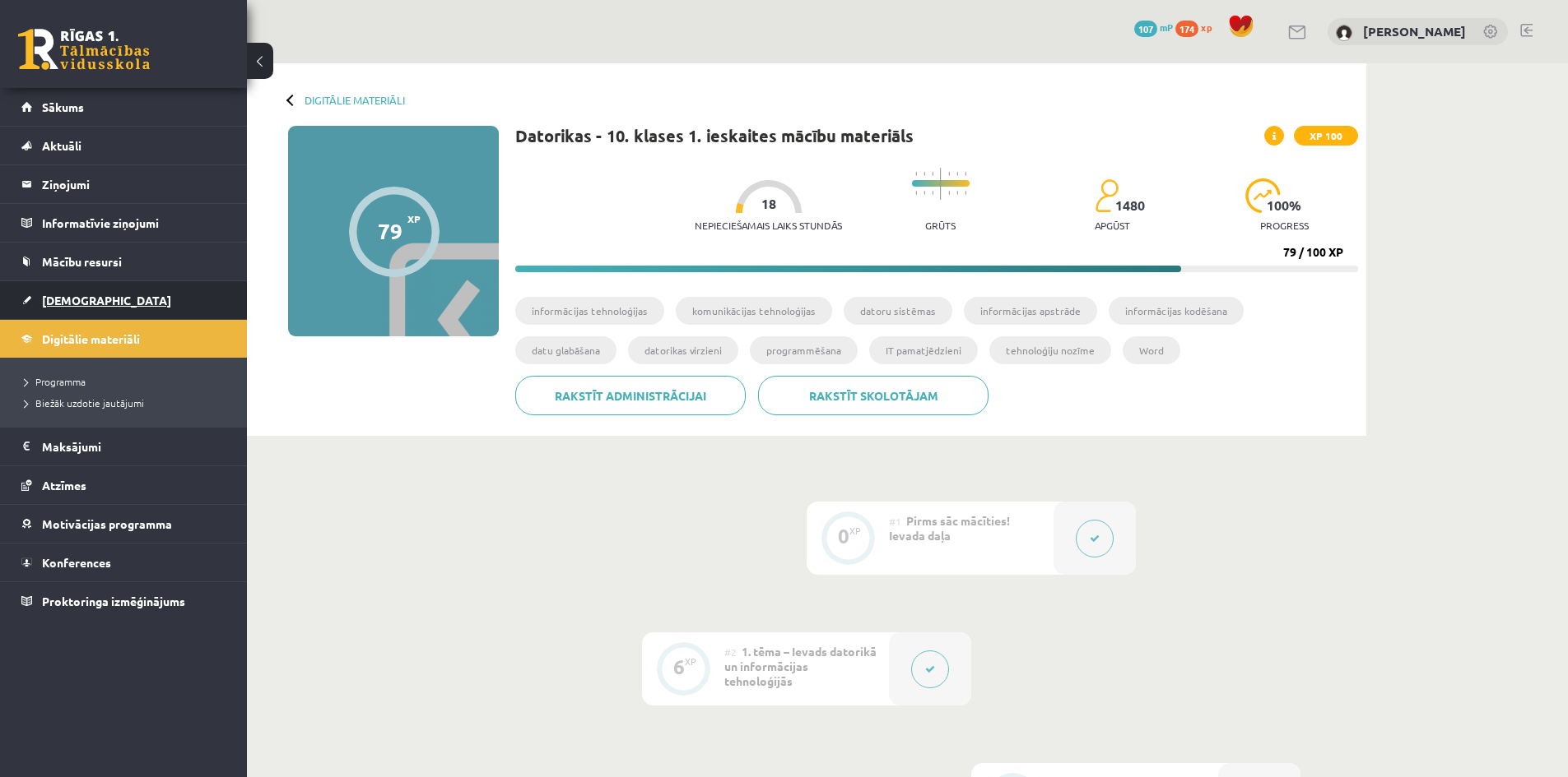
click at [71, 306] on span "[DEMOGRAPHIC_DATA]" at bounding box center [106, 300] width 129 height 15
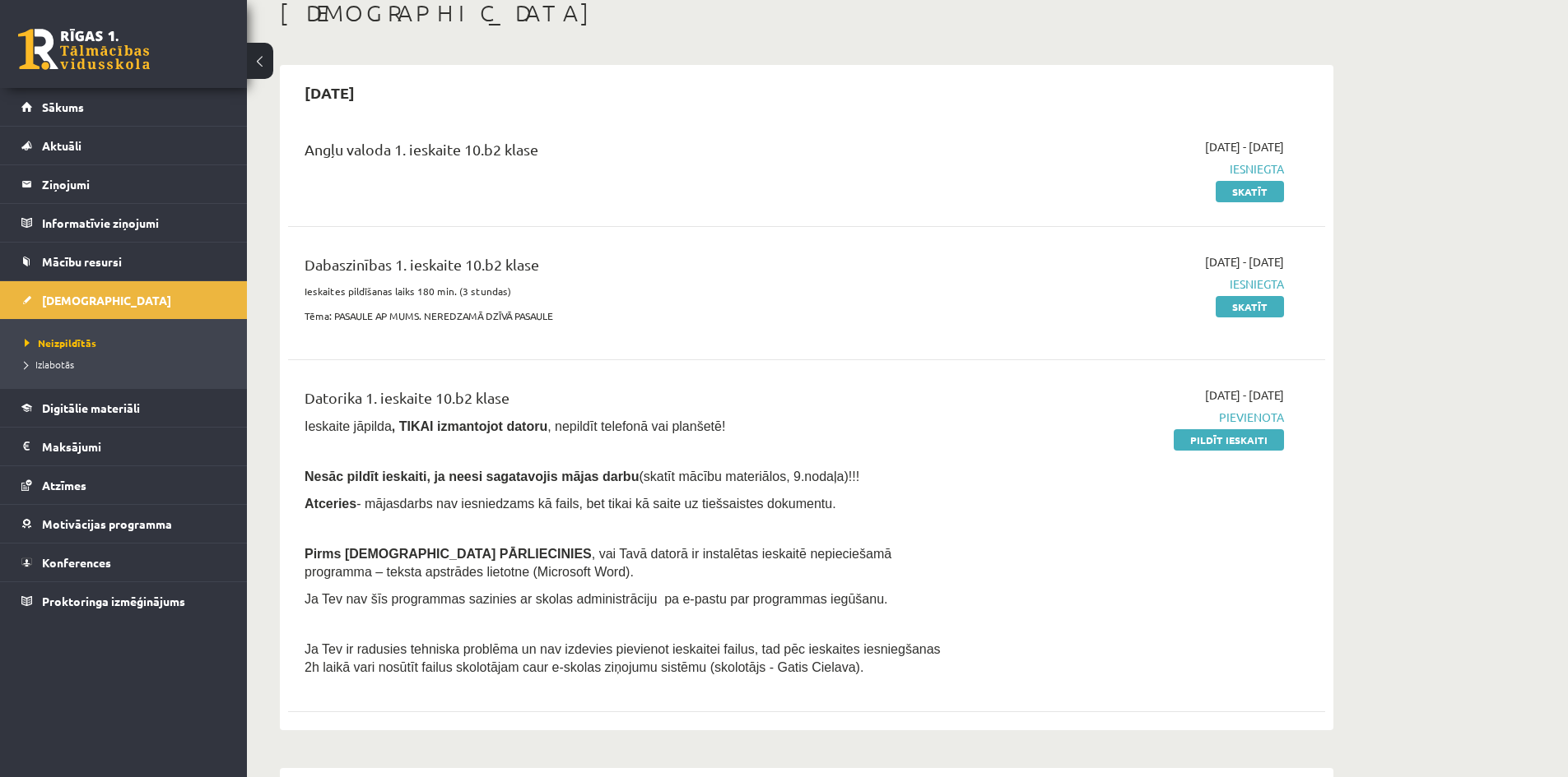
scroll to position [247, 0]
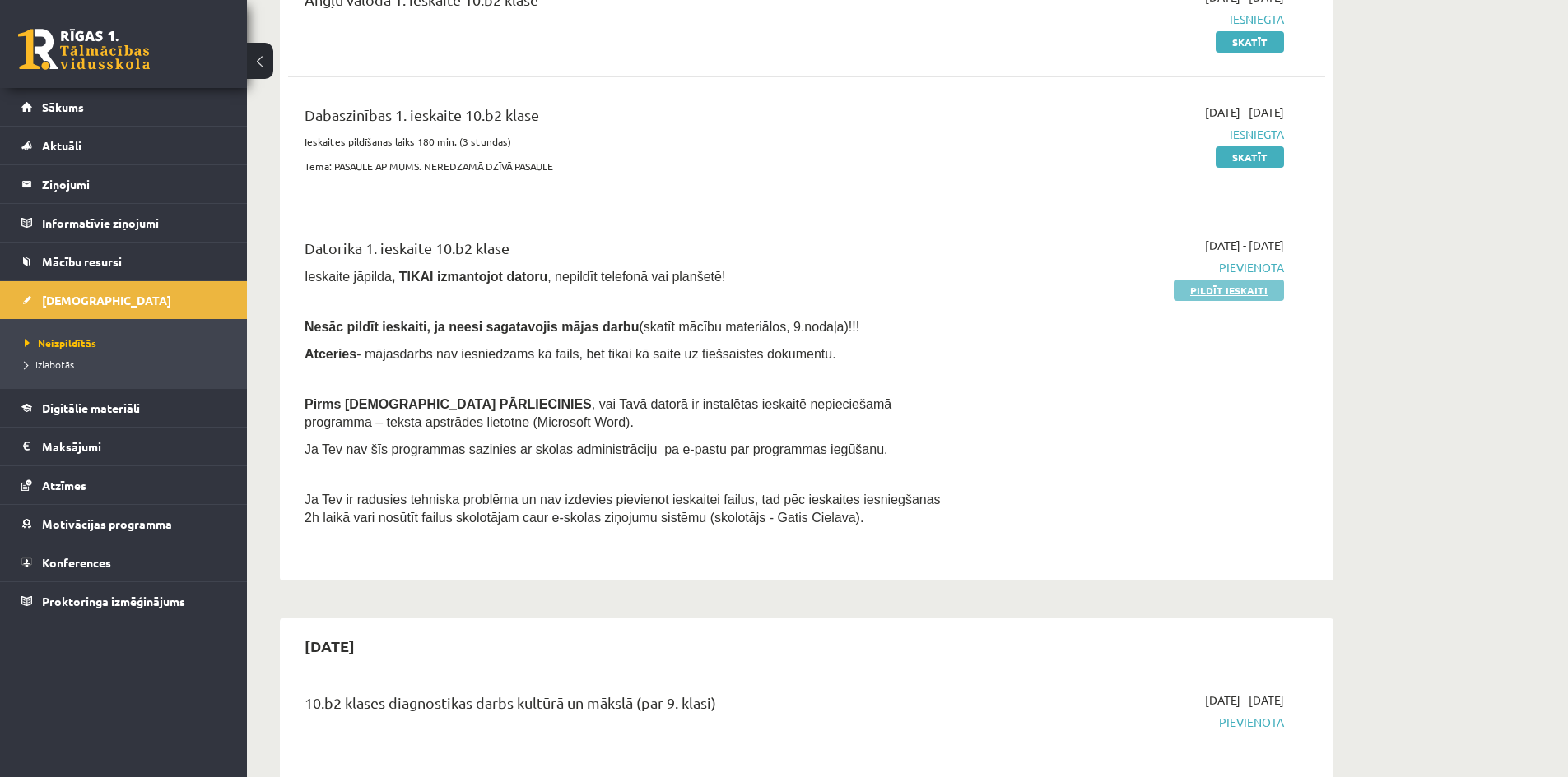
click at [1243, 284] on link "Pildīt ieskaiti" at bounding box center [1229, 291] width 111 height 21
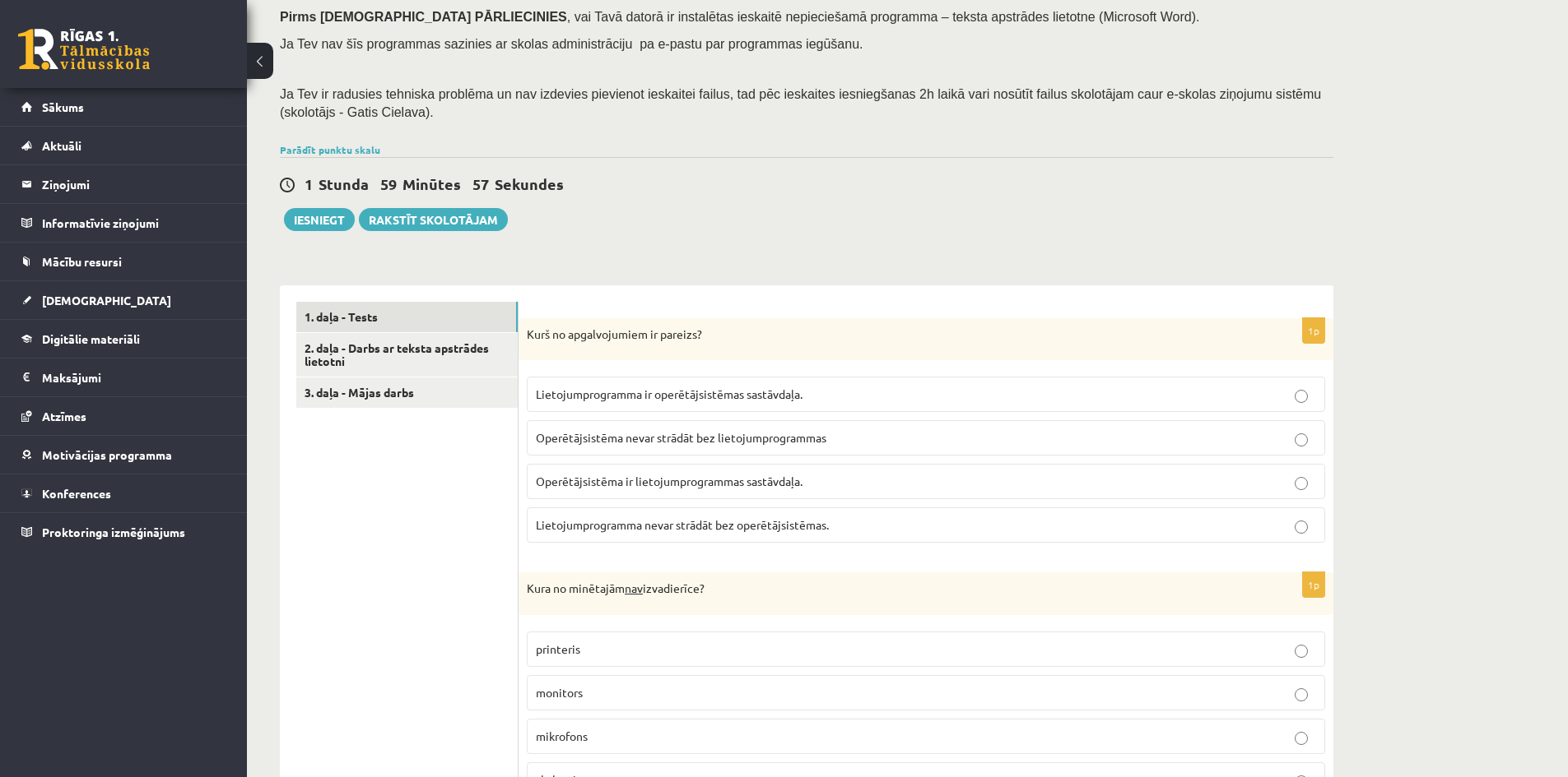
scroll to position [247, 0]
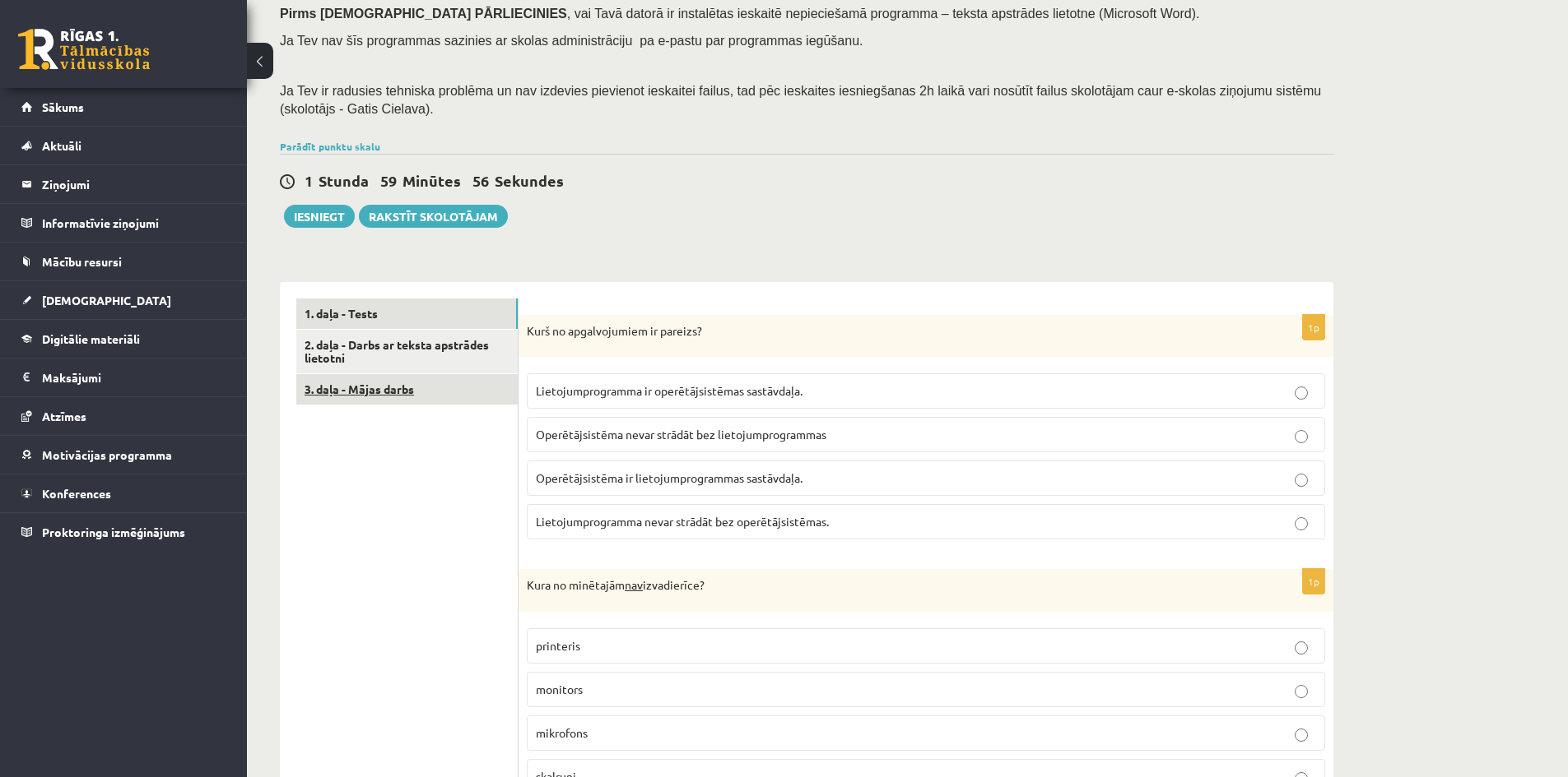
click at [456, 380] on link "3. daļa - Mājas darbs" at bounding box center [407, 389] width 221 height 31
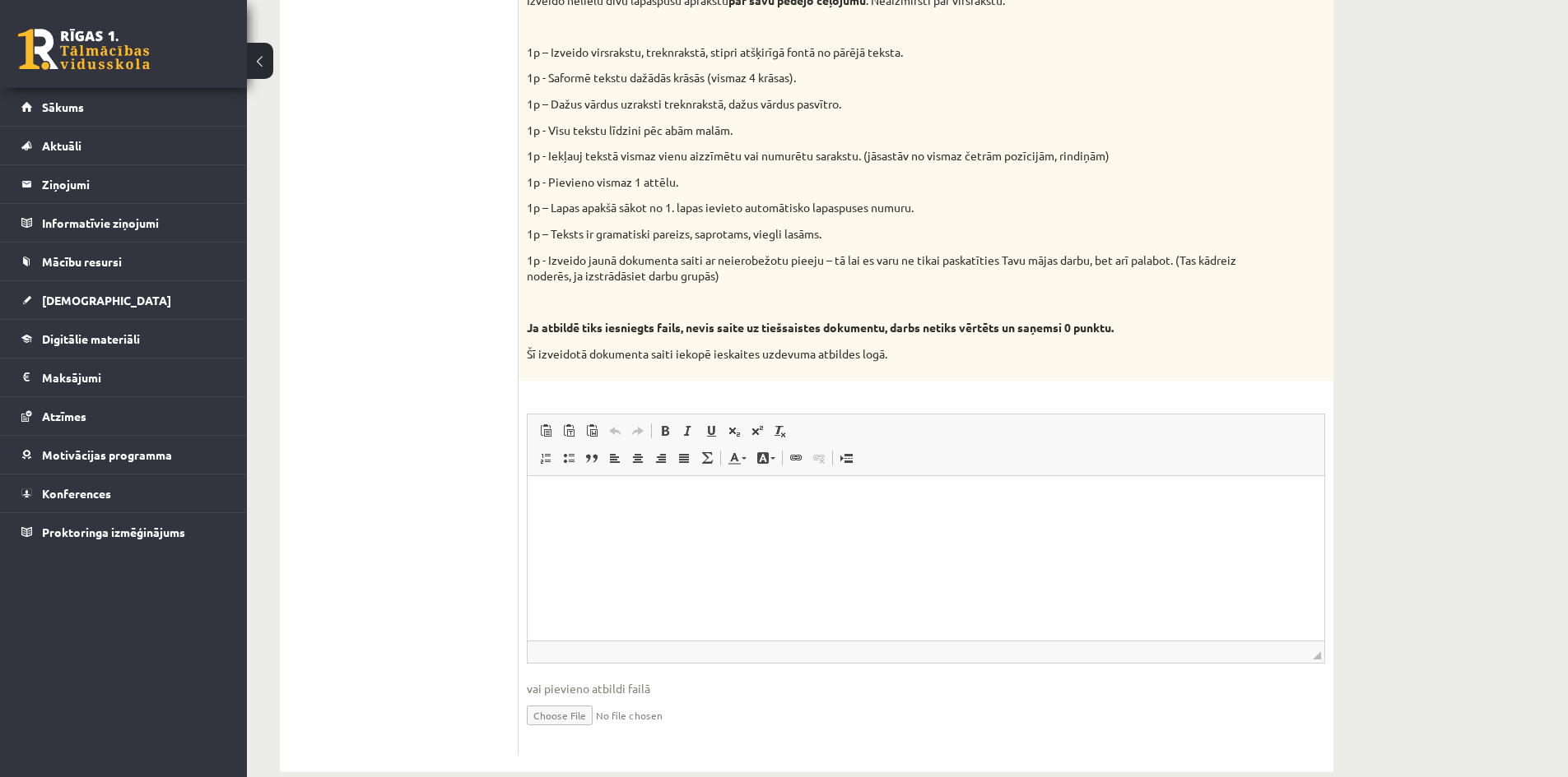
scroll to position [737, 0]
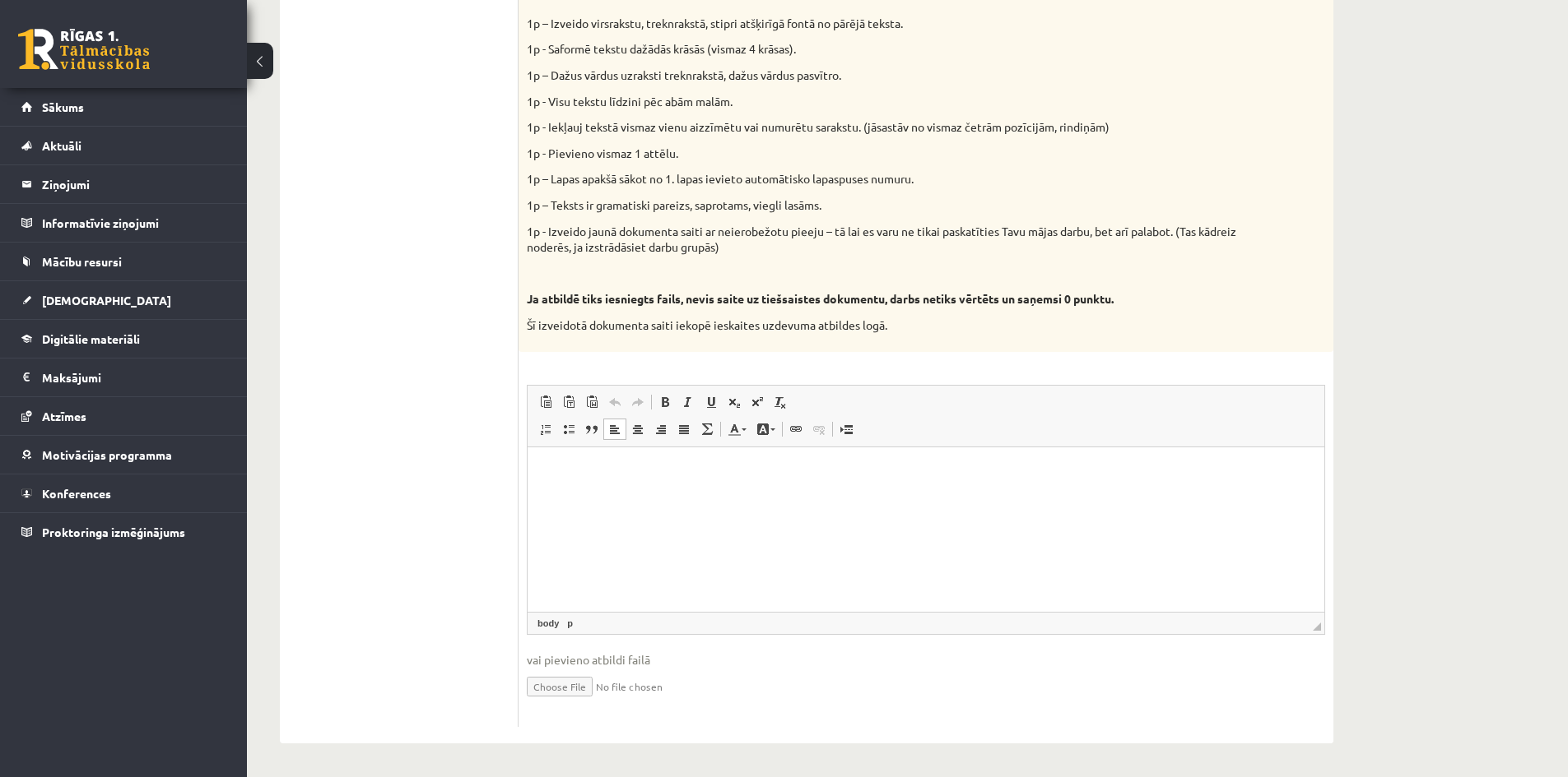
click at [632, 464] on p "Rich Text Editor, wiswyg-editor-user-answer-47024756456460" at bounding box center [926, 472] width 764 height 18
click at [574, 686] on input "file" at bounding box center [926, 686] width 798 height 33
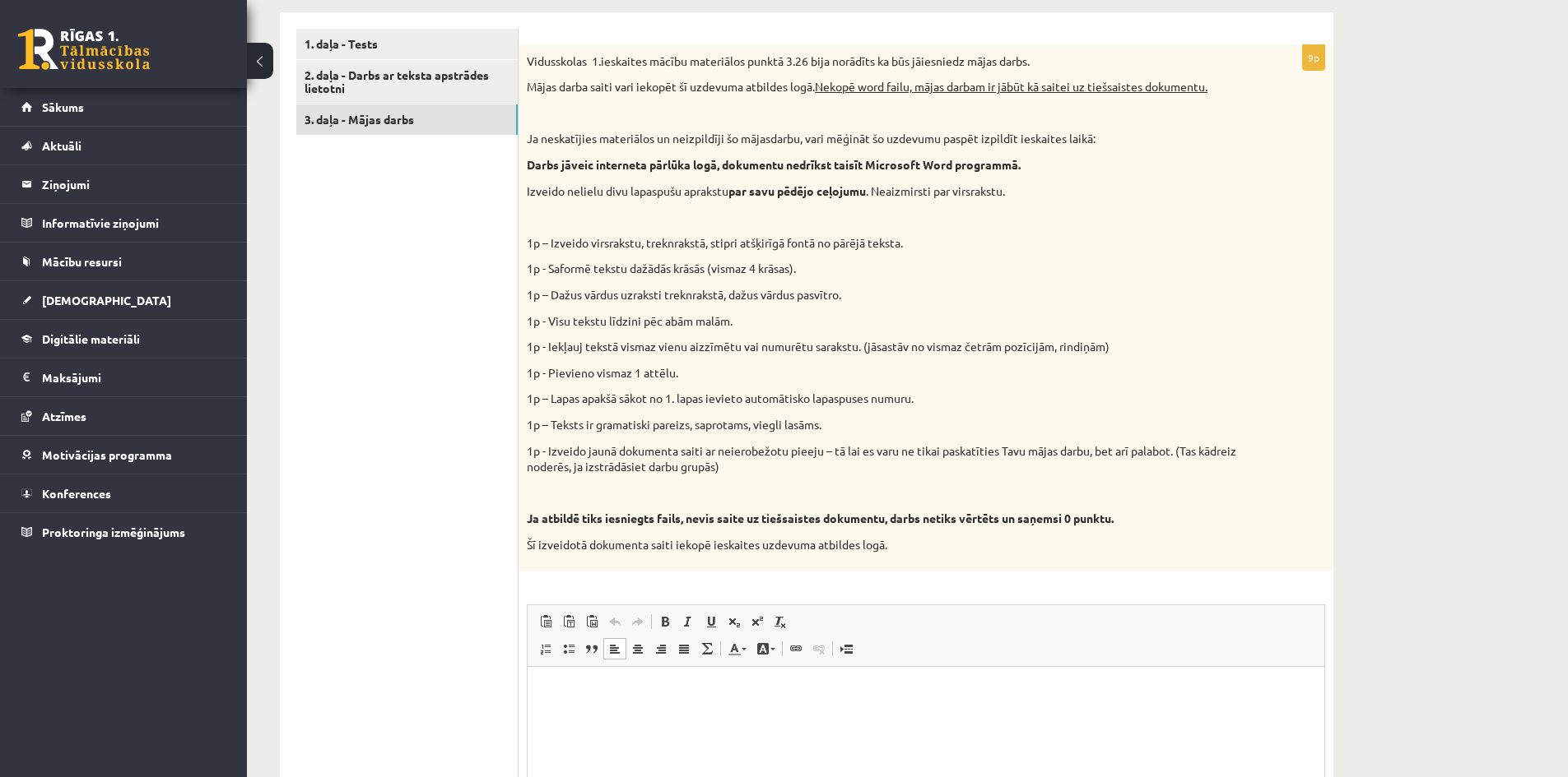
scroll to position [408, 0]
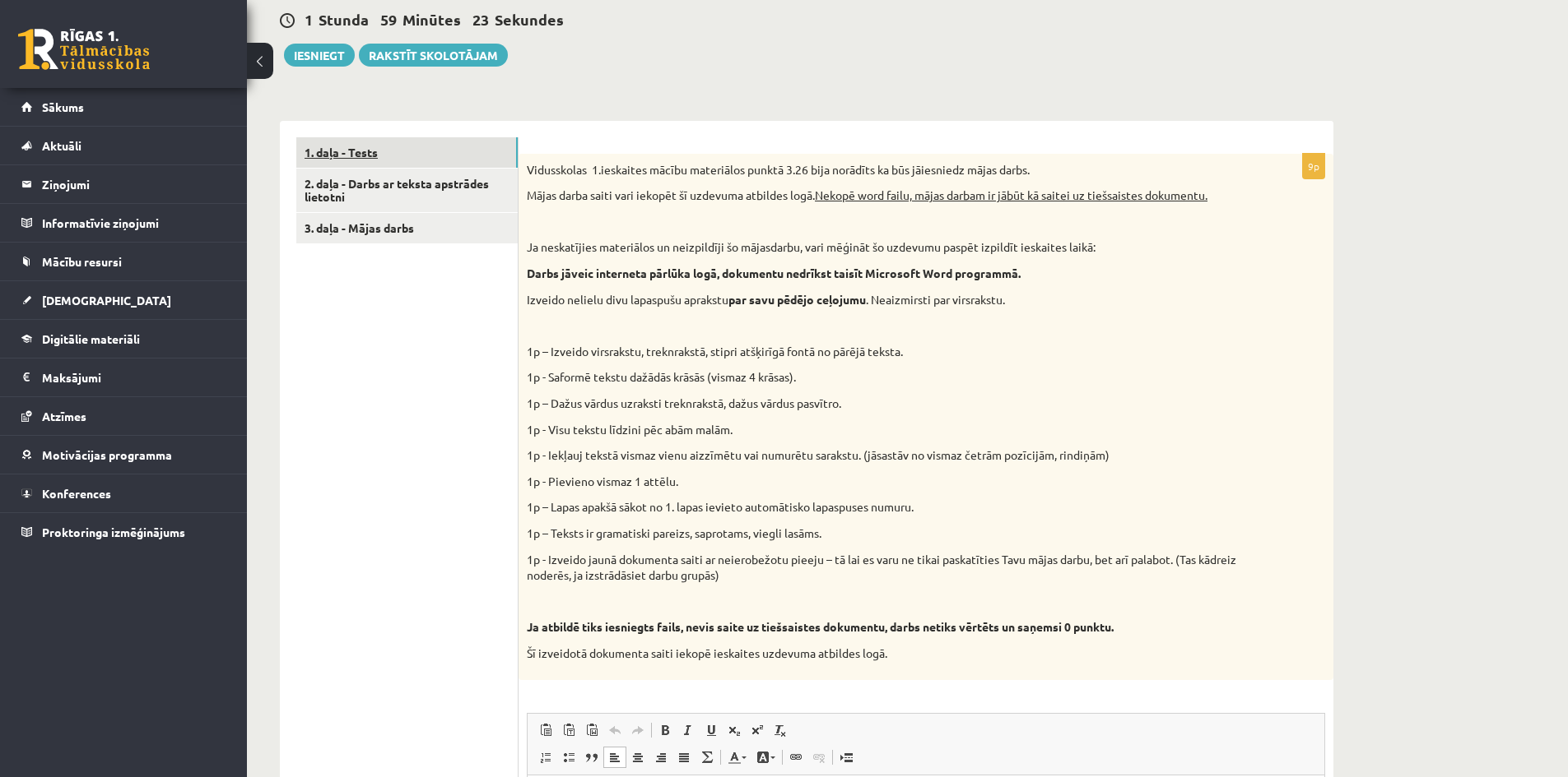
click at [347, 147] on link "1. daļa - Tests" at bounding box center [407, 152] width 221 height 31
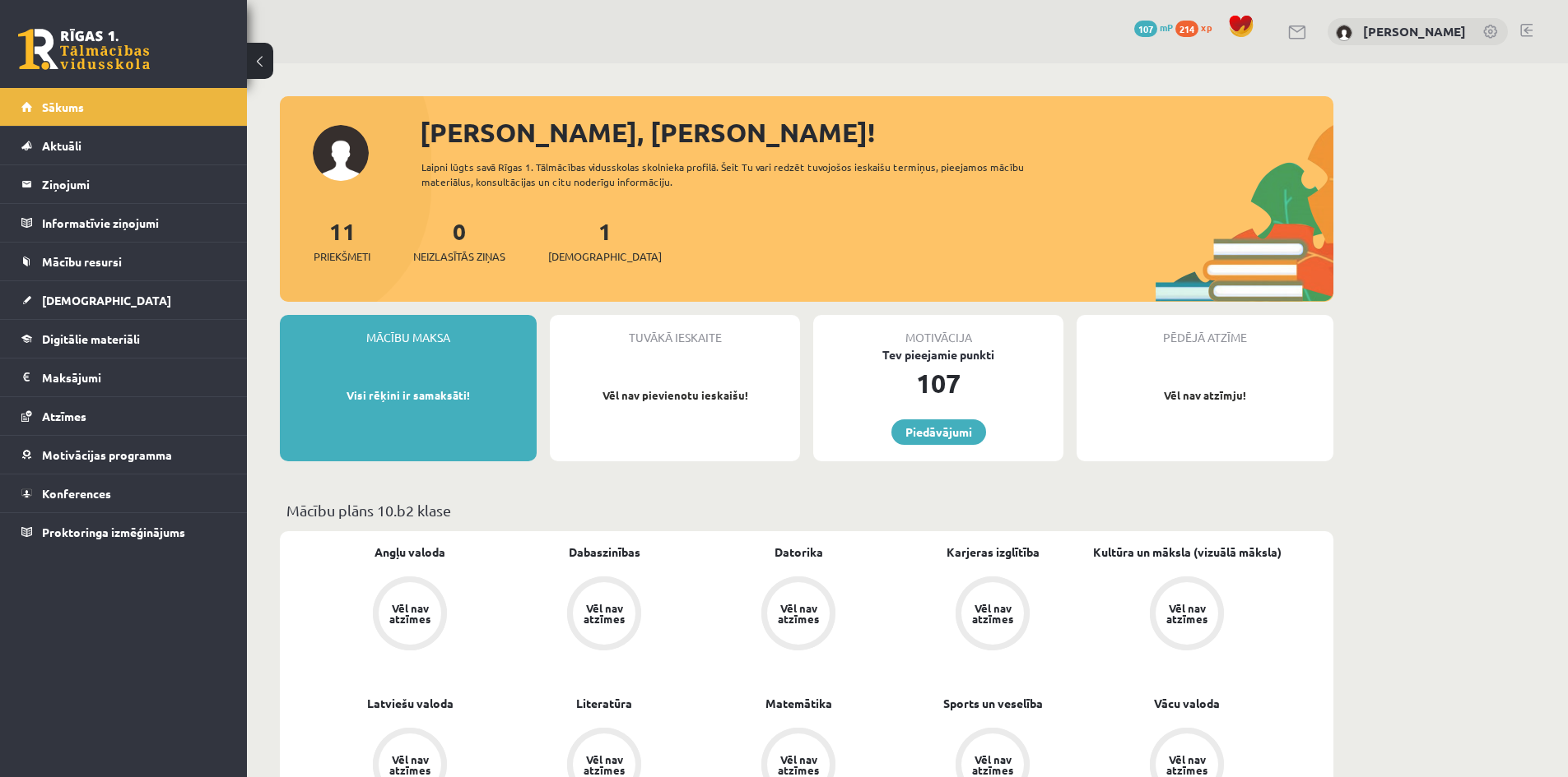
click at [470, 245] on div "0 Neizlasītās ziņas" at bounding box center [459, 240] width 92 height 51
click at [474, 258] on span "Neizlasītās ziņas" at bounding box center [459, 256] width 92 height 17
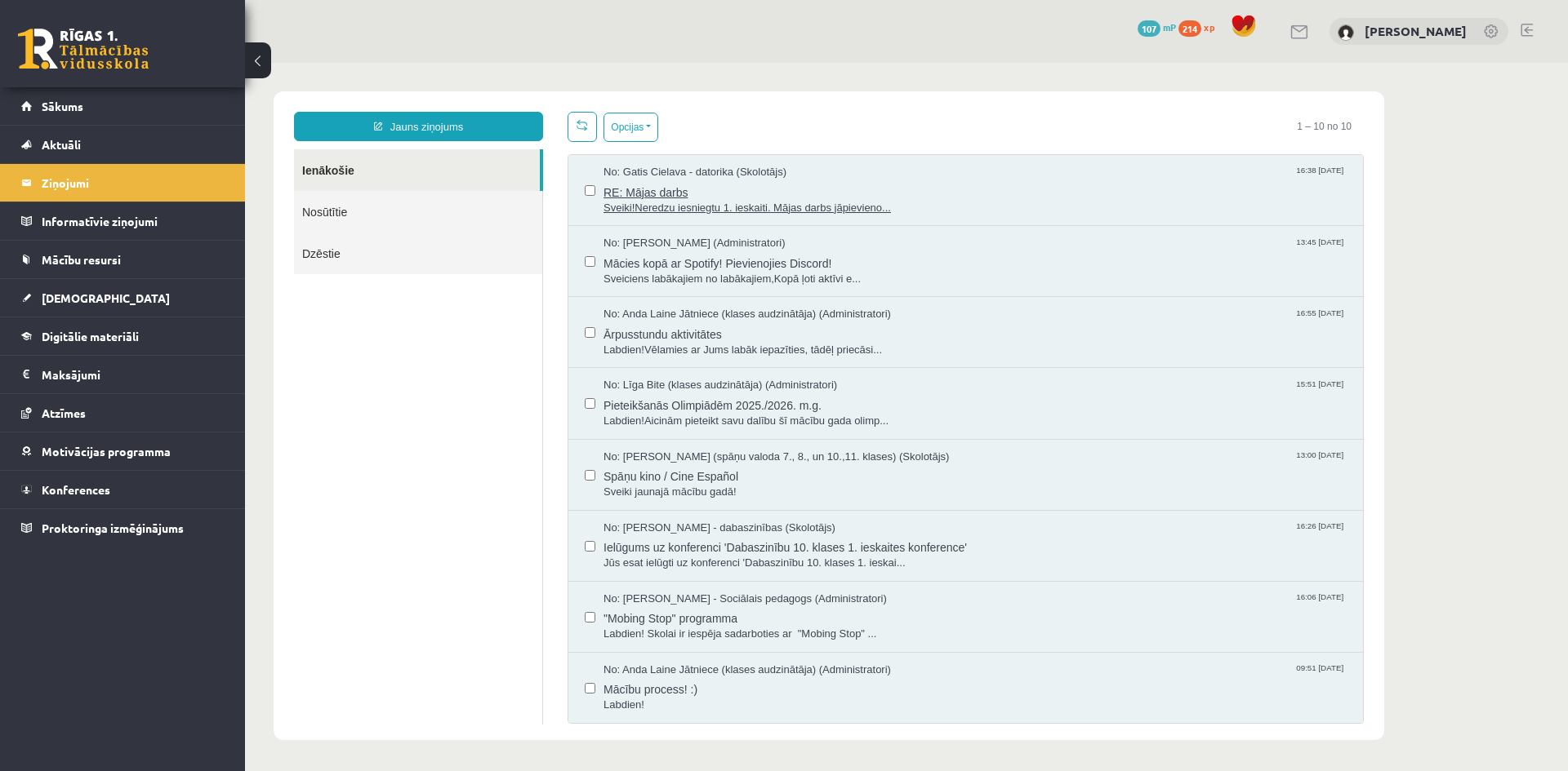
click at [669, 192] on span "RE: Mājas darbs" at bounding box center [974, 190] width 743 height 20
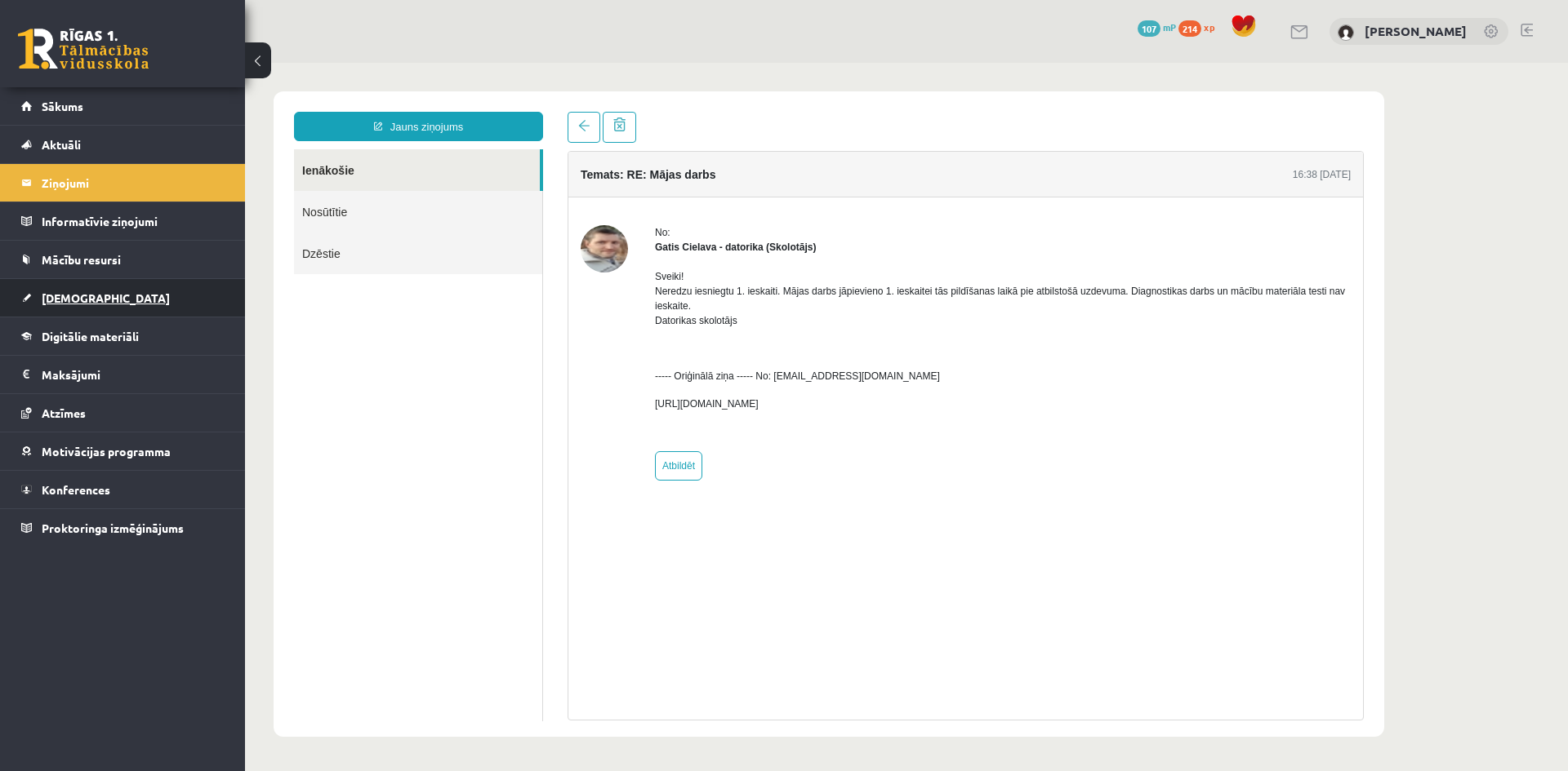
click at [54, 303] on span "[DEMOGRAPHIC_DATA]" at bounding box center [105, 298] width 128 height 15
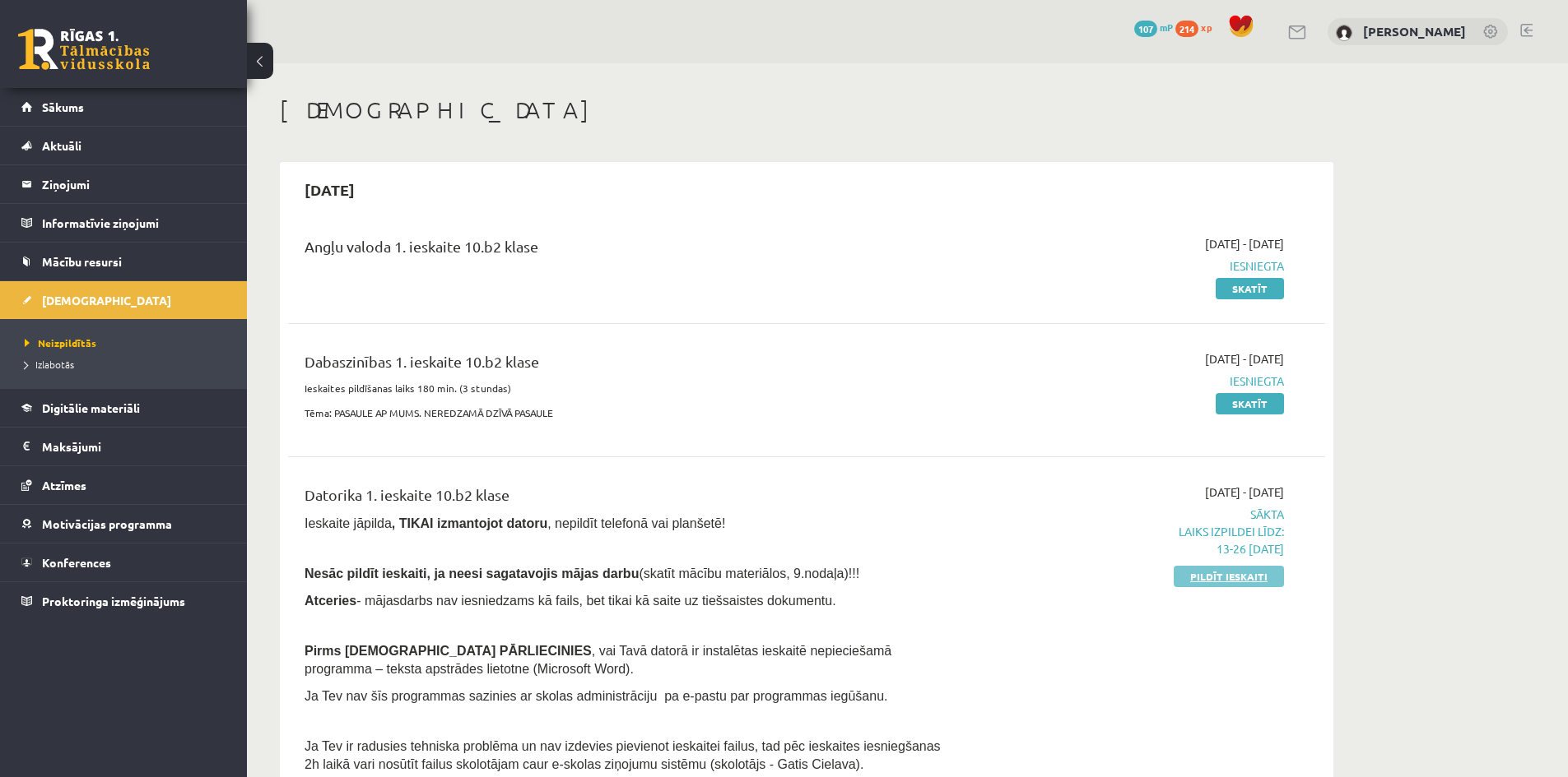
click at [1235, 578] on link "Pildīt ieskaiti" at bounding box center [1229, 577] width 111 height 21
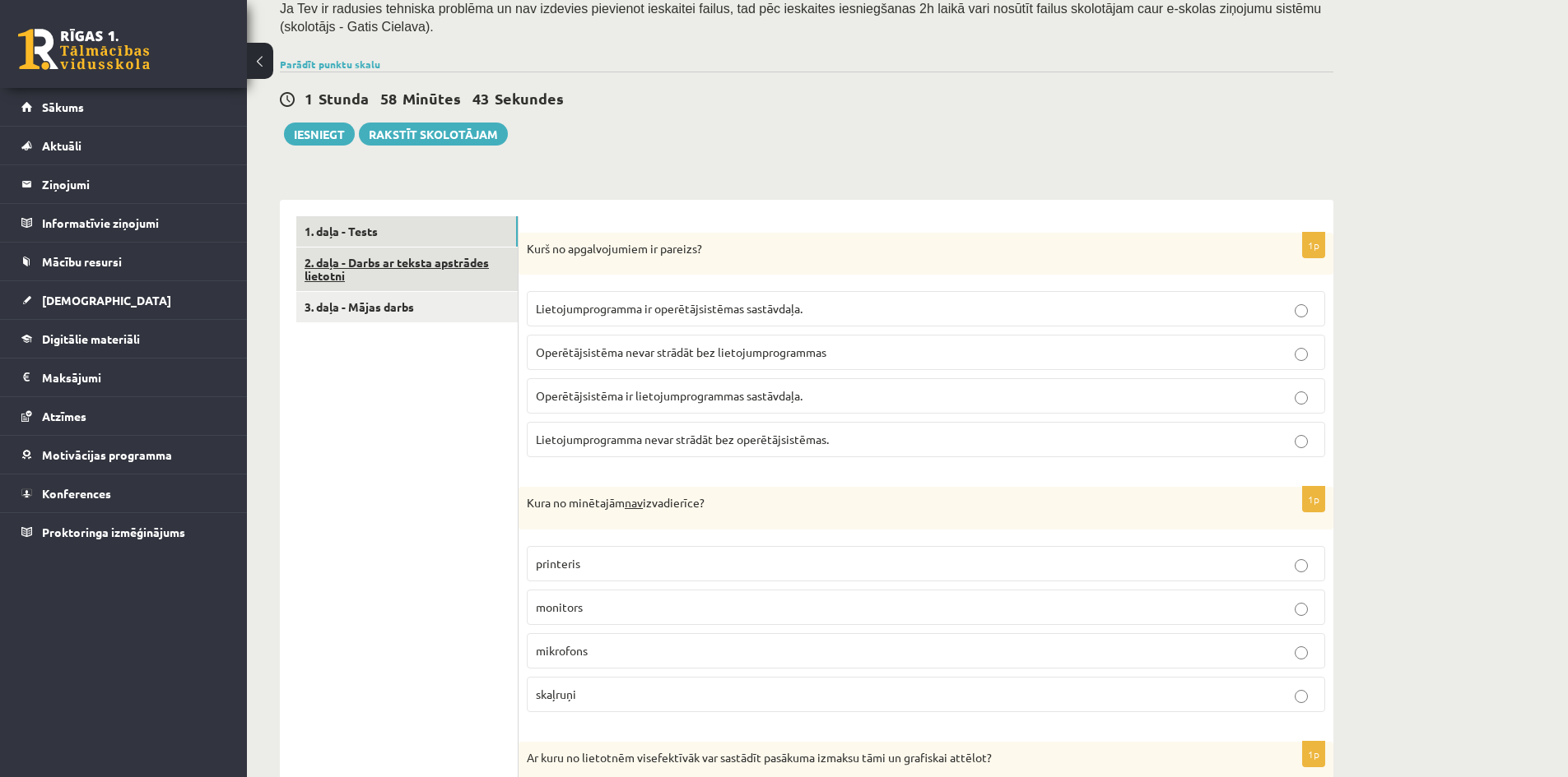
click at [437, 269] on link "2. daļa - Darbs ar teksta apstrādes lietotni" at bounding box center [407, 270] width 221 height 45
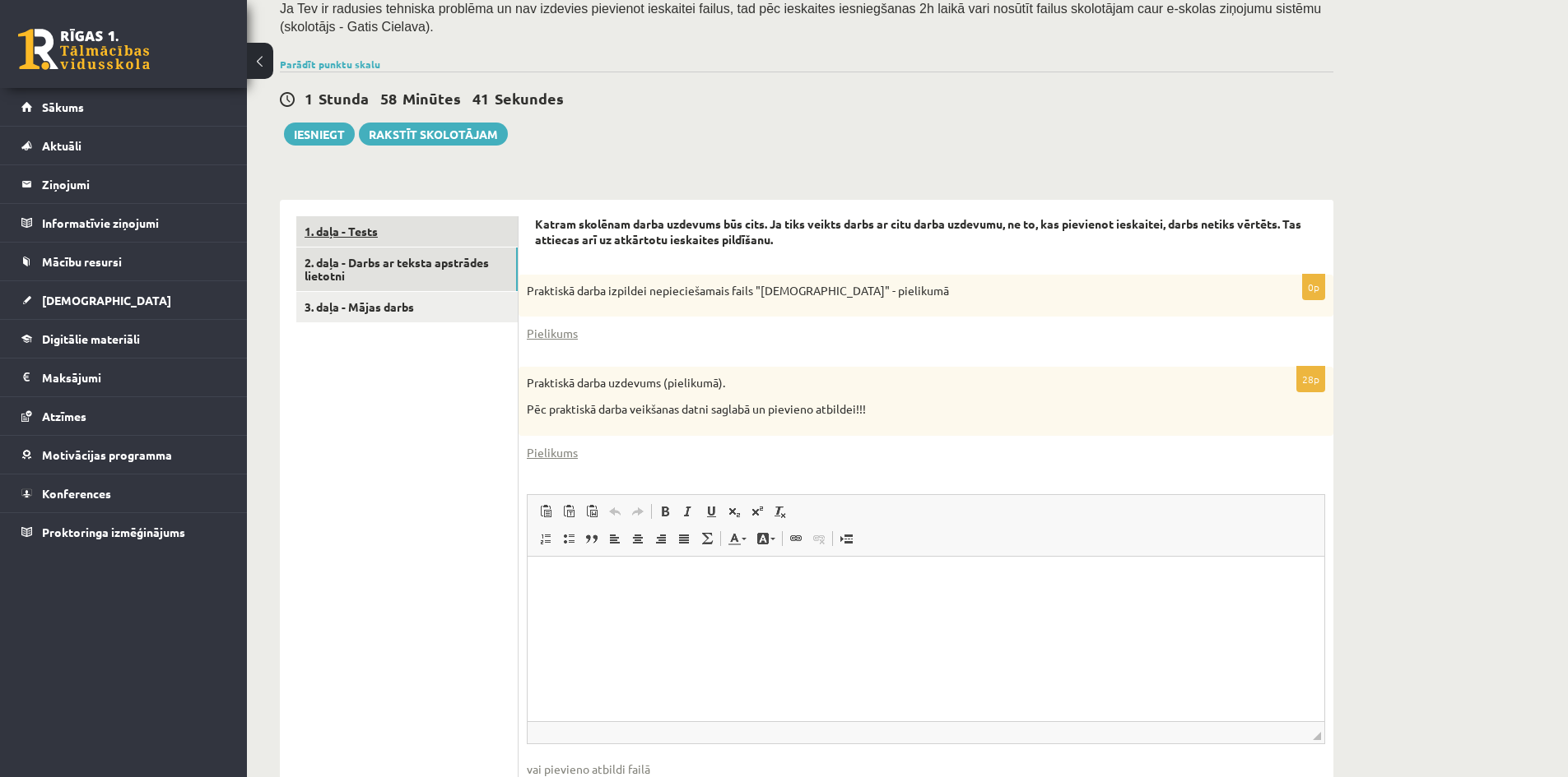
click at [348, 232] on link "1. daļa - Tests" at bounding box center [407, 231] width 221 height 31
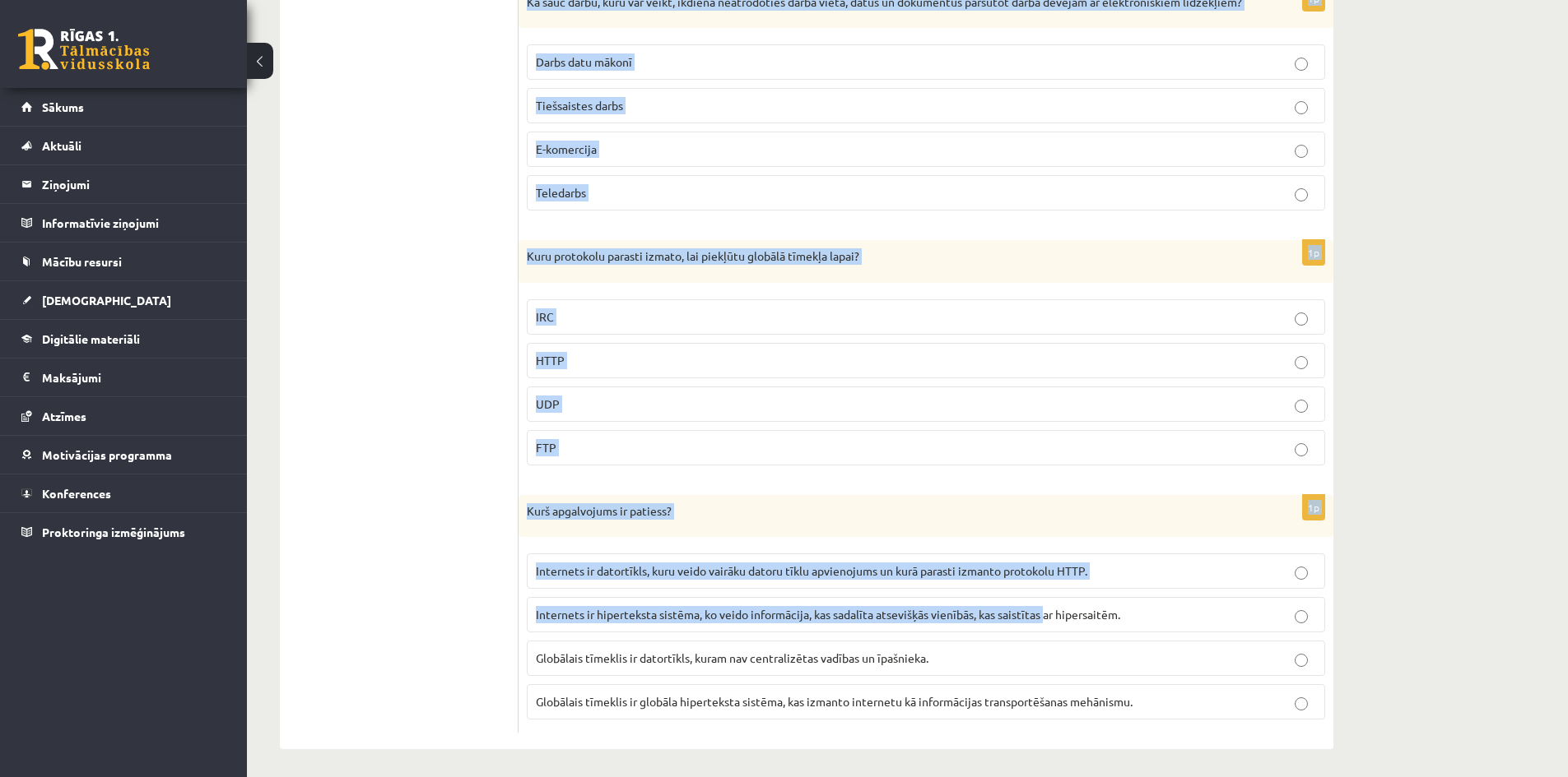
scroll to position [4376, 0]
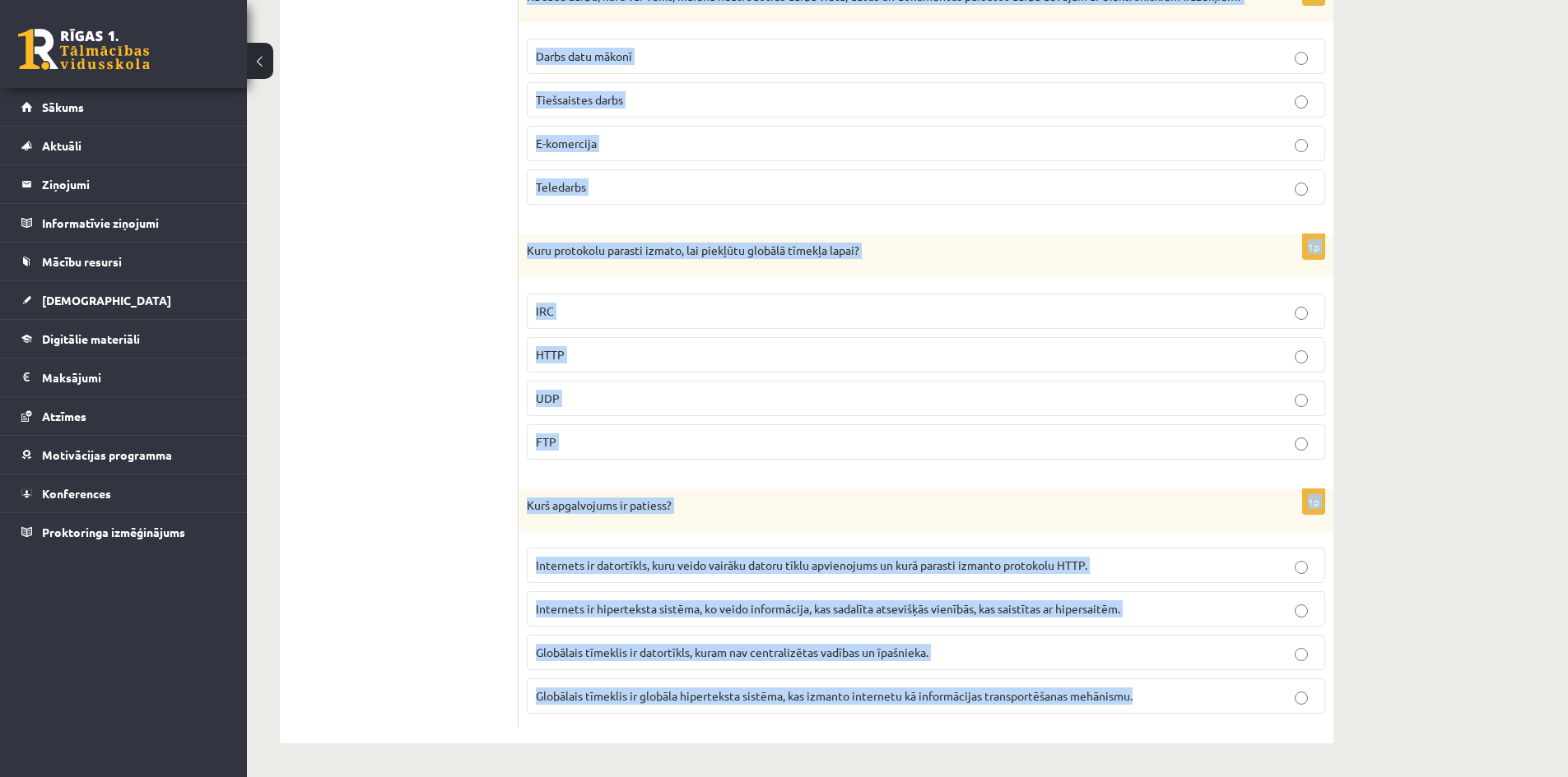
drag, startPoint x: 528, startPoint y: 252, endPoint x: 1165, endPoint y: 708, distance: 783.4
copy form "Lore ip dolorsitametc ad elitsed? Doeiusmodtemporin ut laboreetdolorema aliquae…"
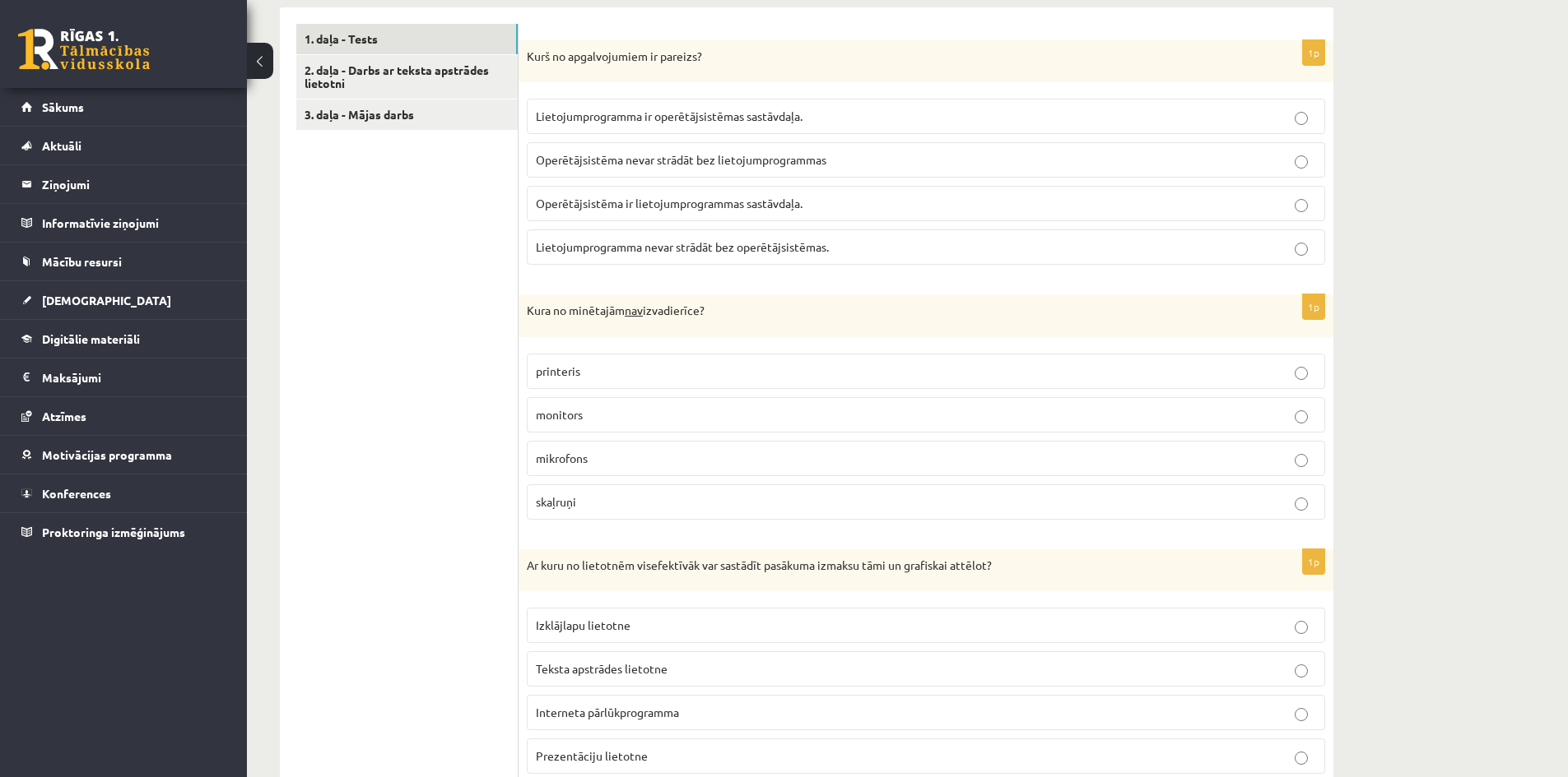
scroll to position [493, 0]
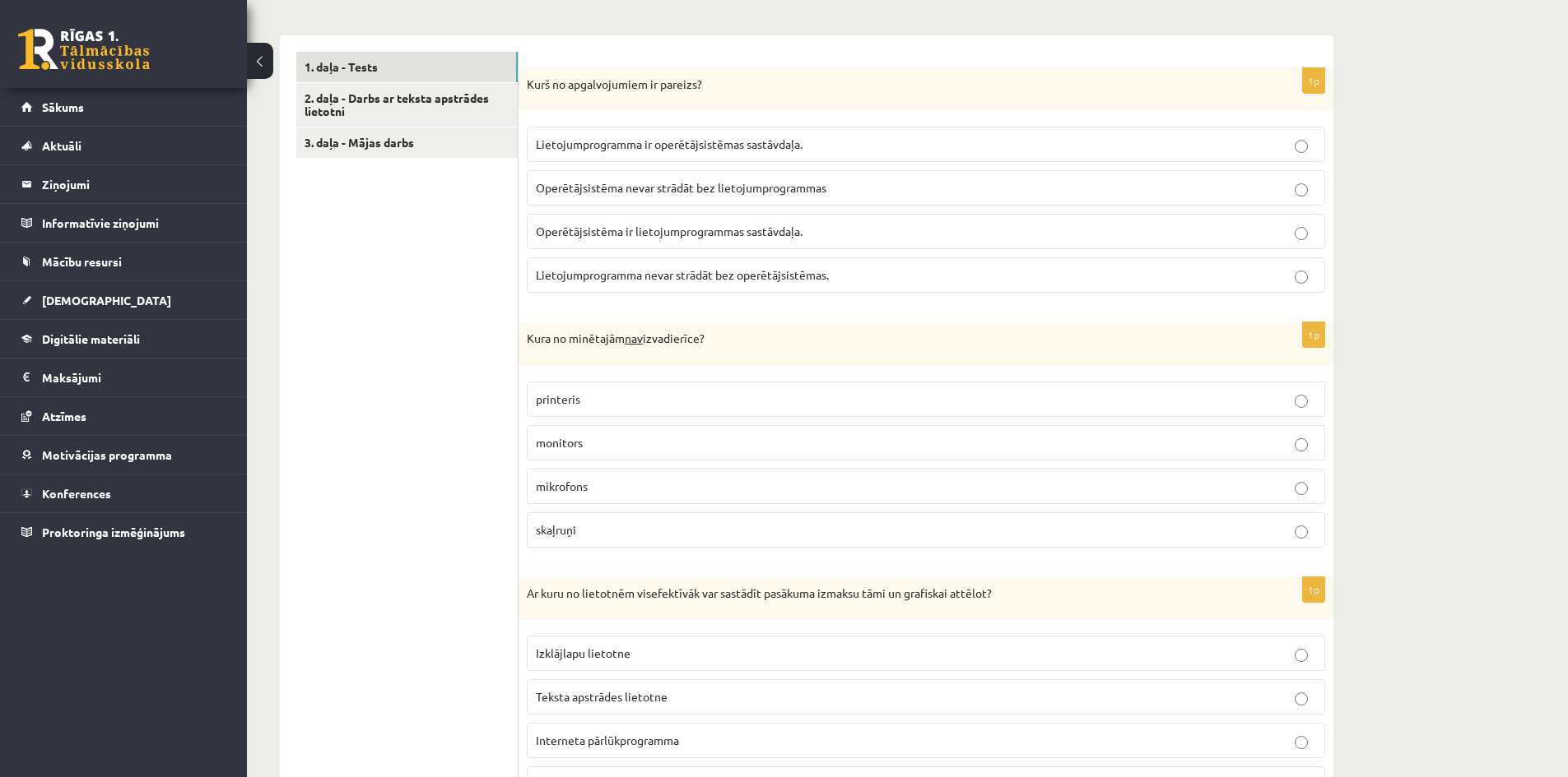
click at [804, 277] on span "Lietojumprogramma nevar strādāt bez operētājsistēmas." at bounding box center [683, 275] width 293 height 15
click at [1076, 257] on fieldset "Lietojumprogramma ir operētājsistēmas sastāvdaļa. Operētājsistēma nevar strādāt…" at bounding box center [926, 208] width 798 height 179
click at [1095, 268] on p "Lietojumprogramma nevar strādāt bez operētājsistēmas." at bounding box center [926, 276] width 780 height 18
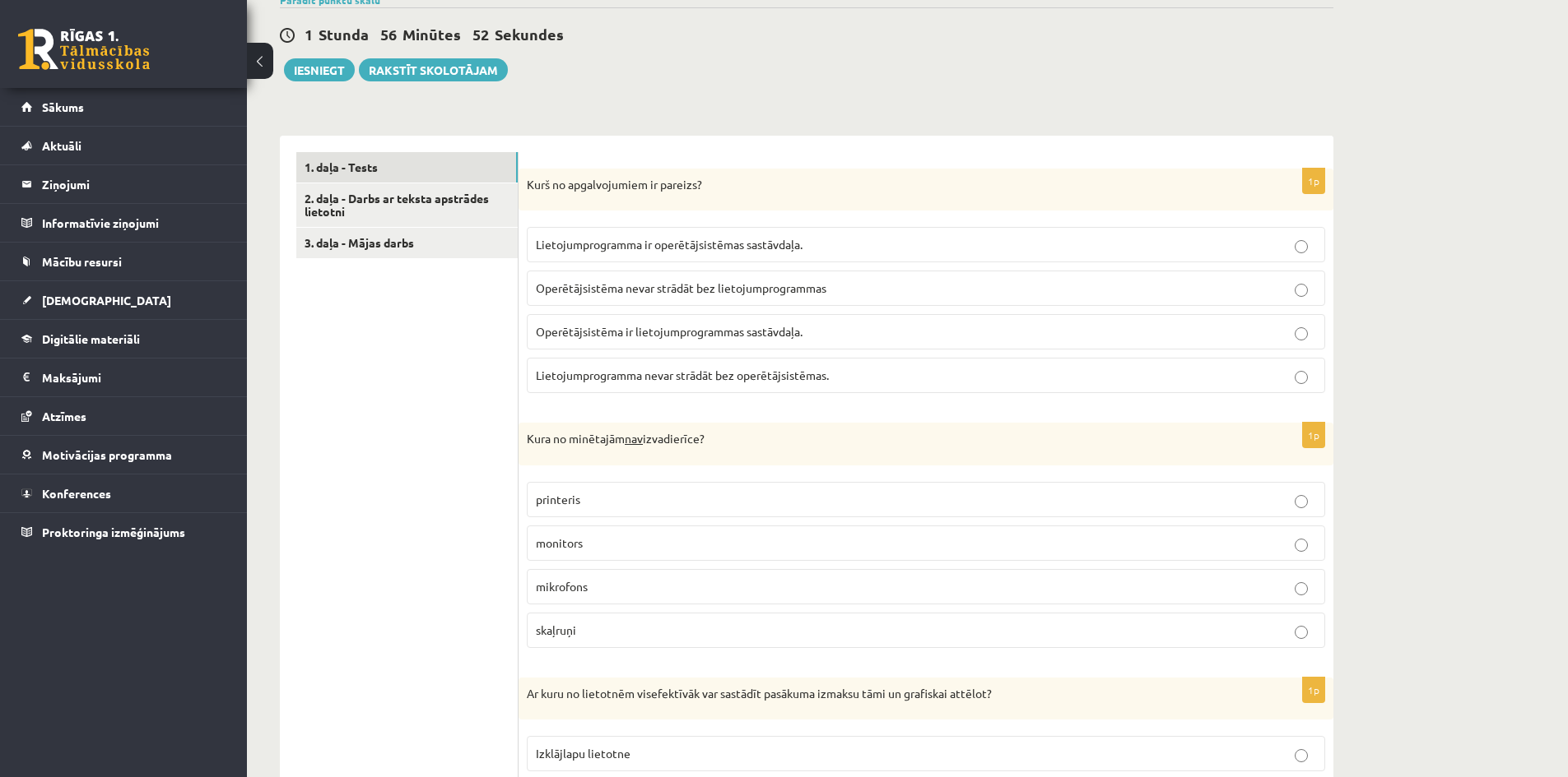
scroll to position [576, 0]
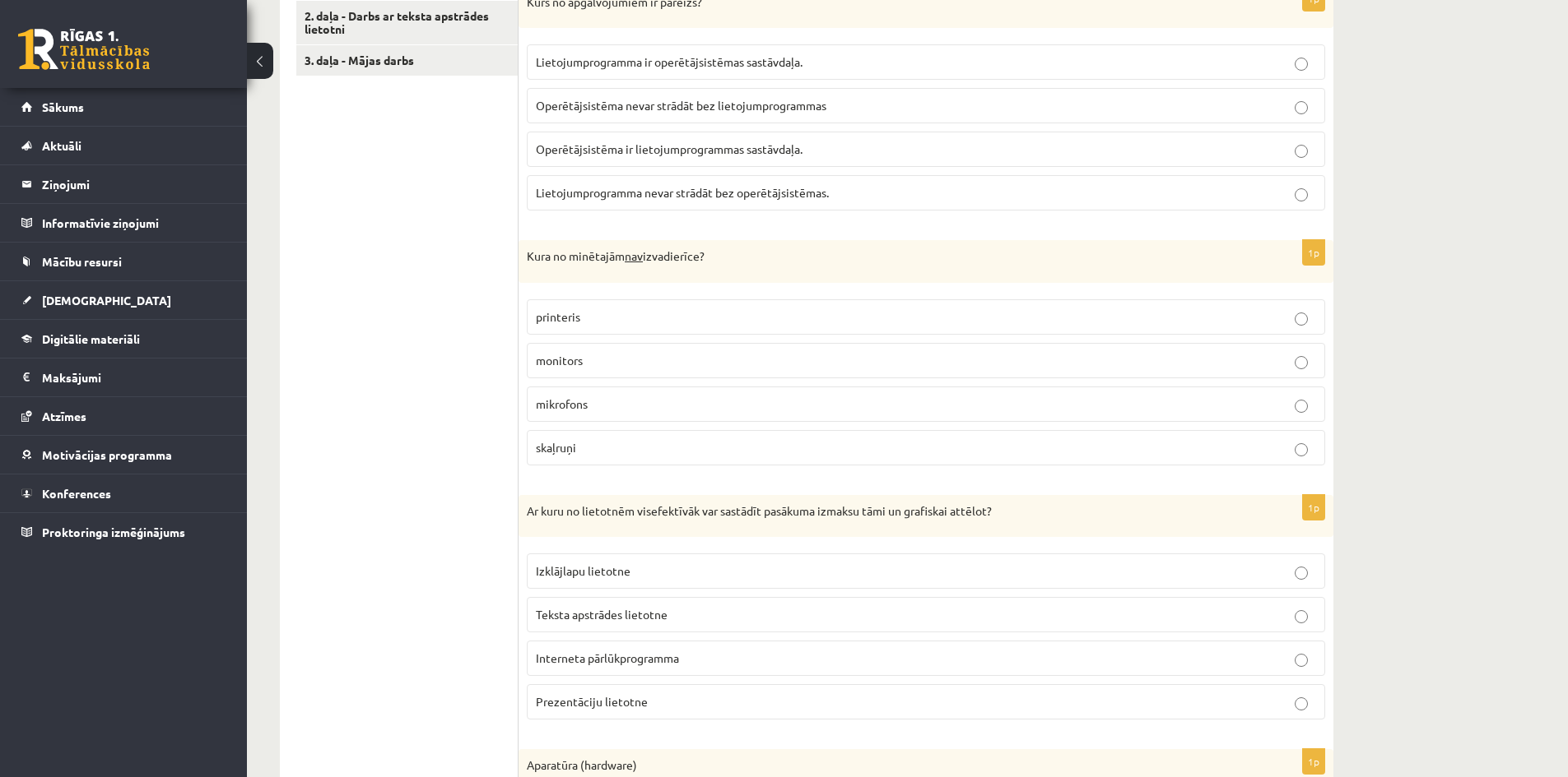
click at [617, 407] on p "mikrofons" at bounding box center [926, 405] width 780 height 18
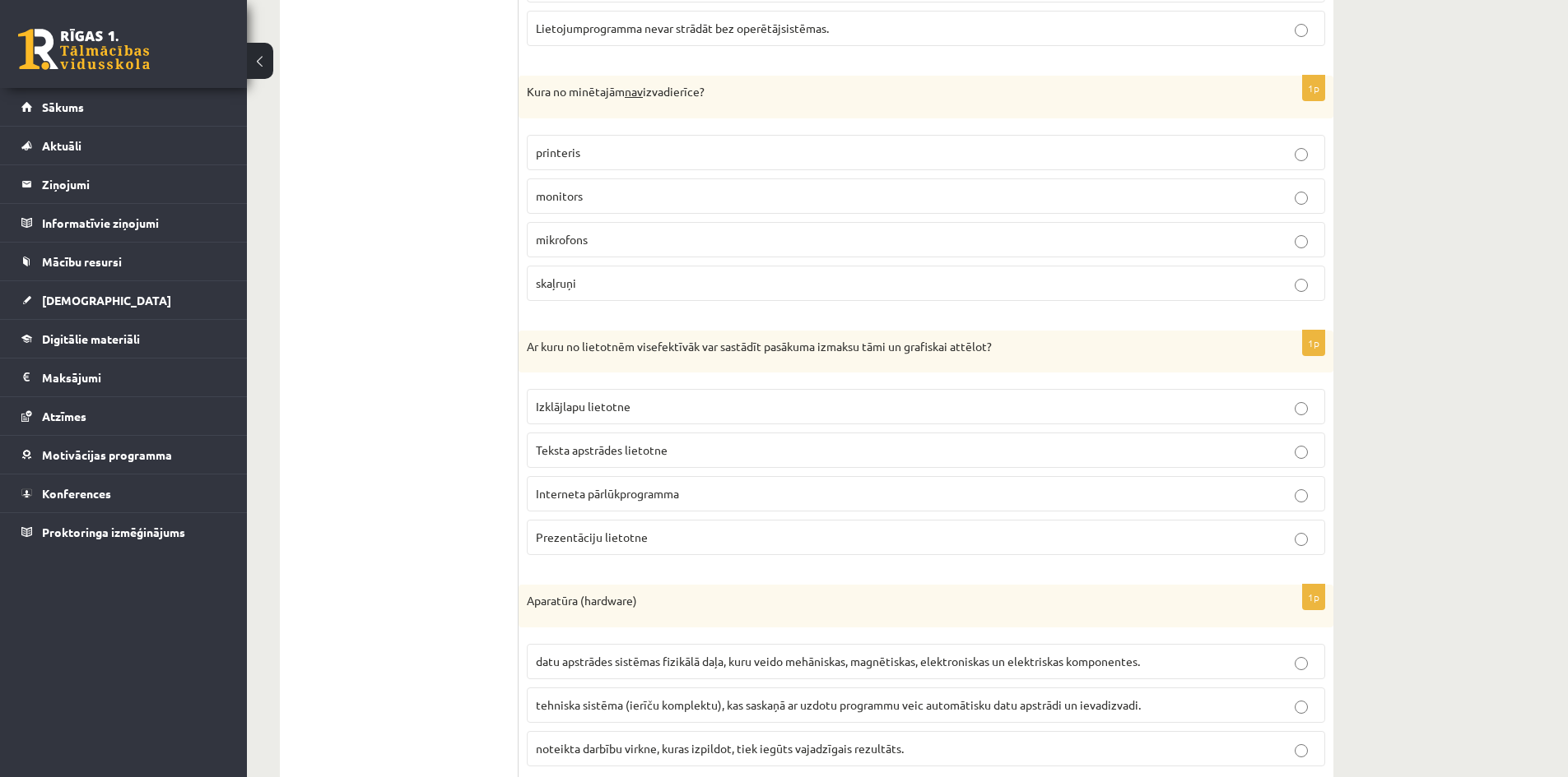
scroll to position [823, 0]
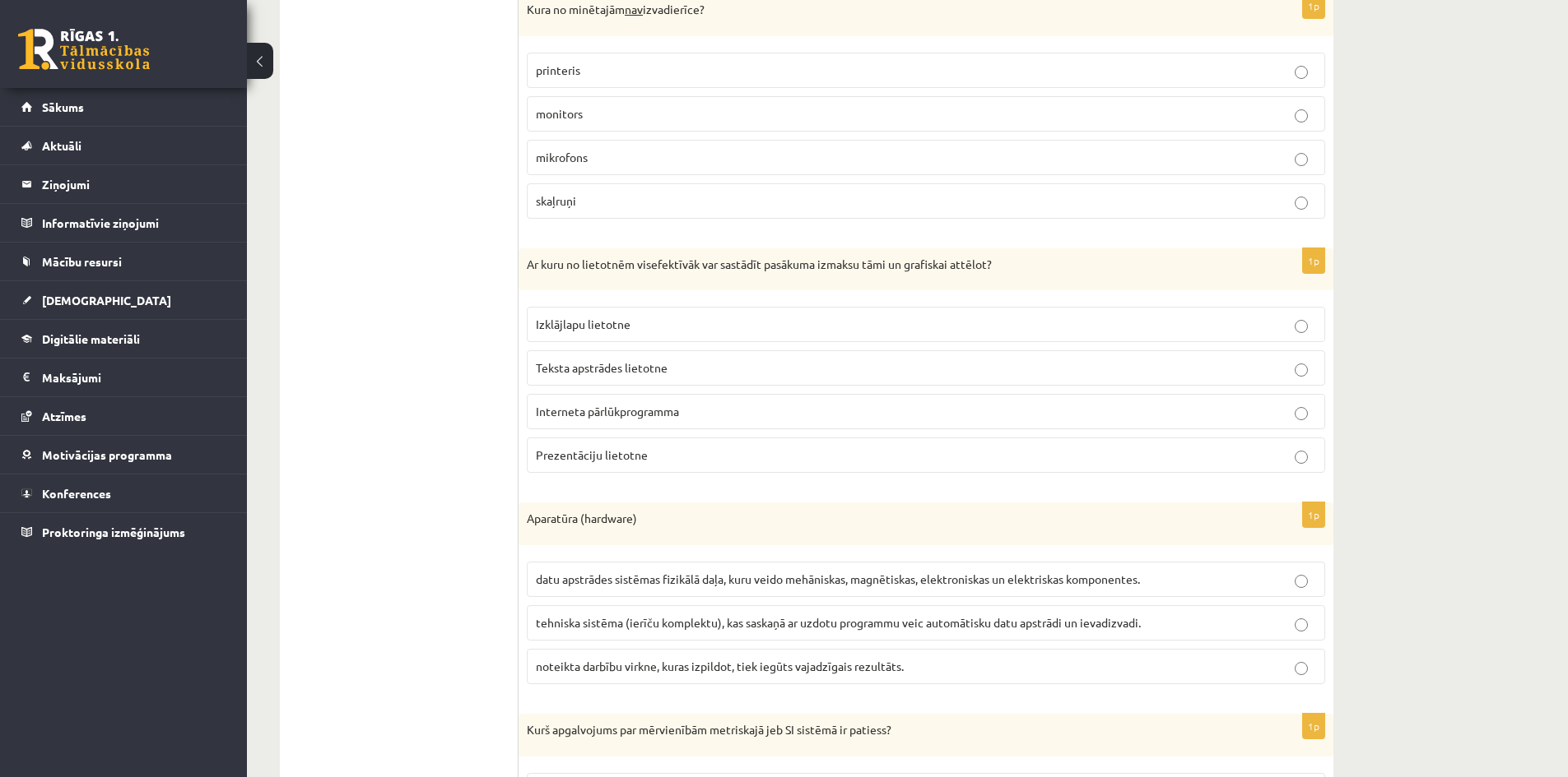
click at [711, 327] on p "Izklājlapu lietotne" at bounding box center [926, 325] width 780 height 18
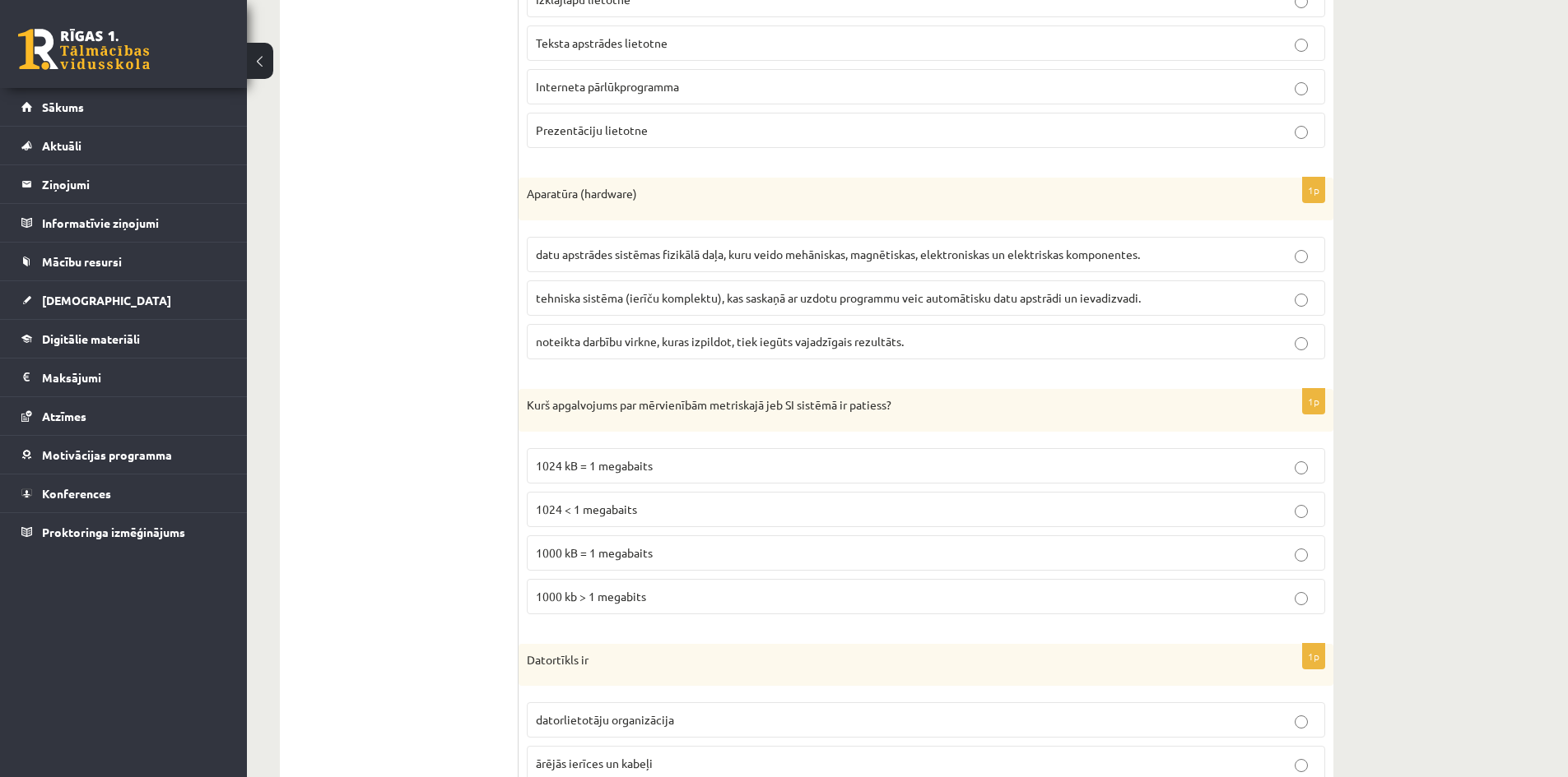
scroll to position [1152, 0]
click at [596, 263] on label "datu apstrādes sistēmas fizikālā daļa, kuru veido mehāniskas, magnētiskas, elek…" at bounding box center [926, 250] width 798 height 35
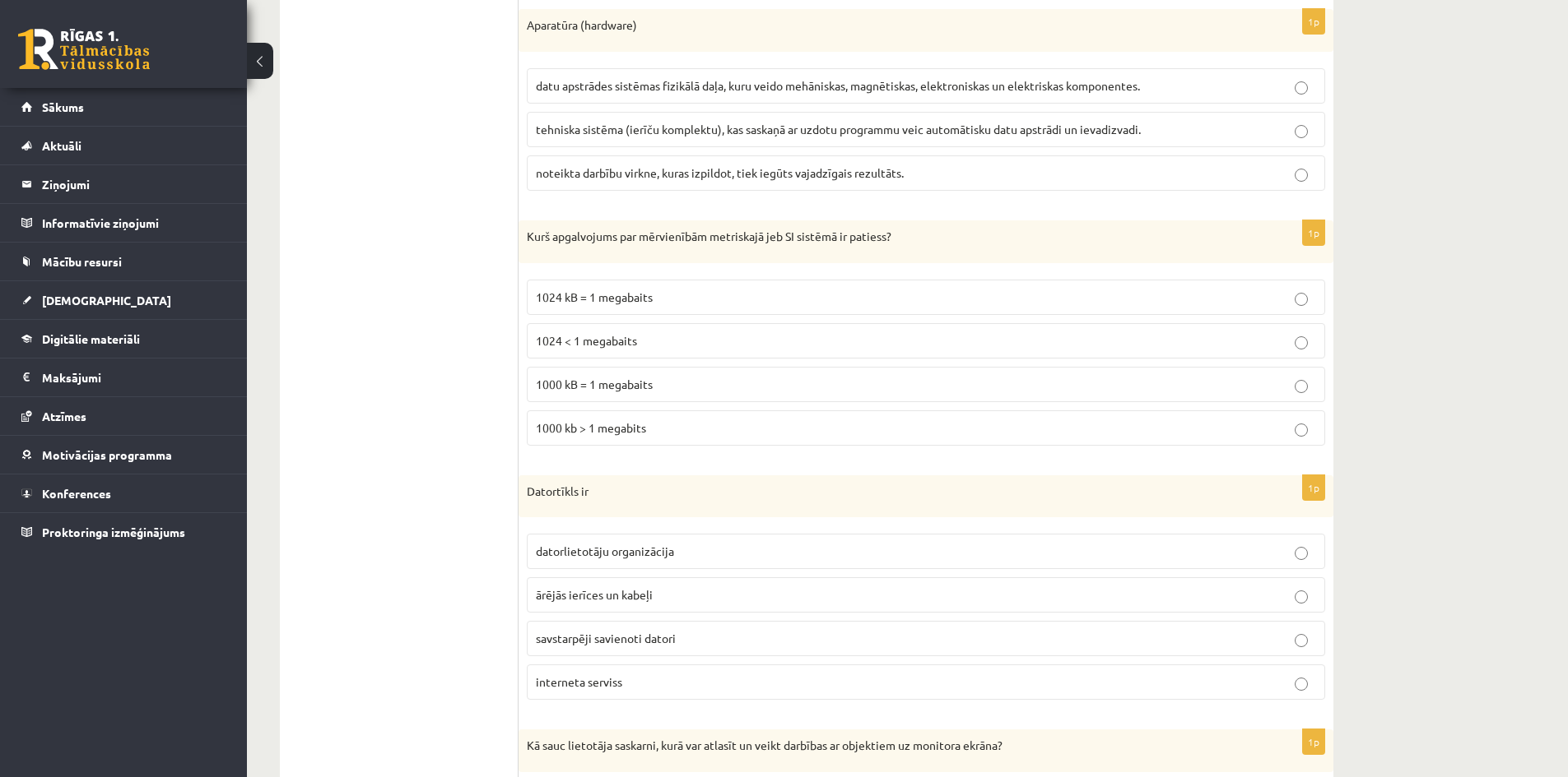
click at [593, 421] on span "1000 kb > 1 megabits" at bounding box center [591, 428] width 111 height 15
click at [675, 389] on p "1000 kB = 1 megabaits" at bounding box center [926, 385] width 780 height 18
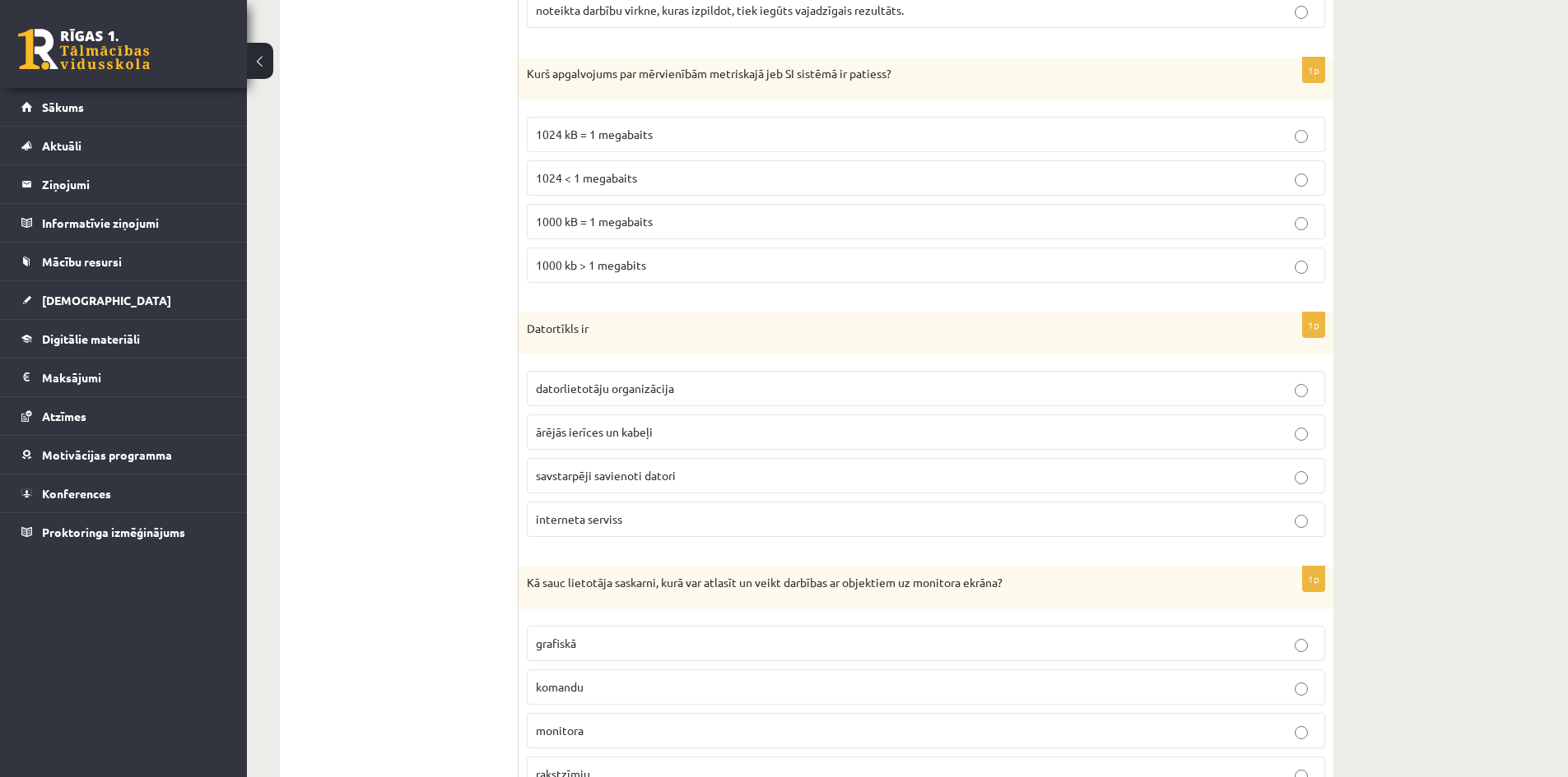
scroll to position [1481, 0]
click at [629, 486] on label "savstarpēji savienoti datori" at bounding box center [926, 474] width 798 height 35
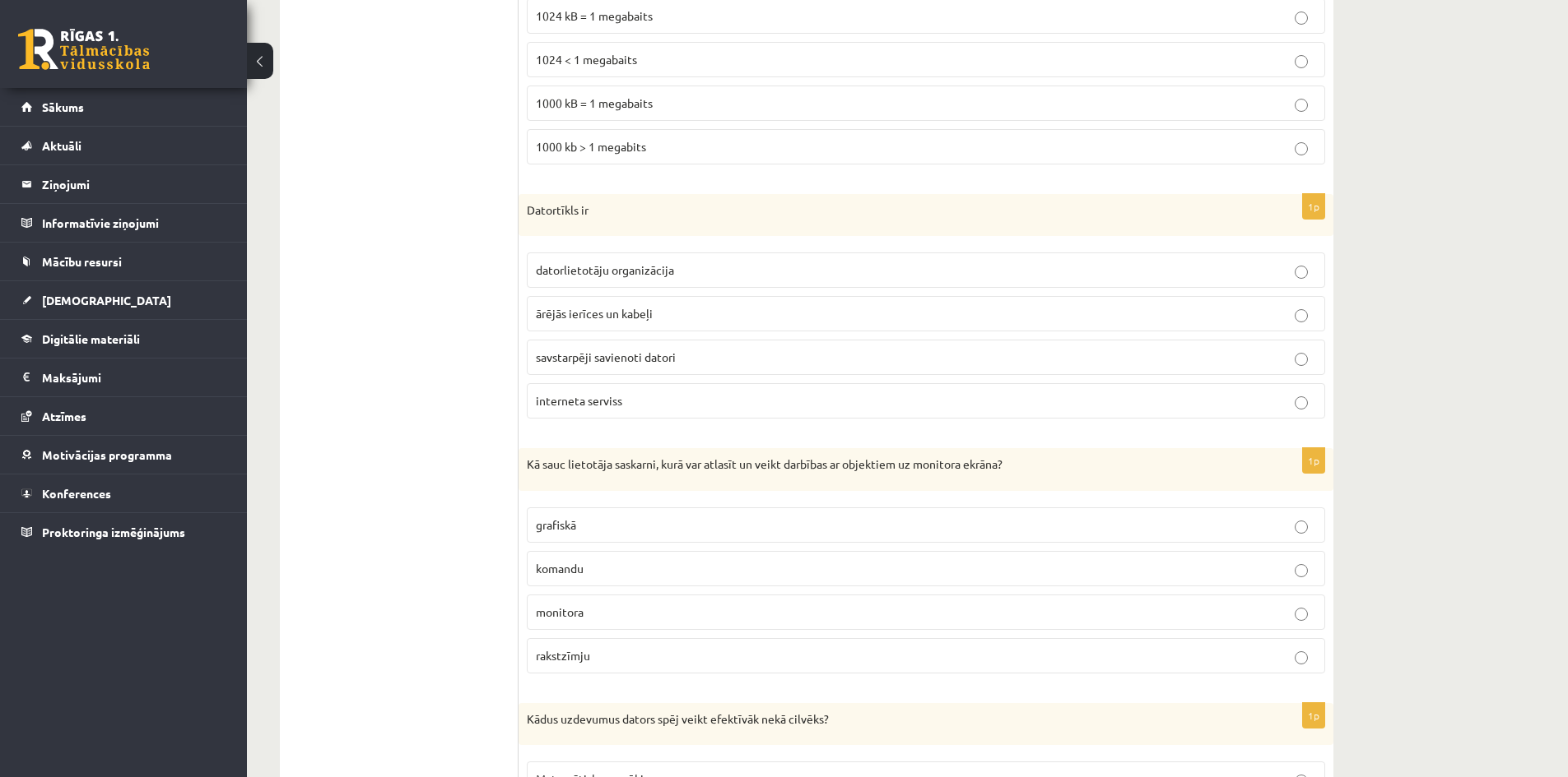
scroll to position [1809, 0]
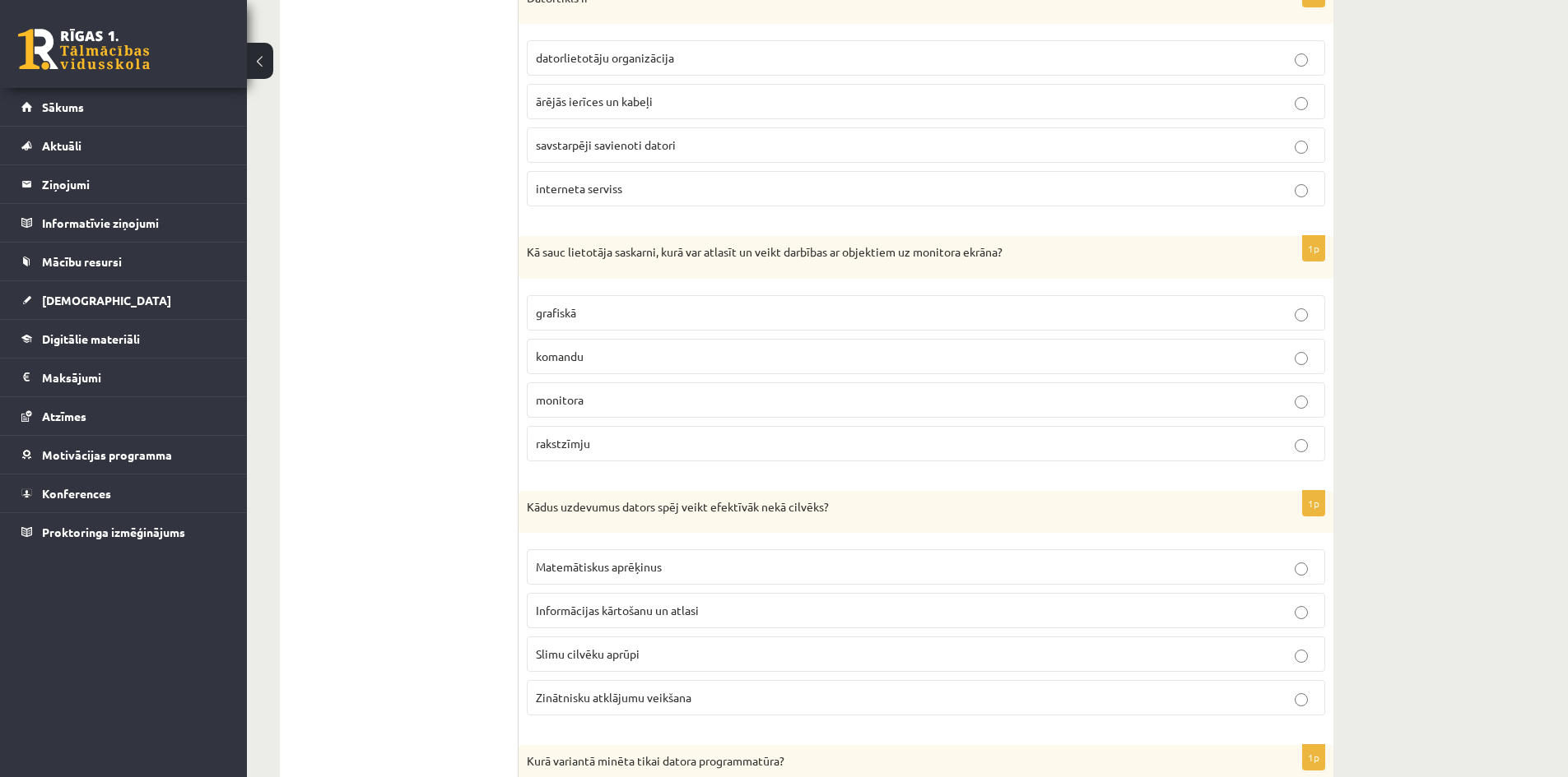
click at [607, 325] on label "grafiskā" at bounding box center [926, 313] width 798 height 35
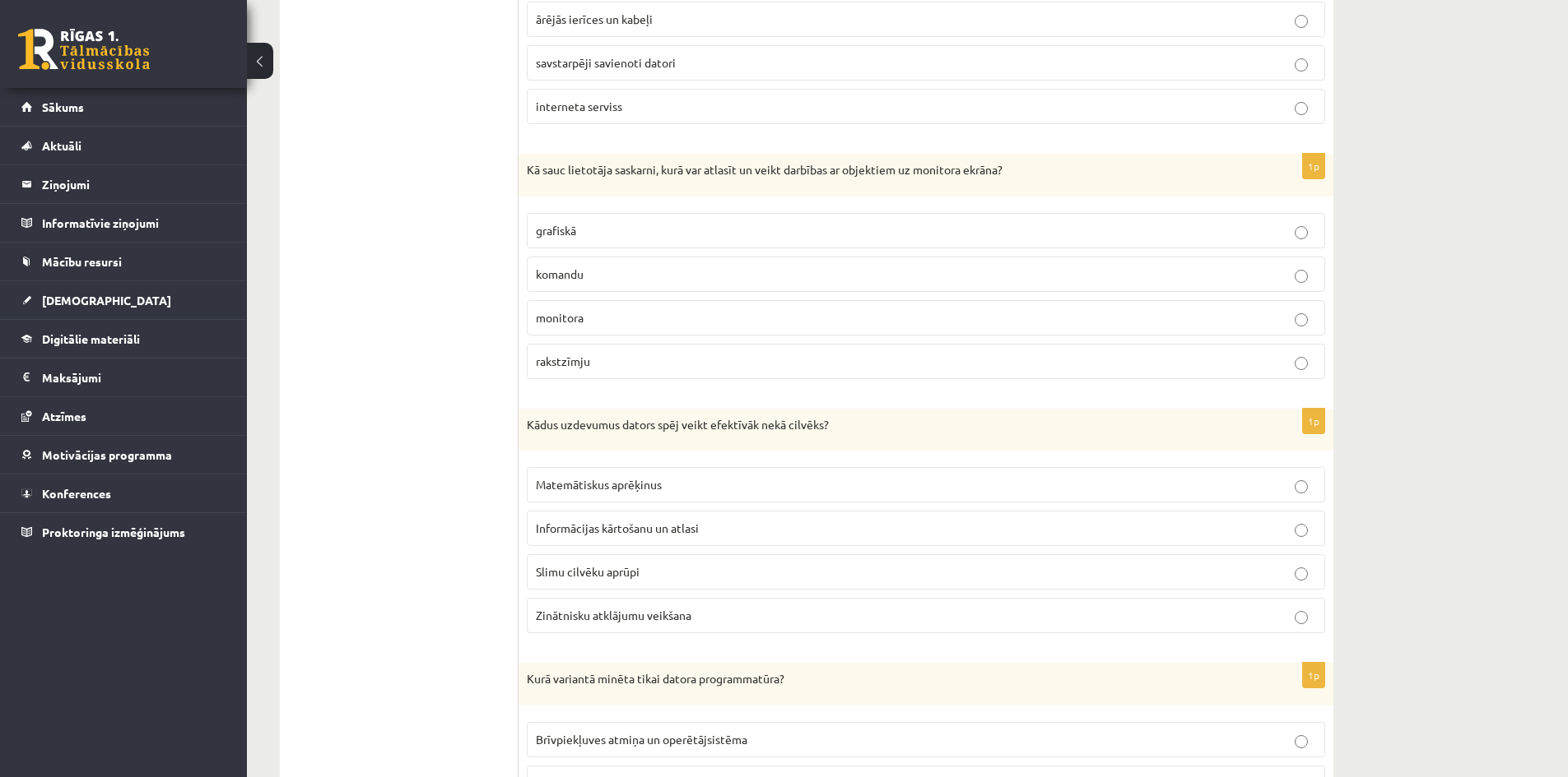
click at [652, 493] on p "Matemātiskus aprēķinus" at bounding box center [926, 486] width 780 height 18
click at [747, 536] on p "Informācijas kārtošanu un atlasi" at bounding box center [926, 529] width 780 height 18
click at [700, 479] on p "Matemātiskus aprēķinus" at bounding box center [926, 486] width 780 height 18
click at [733, 528] on p "Informācijas kārtošanu un atlasi" at bounding box center [926, 529] width 780 height 18
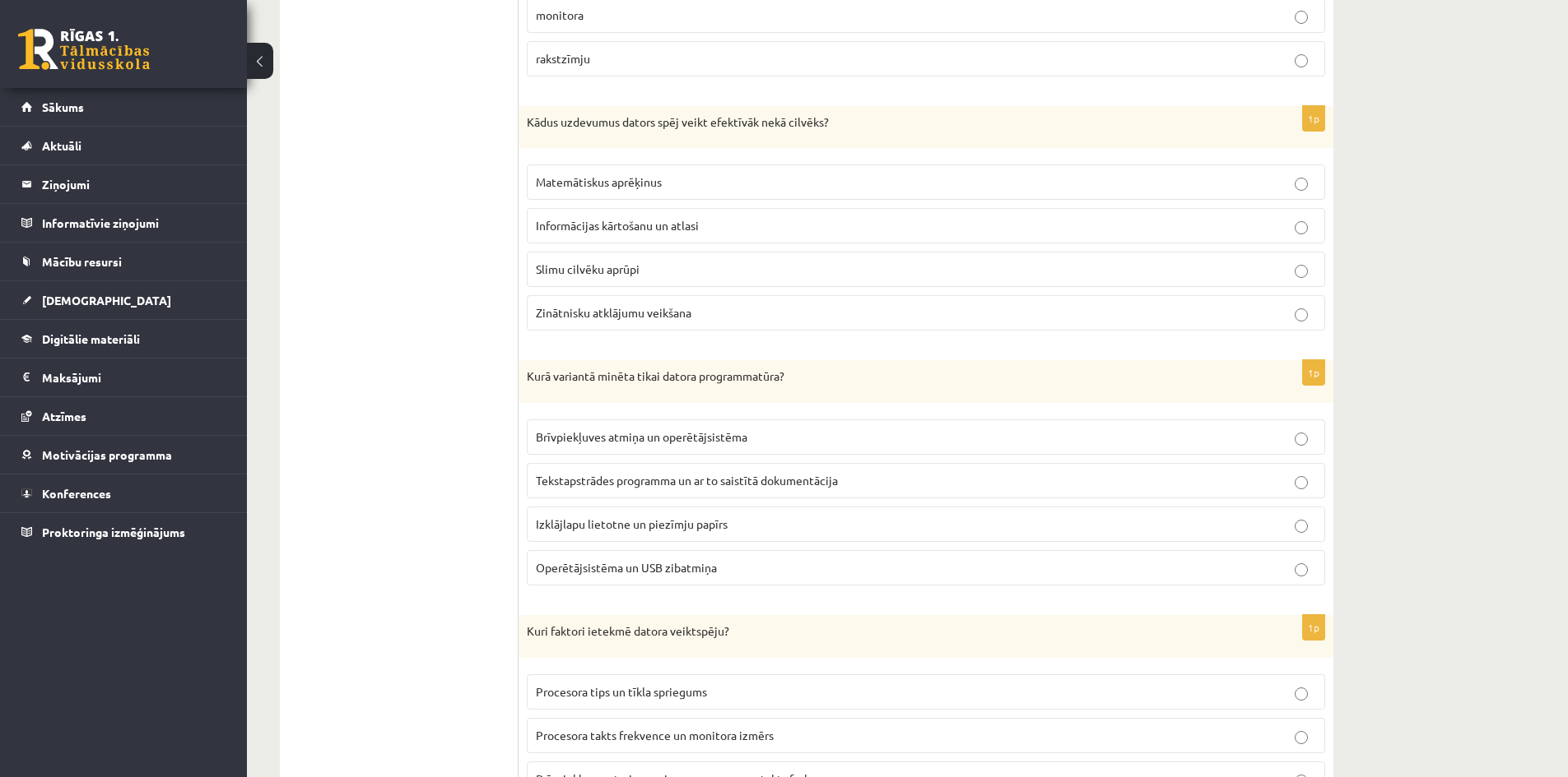
scroll to position [2221, 0]
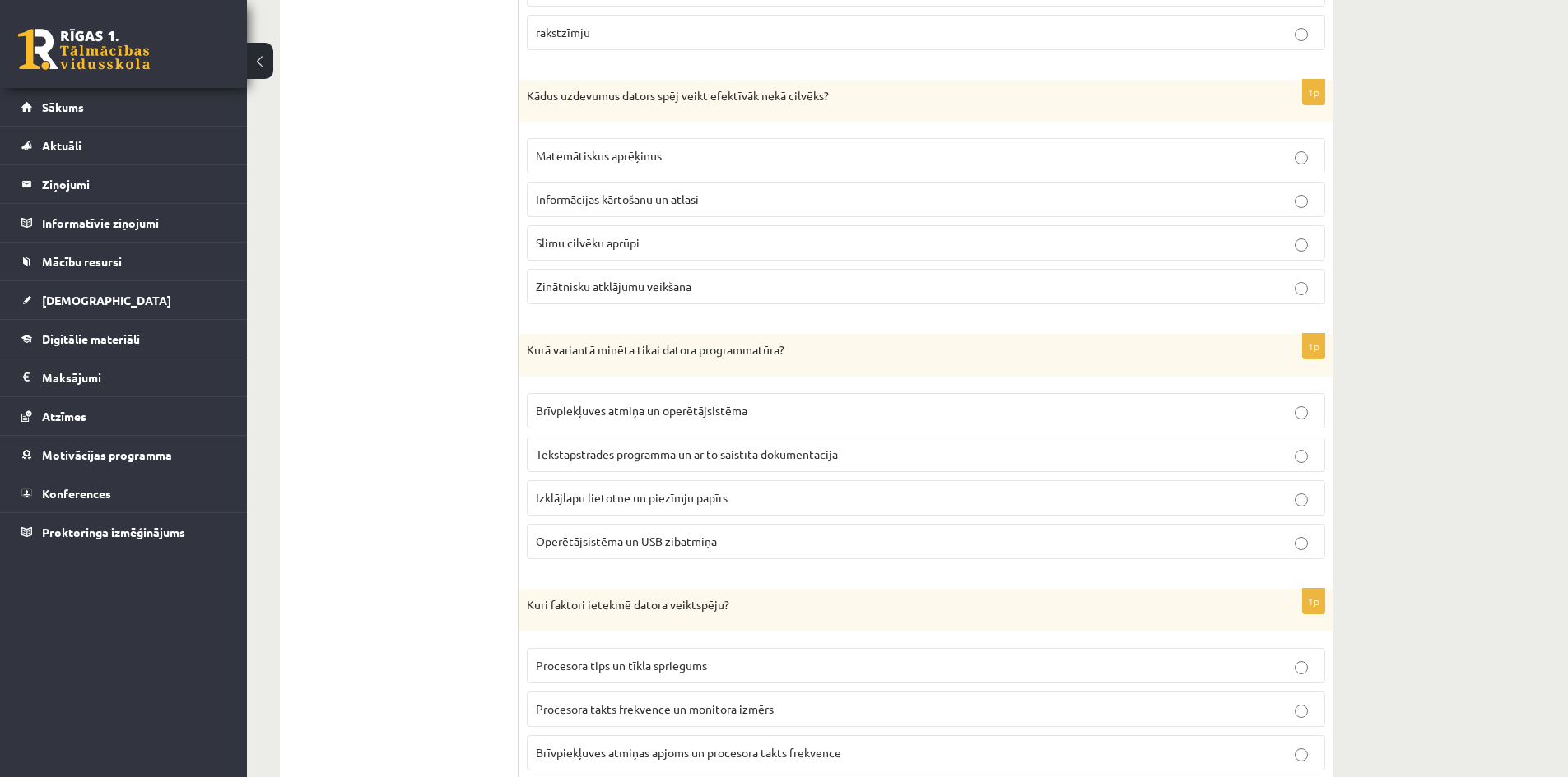
click at [715, 417] on span "Brīvpiekļuves atmiņa un operētājsistēma" at bounding box center [641, 410] width 212 height 15
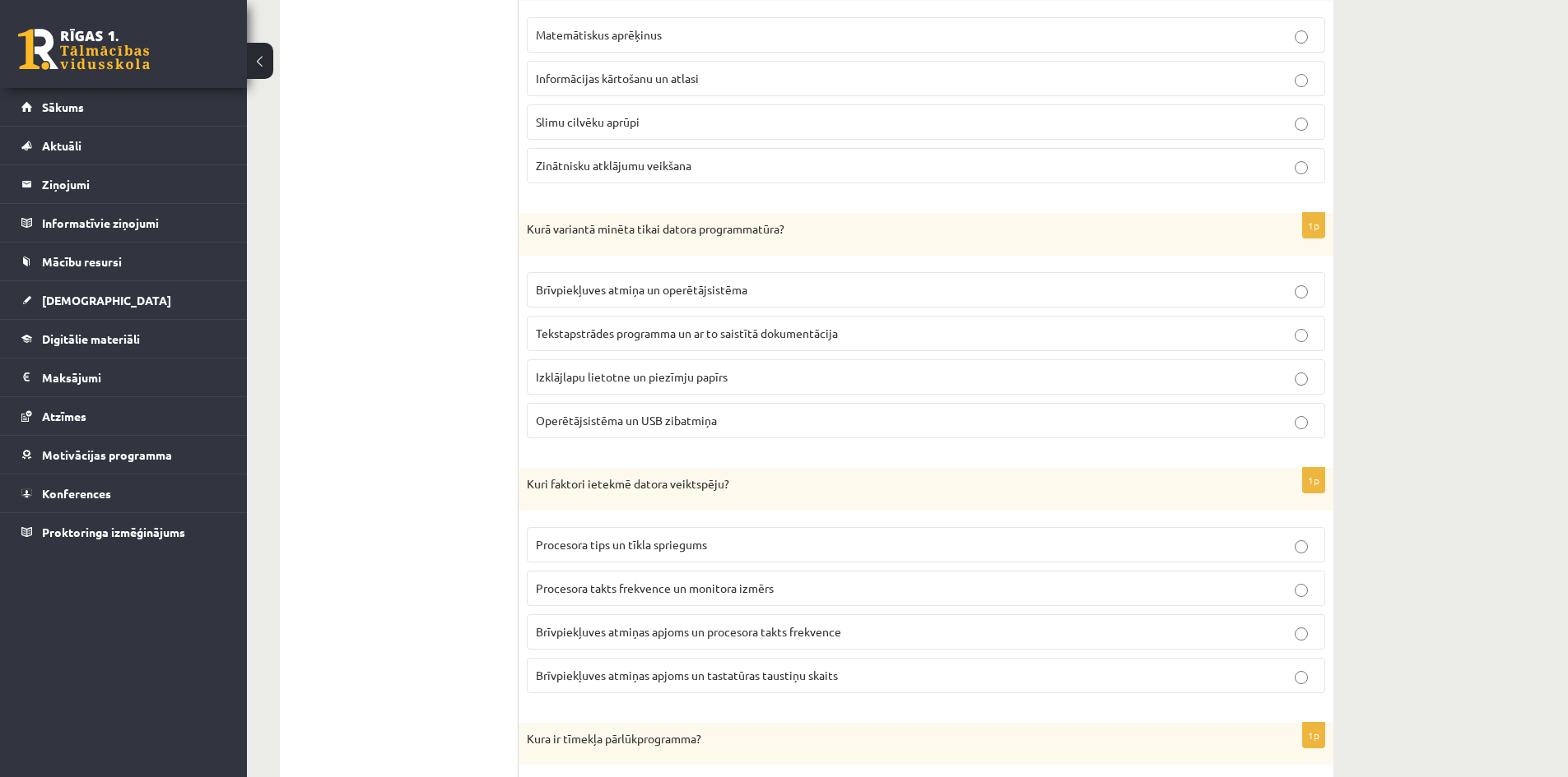
scroll to position [2468, 0]
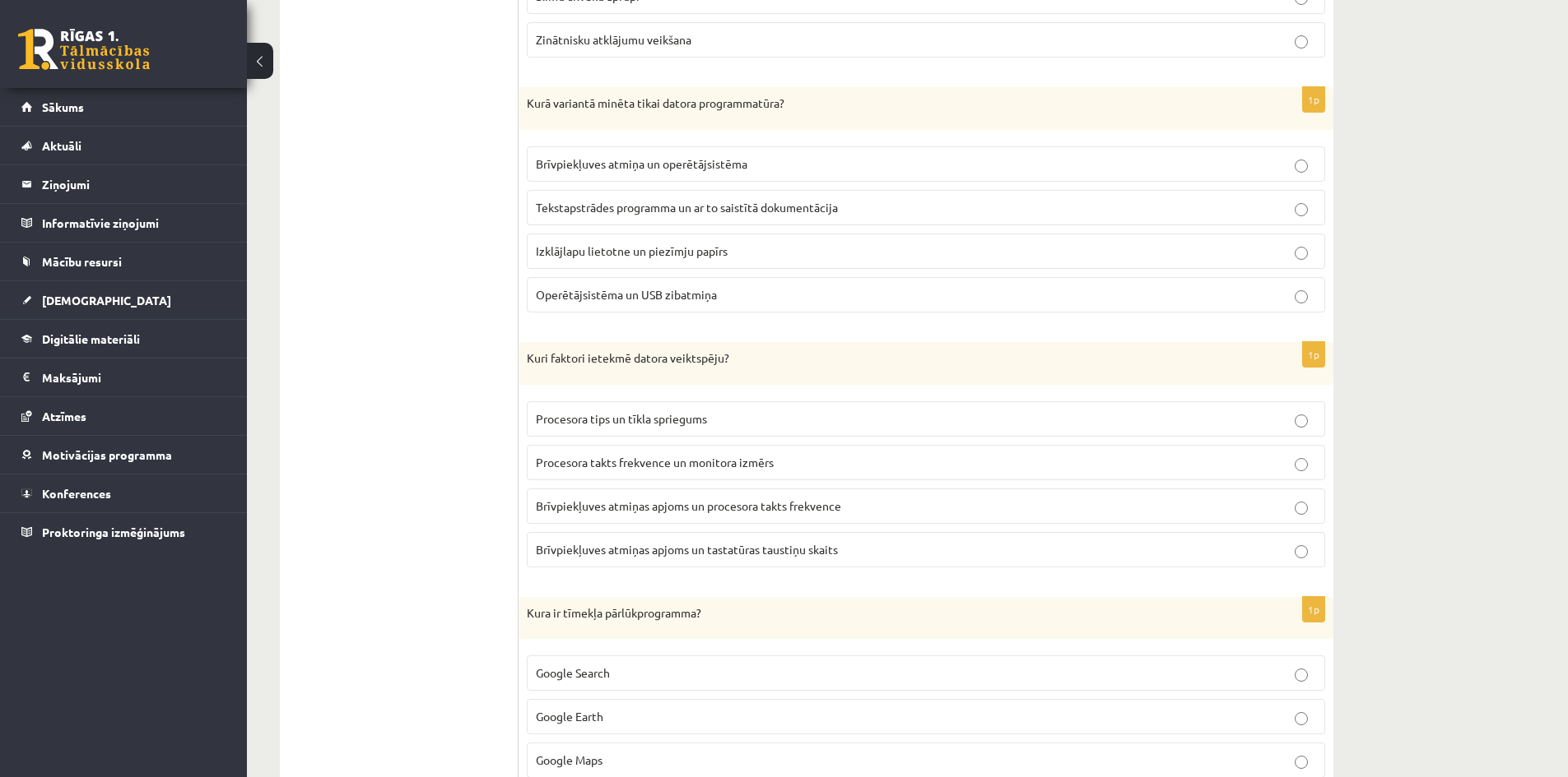
click at [589, 255] on span "Izklājlapu lietotne un piezīmju papīrs" at bounding box center [632, 250] width 191 height 15
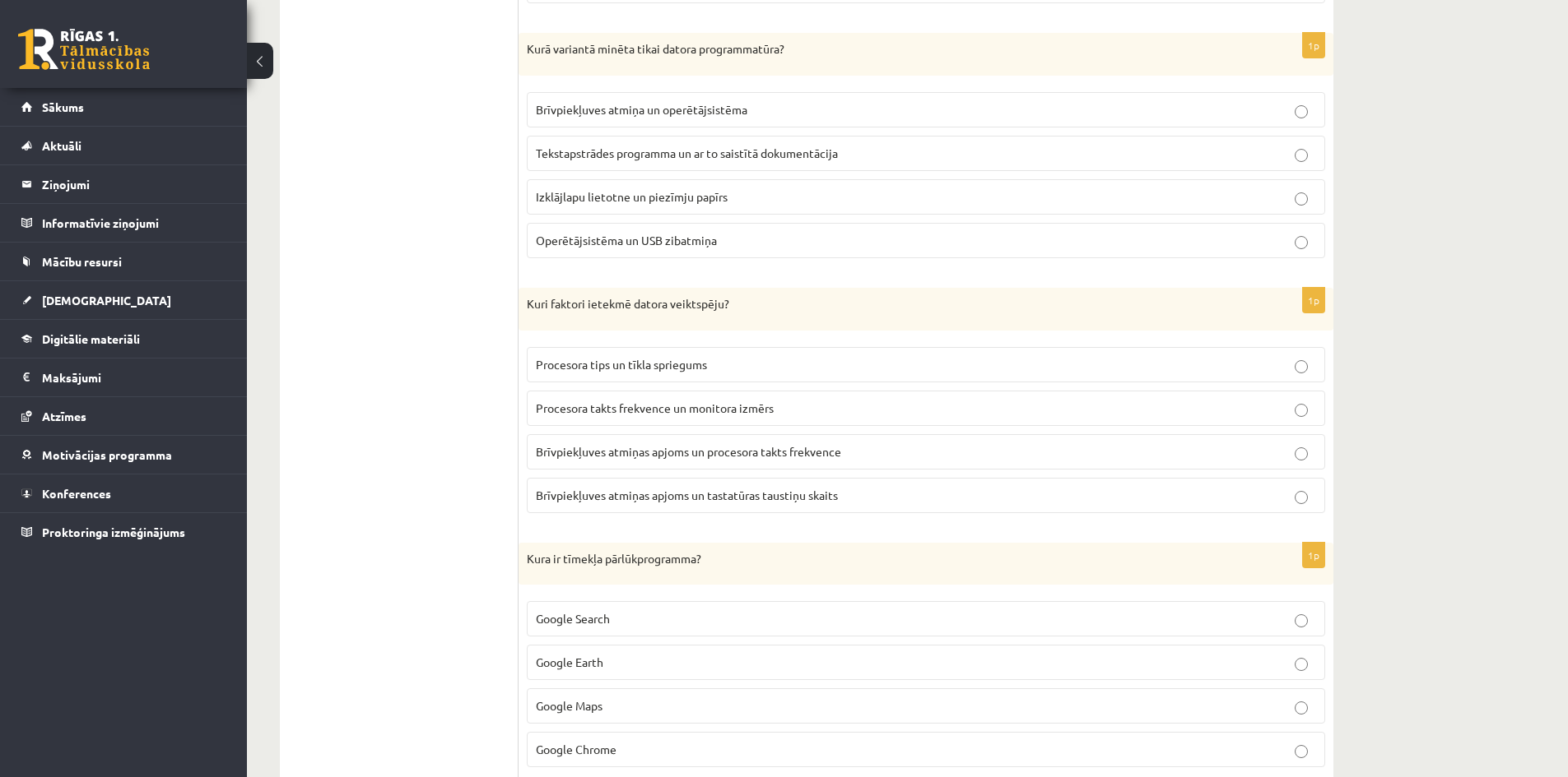
scroll to position [2550, 0]
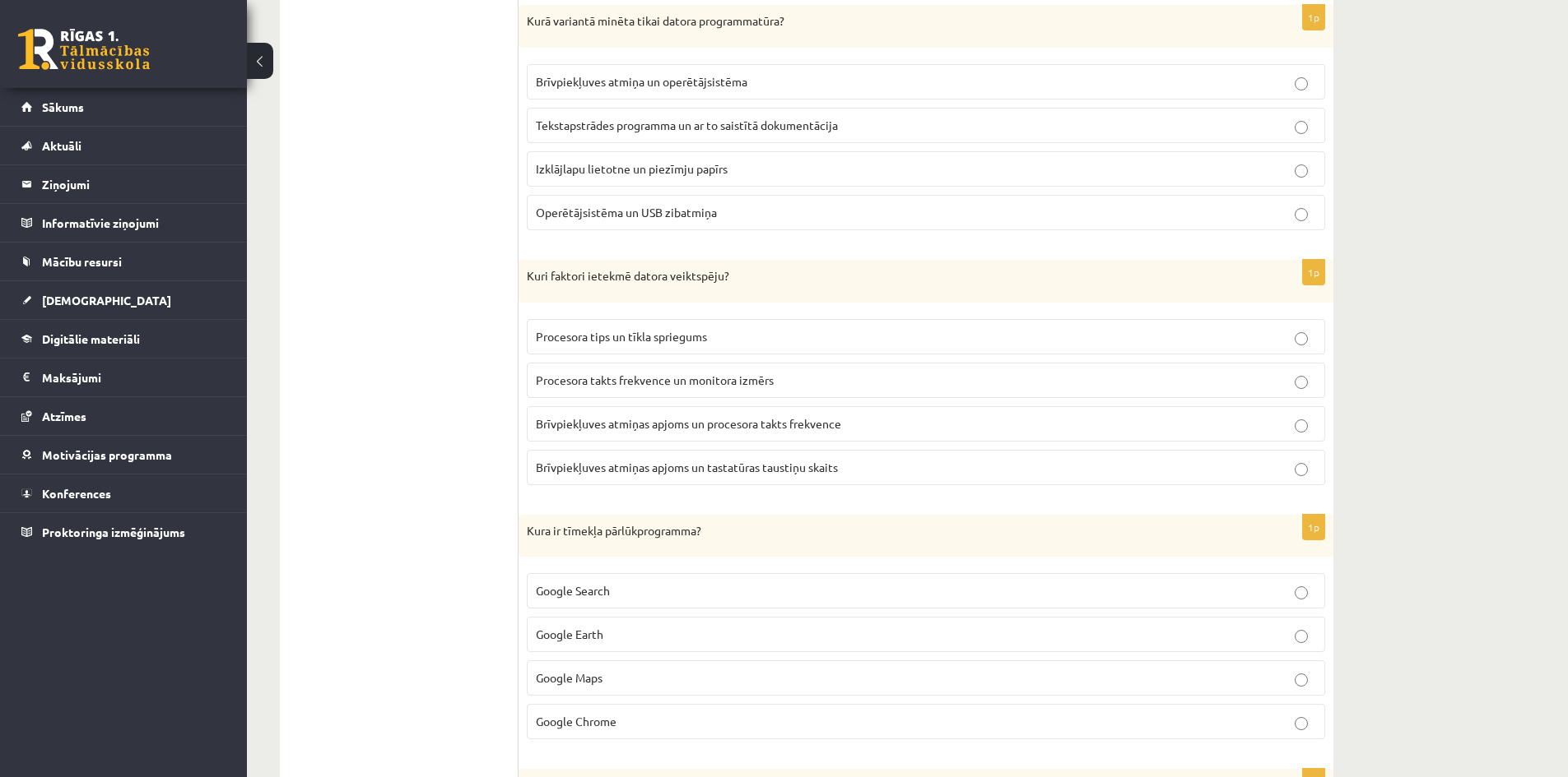
click at [695, 219] on span "Operētājsistēma un USB zibatmiņa" at bounding box center [626, 212] width 181 height 15
click at [764, 126] on span "Tekstapstrādes programma un ar to saistītā dokumentācija" at bounding box center [687, 125] width 302 height 15
click at [772, 435] on label "Brīvpiekļuves atmiņas apjoms un procesora takts frekvence" at bounding box center [926, 424] width 798 height 35
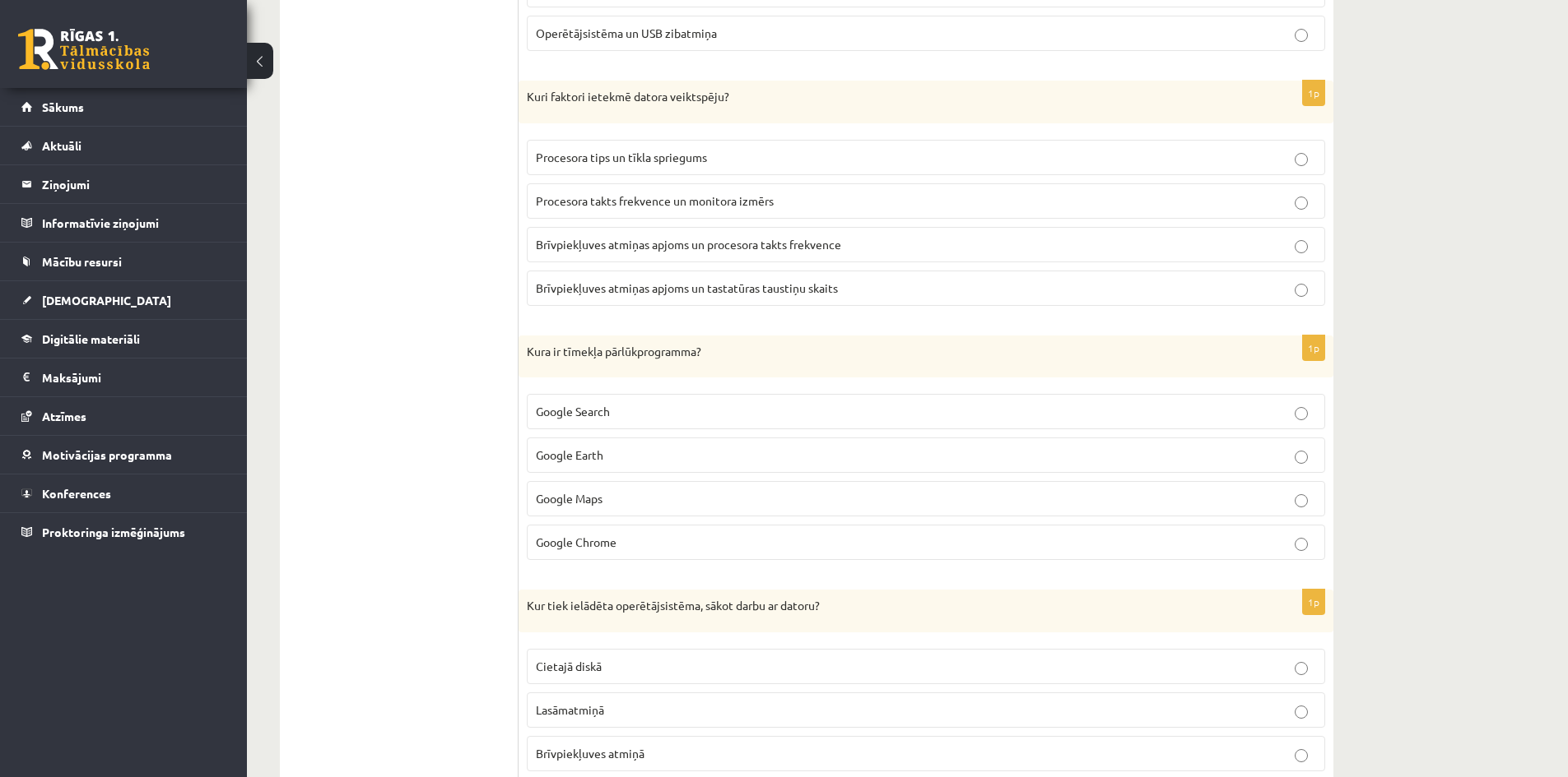
scroll to position [2961, 0]
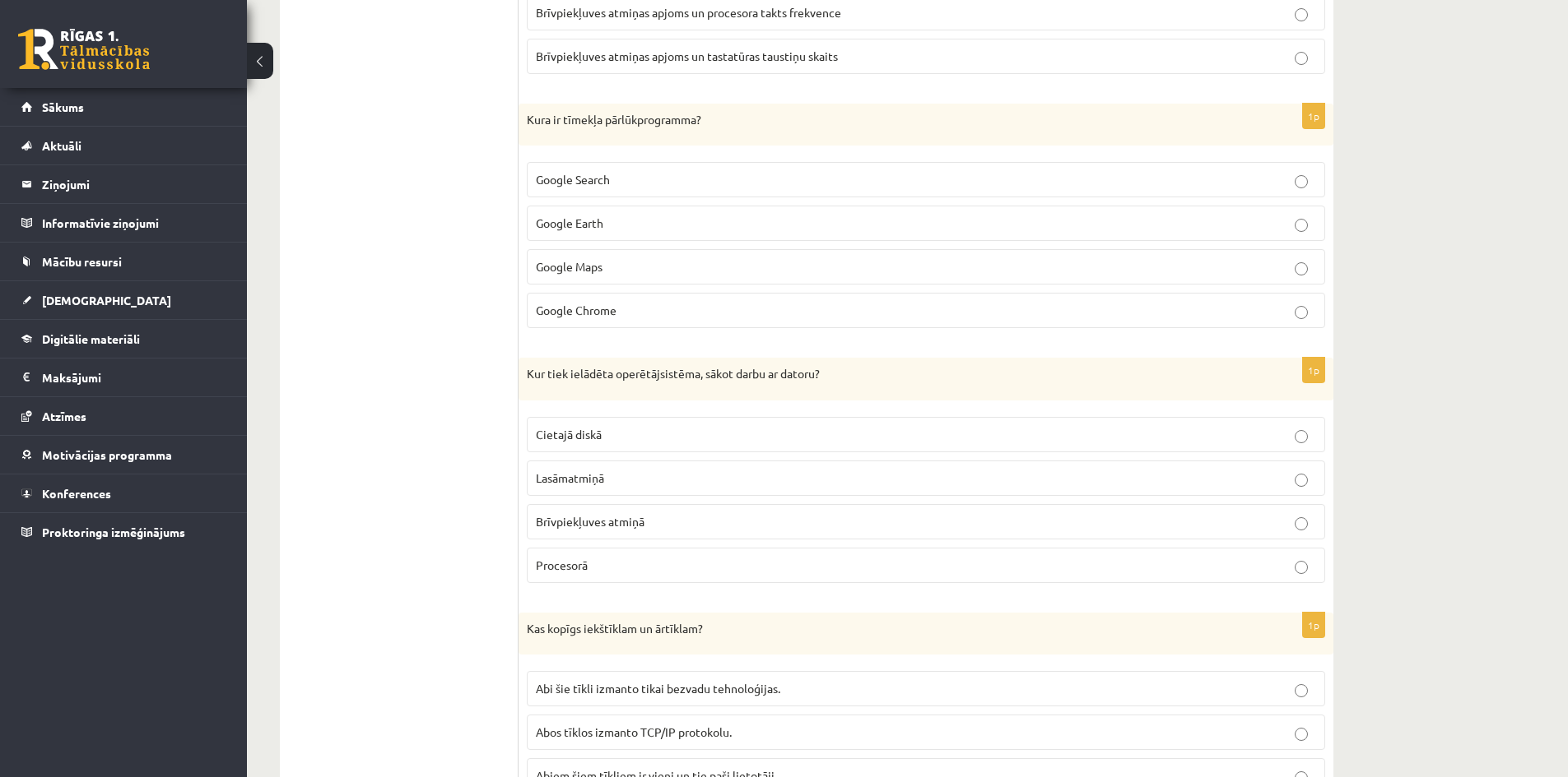
click at [706, 317] on p "Google Chrome" at bounding box center [926, 311] width 780 height 18
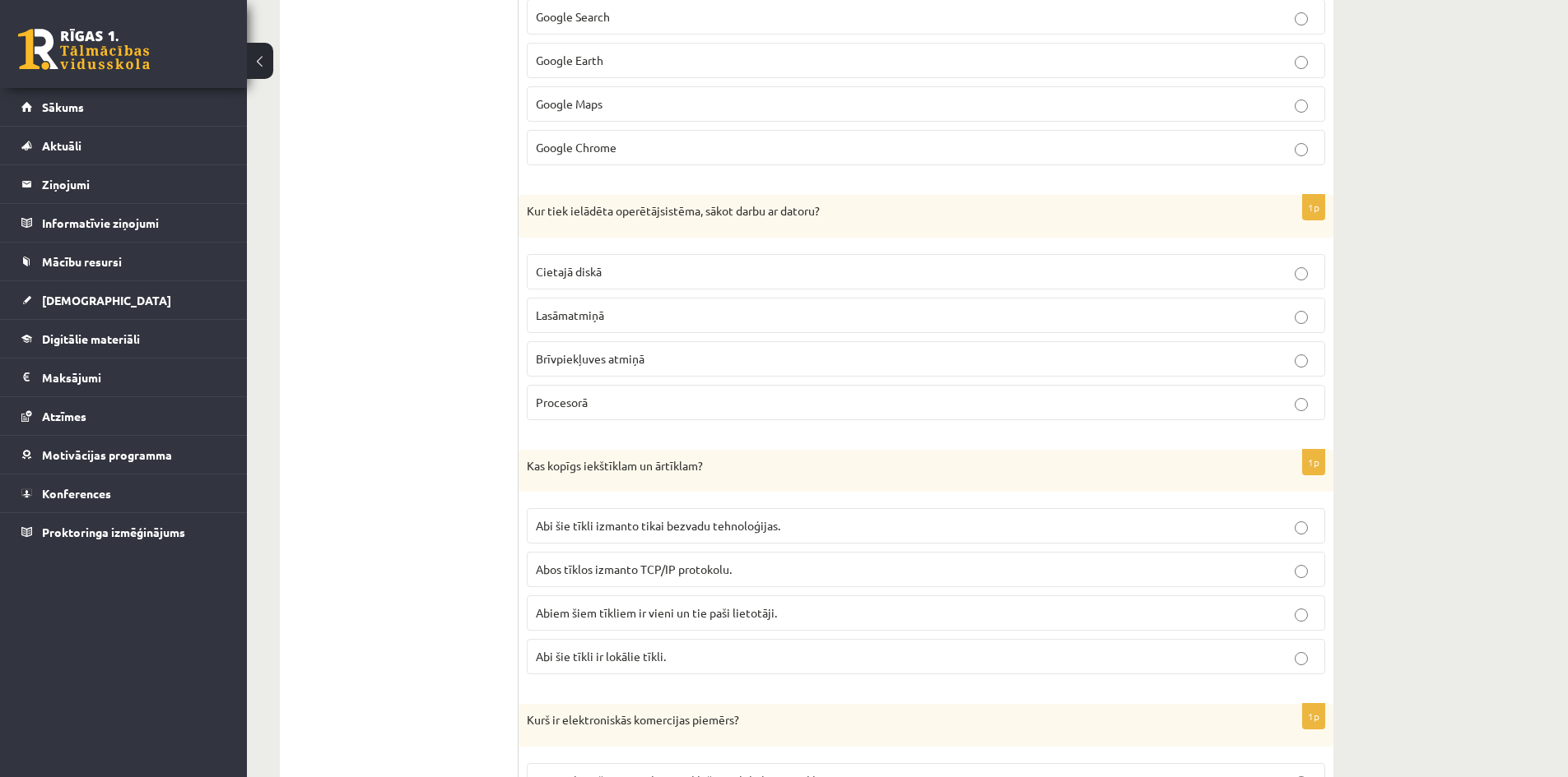
scroll to position [3126, 0]
click at [664, 278] on p "Cietajā diskā" at bounding box center [926, 270] width 780 height 18
click at [812, 359] on p "Brīvpiekļuves atmiņā" at bounding box center [926, 357] width 780 height 18
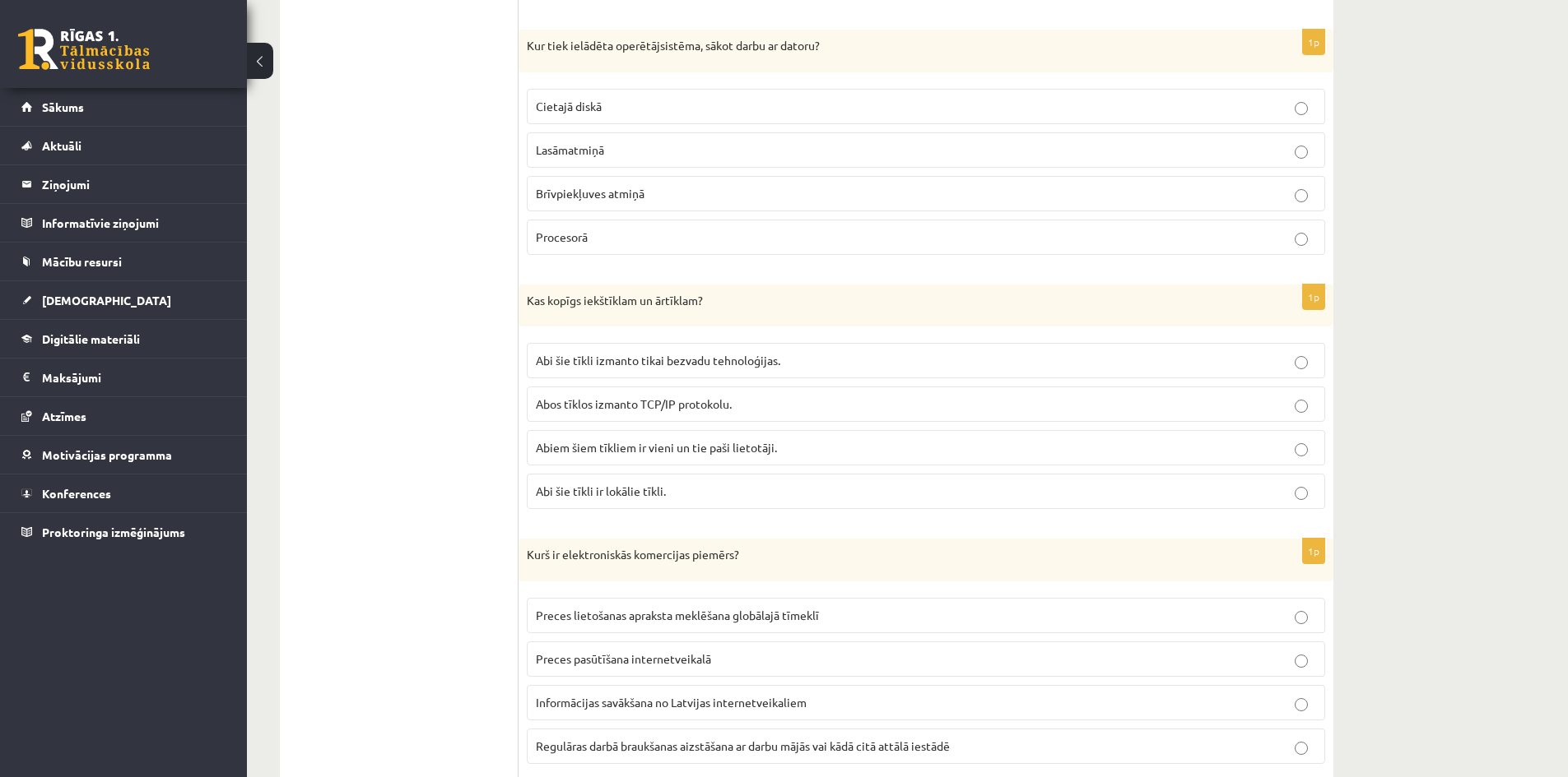
scroll to position [3291, 0]
click at [690, 371] on label "Abi šie tīkli izmanto tikai bezvadu tehnoloģijas." at bounding box center [926, 360] width 798 height 35
click at [746, 405] on p "Abos tīklos izmanto TCP/IP protokolu." at bounding box center [926, 404] width 780 height 18
click at [748, 441] on span "Abiem šiem tīkliem ir vieni un tie paši lietotāji." at bounding box center [656, 446] width 242 height 15
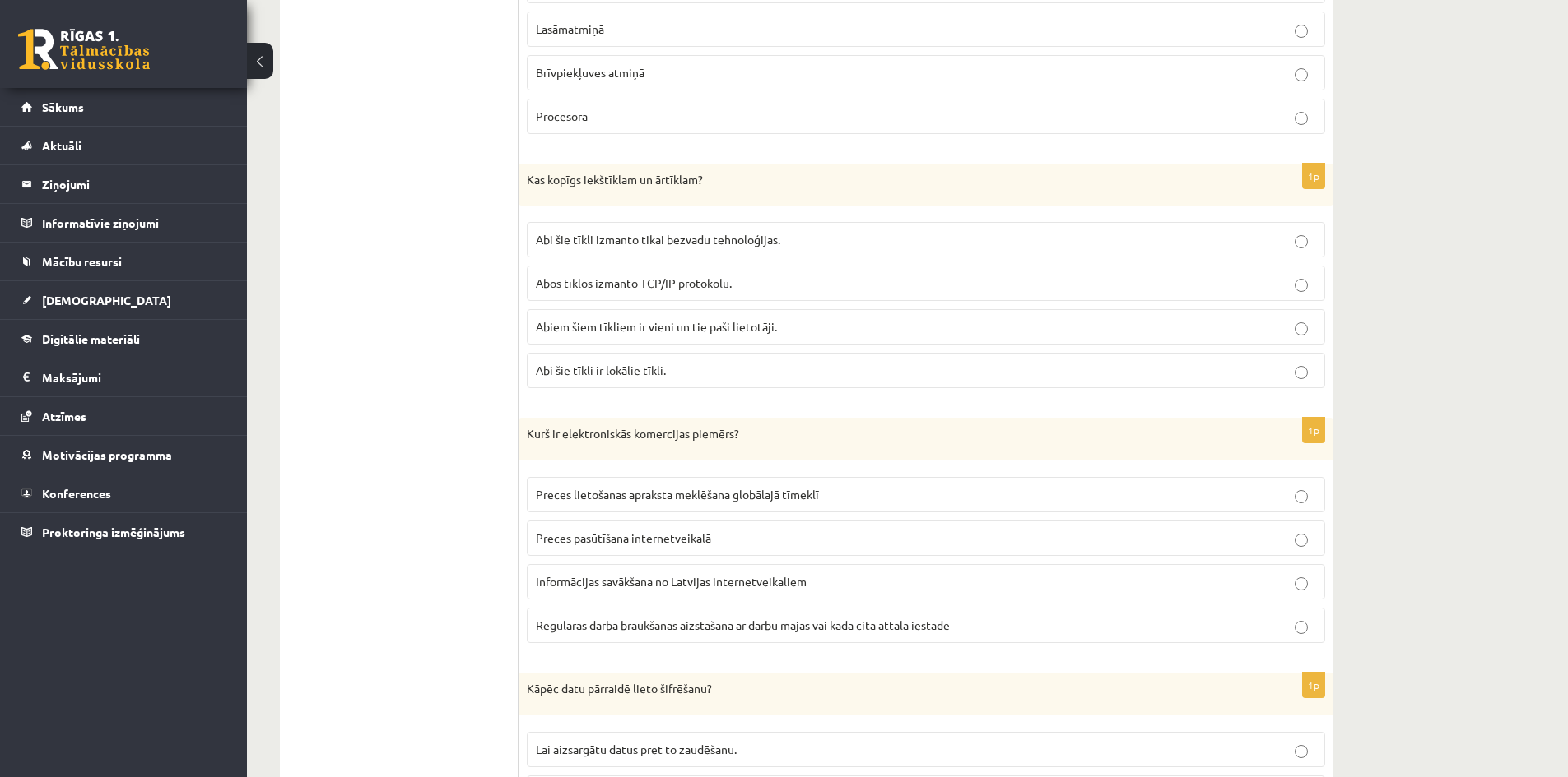
scroll to position [3537, 0]
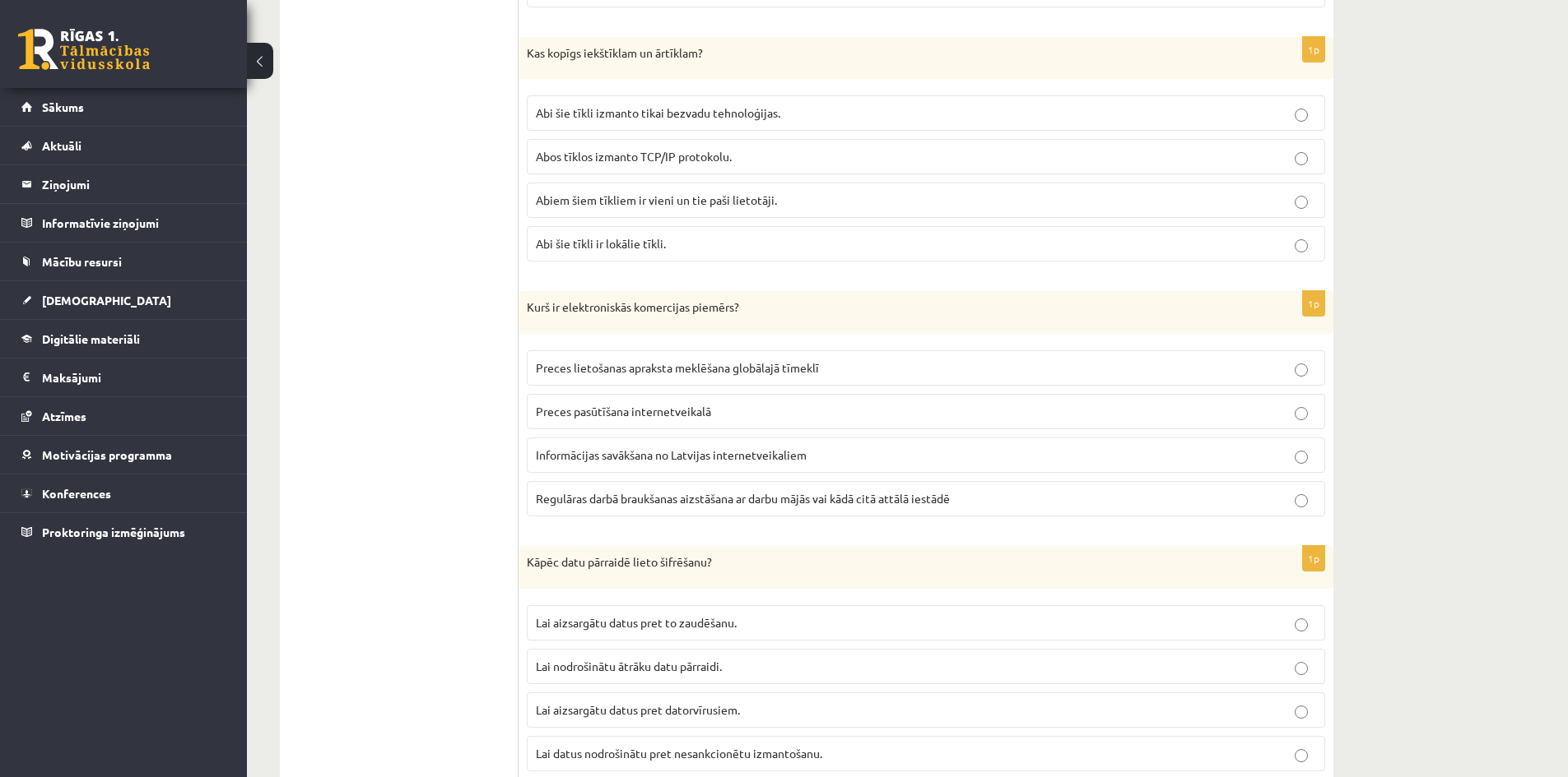
click at [675, 373] on span "Preces lietošanas apraksta meklēšana globālajā tīmeklī" at bounding box center [677, 367] width 283 height 15
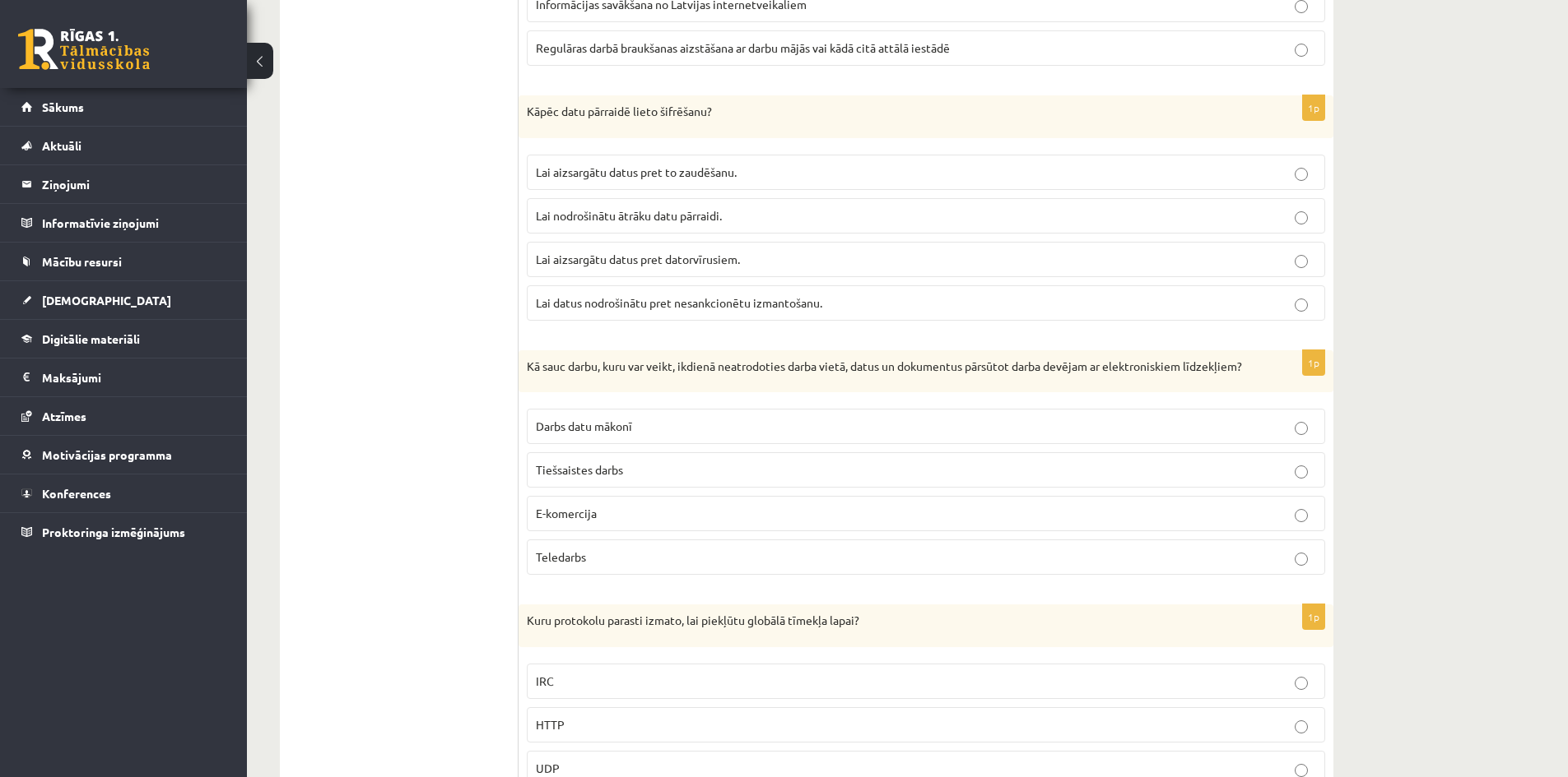
scroll to position [4047, 0]
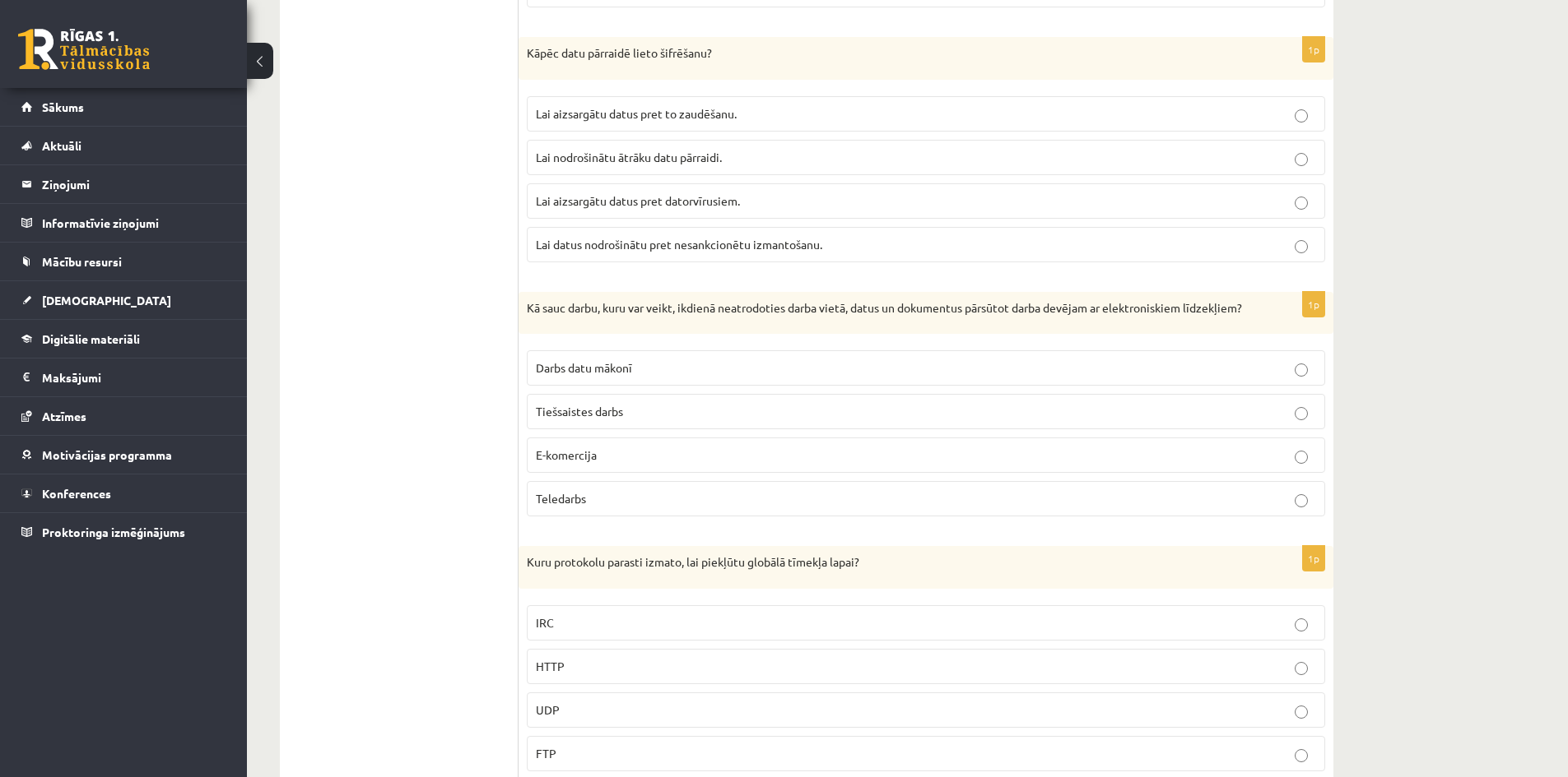
click at [660, 167] on label "Lai nodrošinātu ātrāku datu pārraidi." at bounding box center [926, 157] width 798 height 35
click at [633, 385] on label "Darbs datu mākonī" at bounding box center [926, 368] width 798 height 35
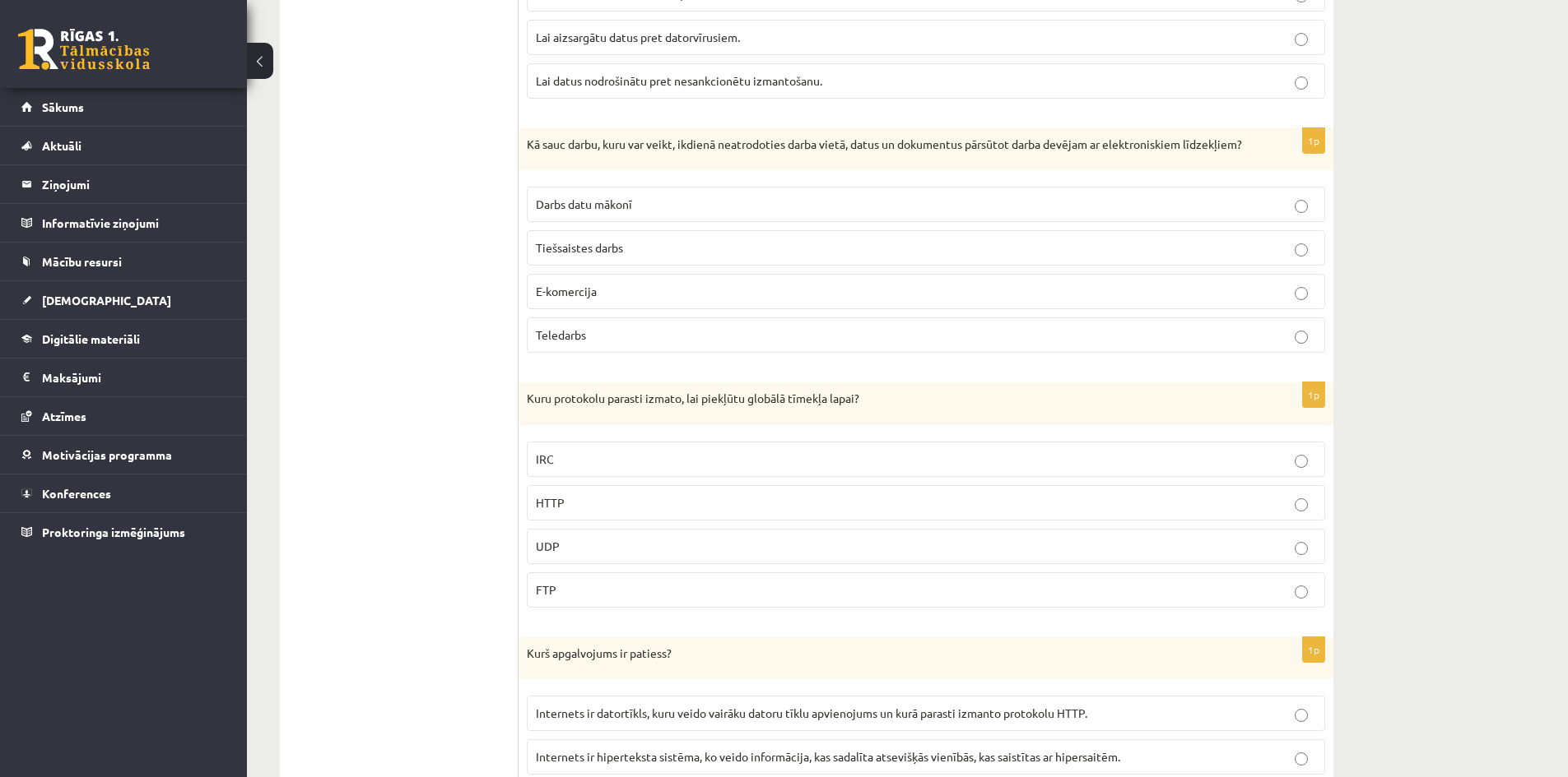
scroll to position [4212, 0]
click at [583, 298] on span "E-komercija" at bounding box center [566, 290] width 61 height 15
click at [606, 511] on p "HTTP" at bounding box center [926, 502] width 780 height 18
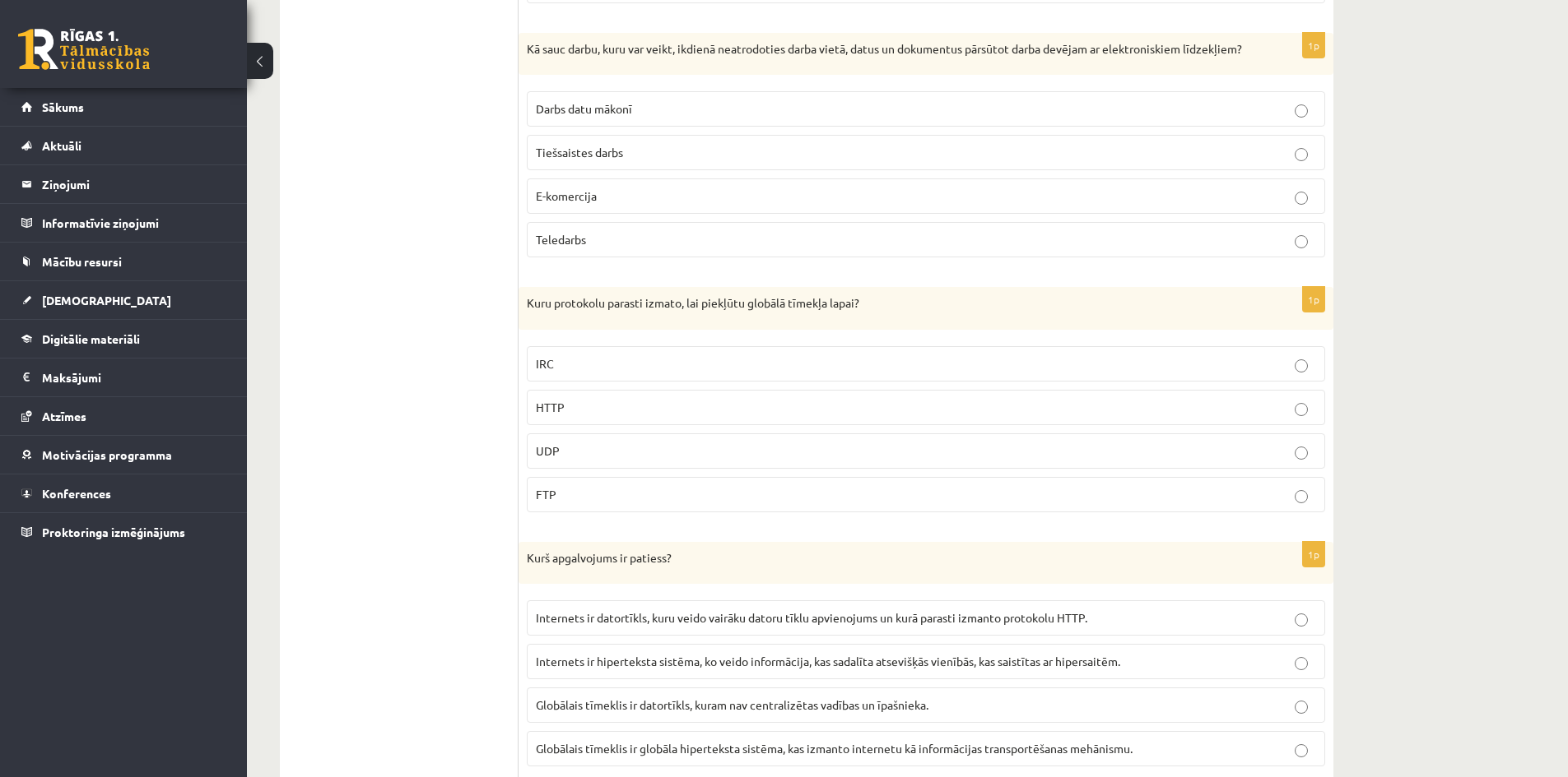
scroll to position [4376, 0]
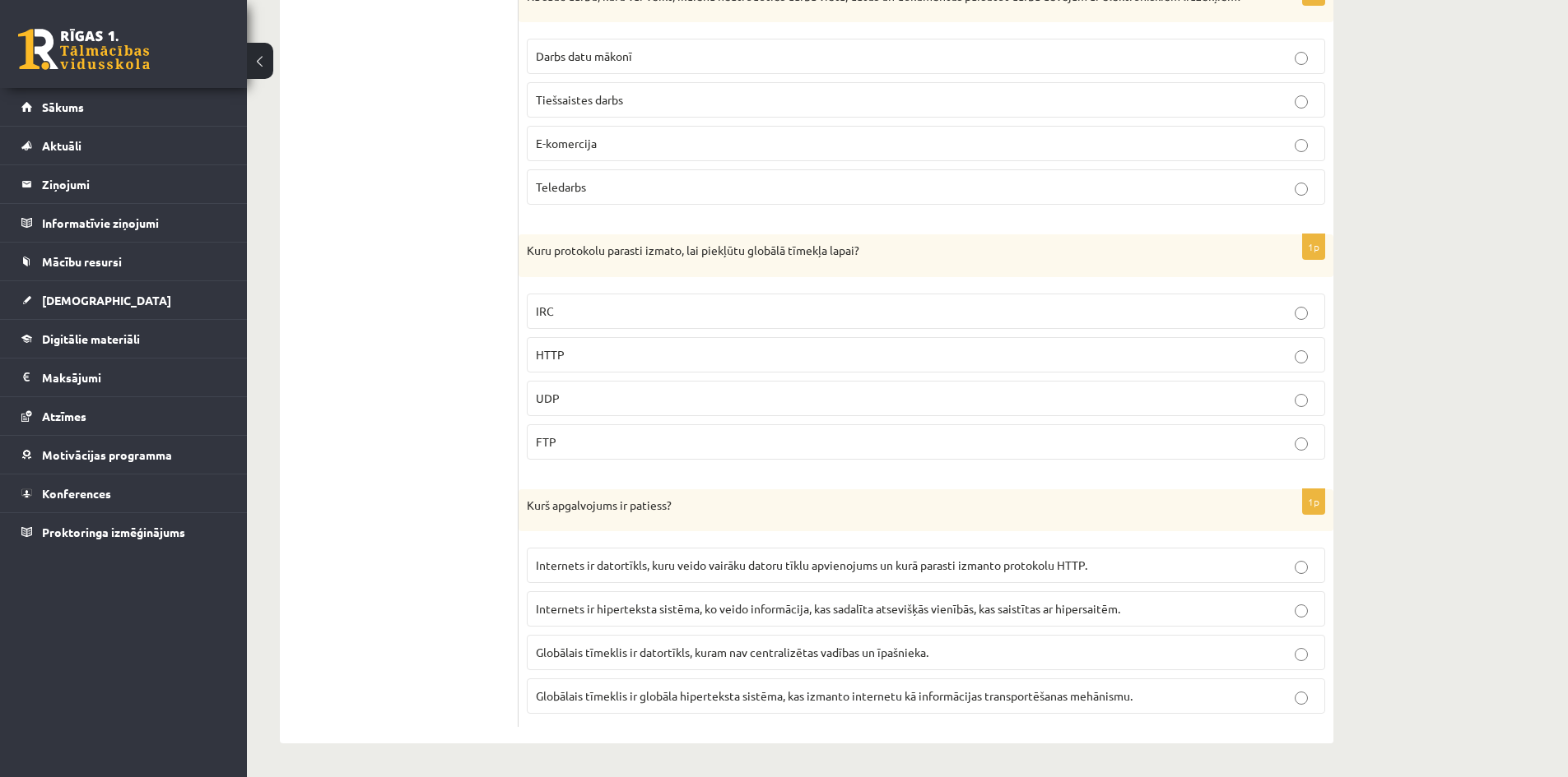
click at [965, 575] on label "Internets ir datortīkls, kuru veido vairāku datoru tīklu apvienojums un kurā pa…" at bounding box center [926, 565] width 798 height 35
click at [590, 352] on p "HTTP" at bounding box center [926, 355] width 780 height 18
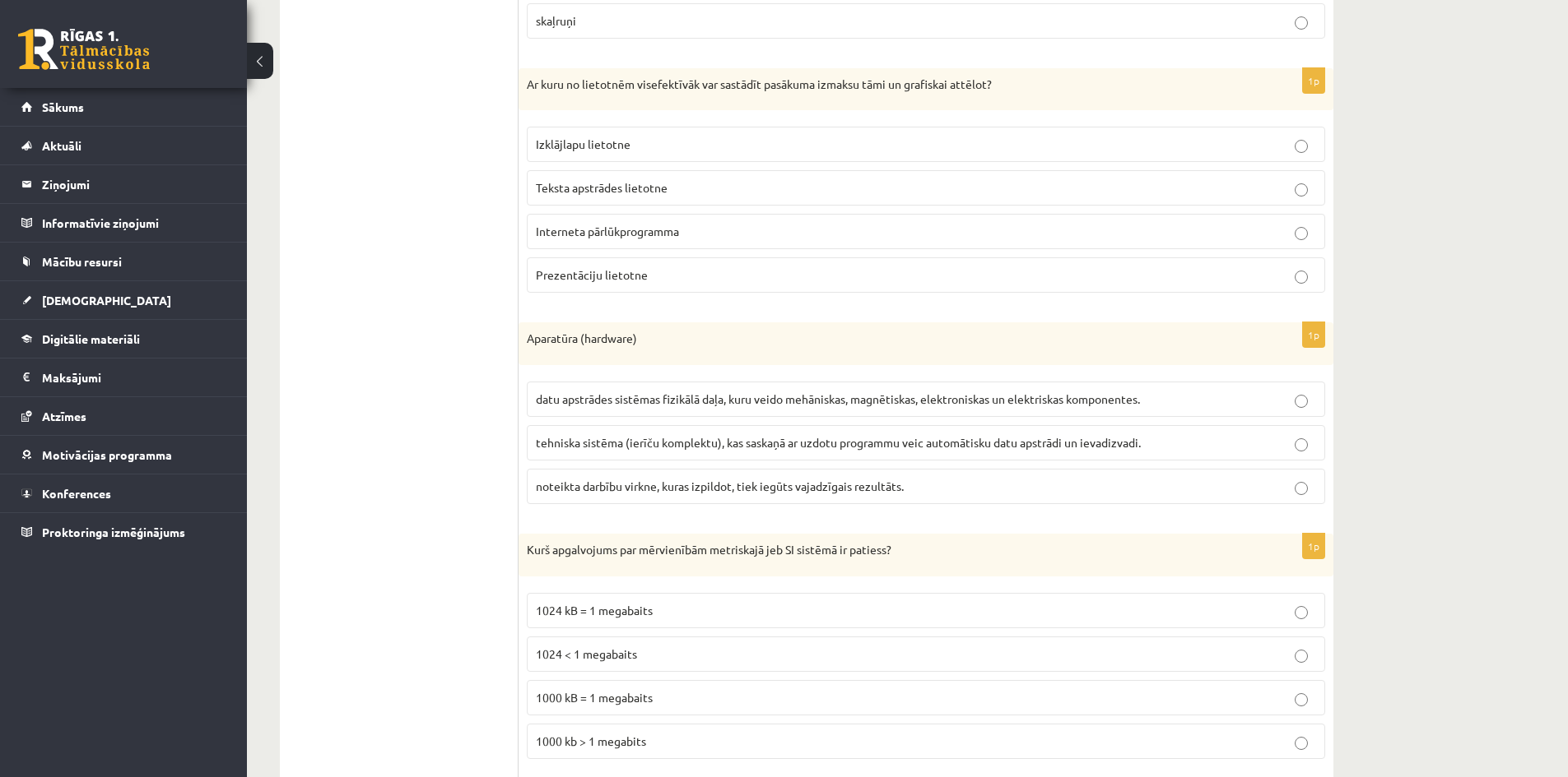
scroll to position [427, 0]
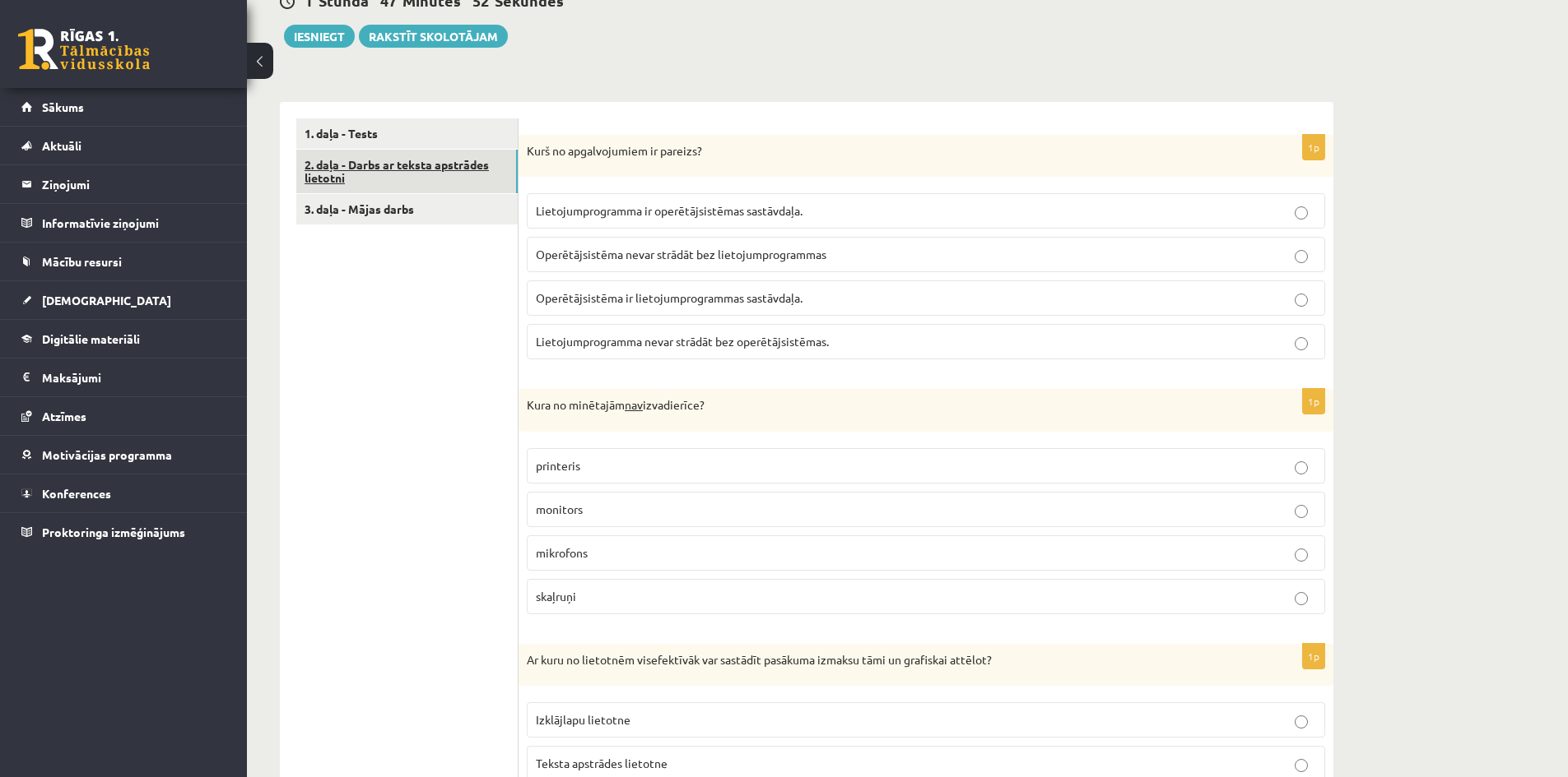
click at [388, 174] on link "2. daļa - Darbs ar teksta apstrādes lietotni" at bounding box center [407, 172] width 221 height 45
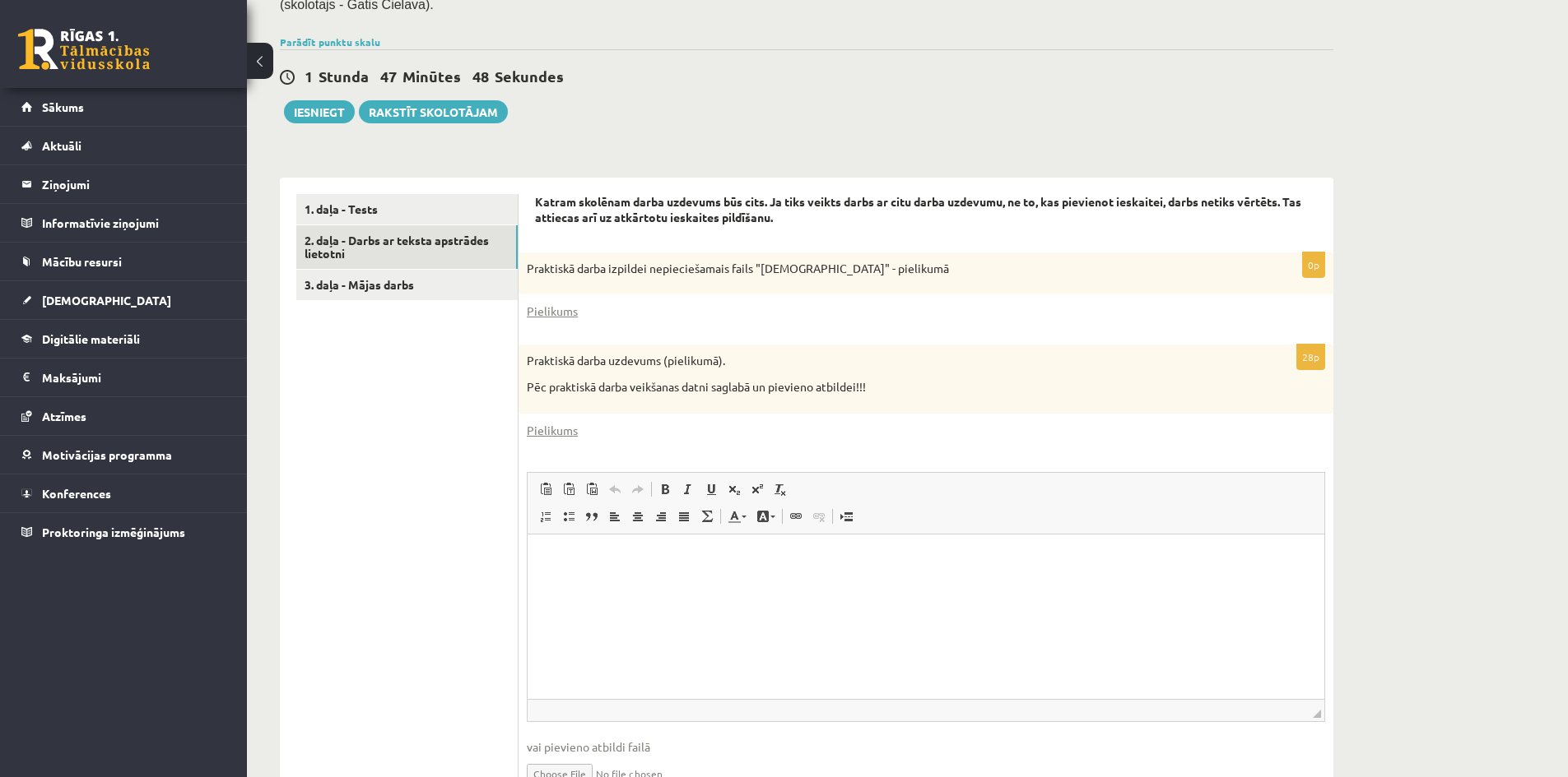
scroll to position [439, 0]
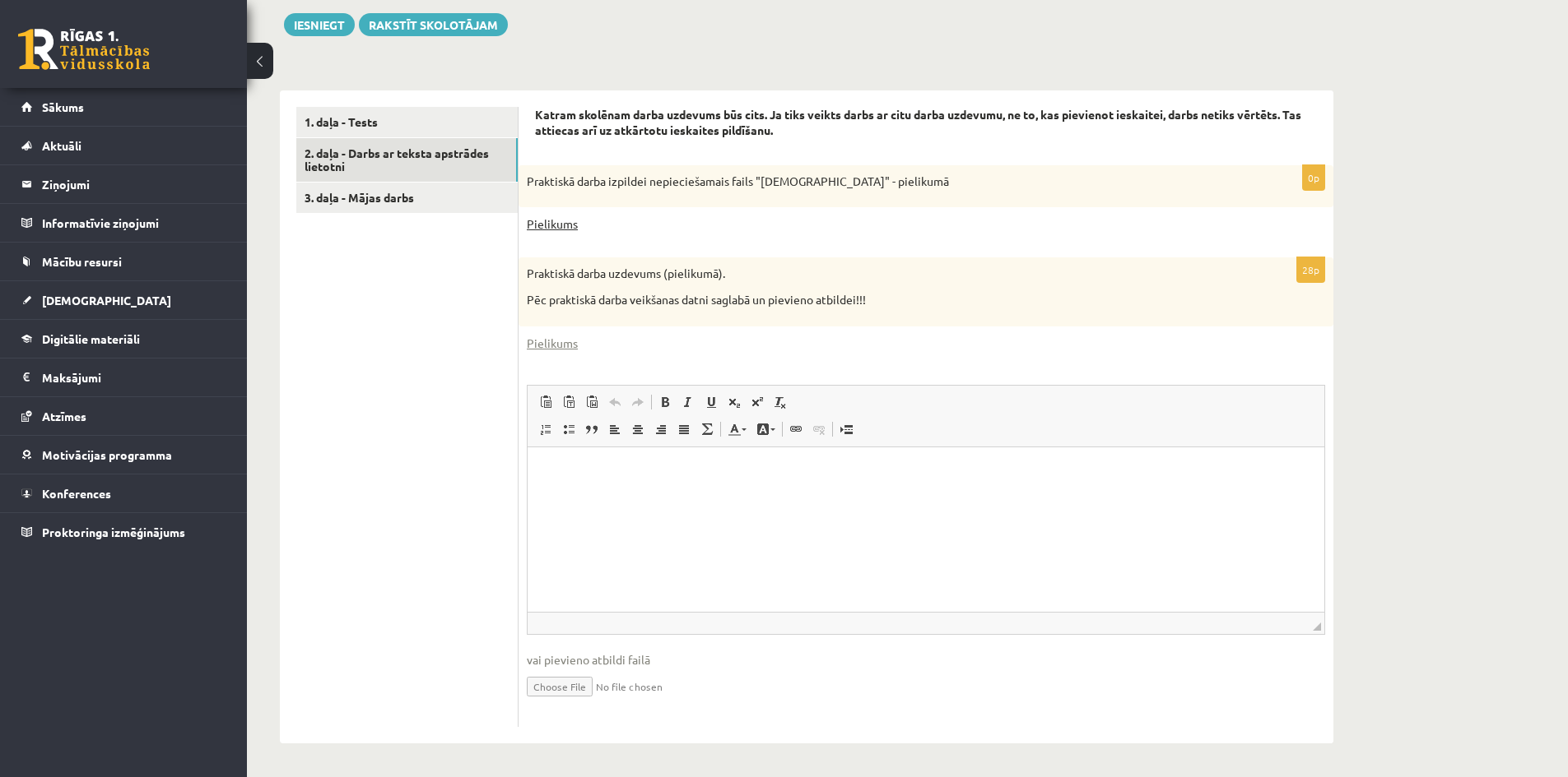
click at [562, 227] on link "Pielikums" at bounding box center [553, 224] width 51 height 18
click at [839, 76] on div "**********" at bounding box center [806, 408] width 1053 height 670
drag, startPoint x: 774, startPoint y: 112, endPoint x: 1205, endPoint y: 110, distance: 431.0
click at [1218, 108] on strong "Katram skolēnam darba uzdevums būs cits. Ja tiks veikts darbs ar citu darba uzd…" at bounding box center [918, 123] width 766 height 32
click at [755, 128] on strong "Katram skolēnam darba uzdevums būs cits. Ja tiks veikts darbs ar citu darba uzd…" at bounding box center [918, 123] width 766 height 32
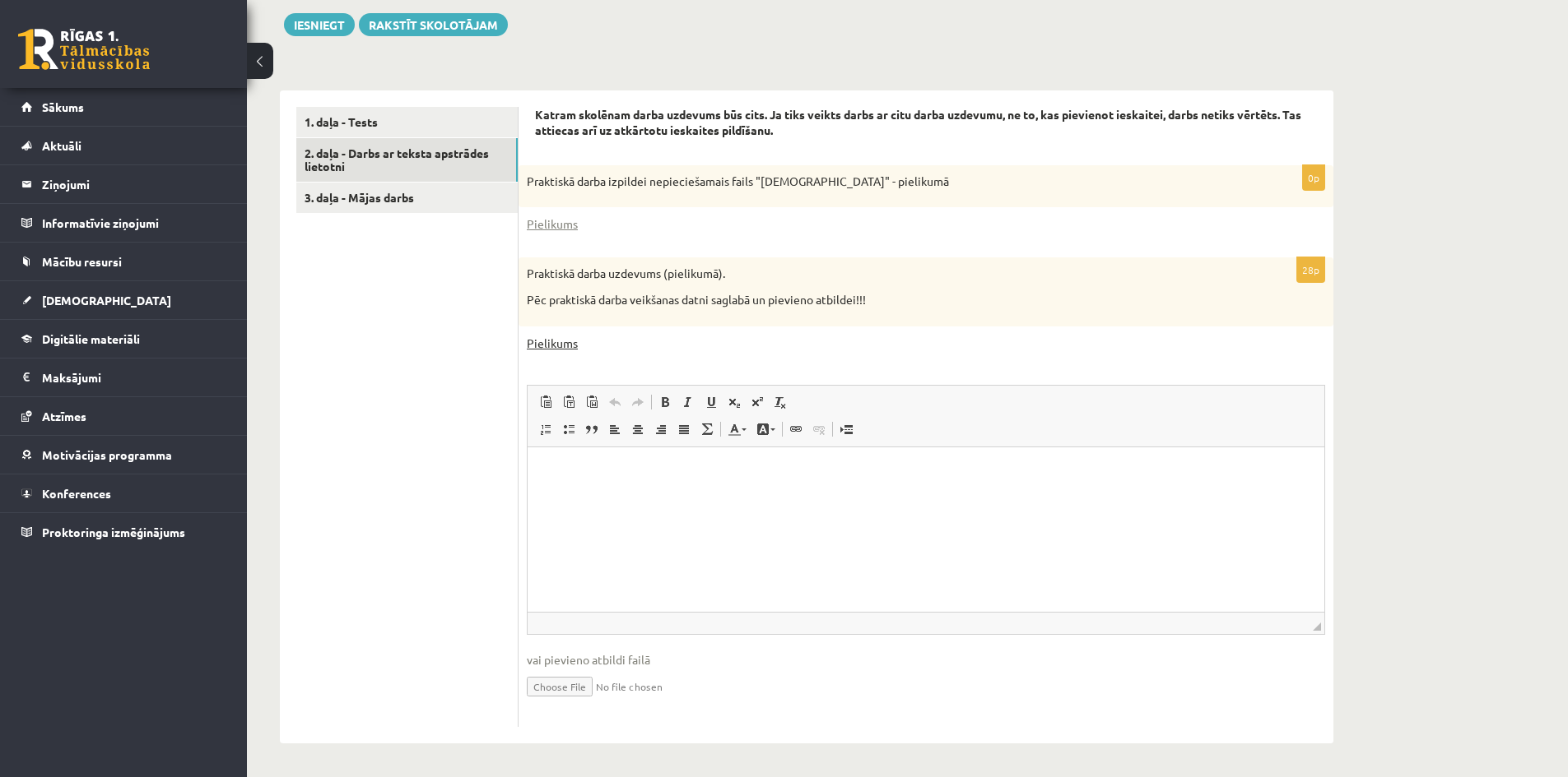
click at [566, 343] on link "Pielikums" at bounding box center [553, 343] width 51 height 18
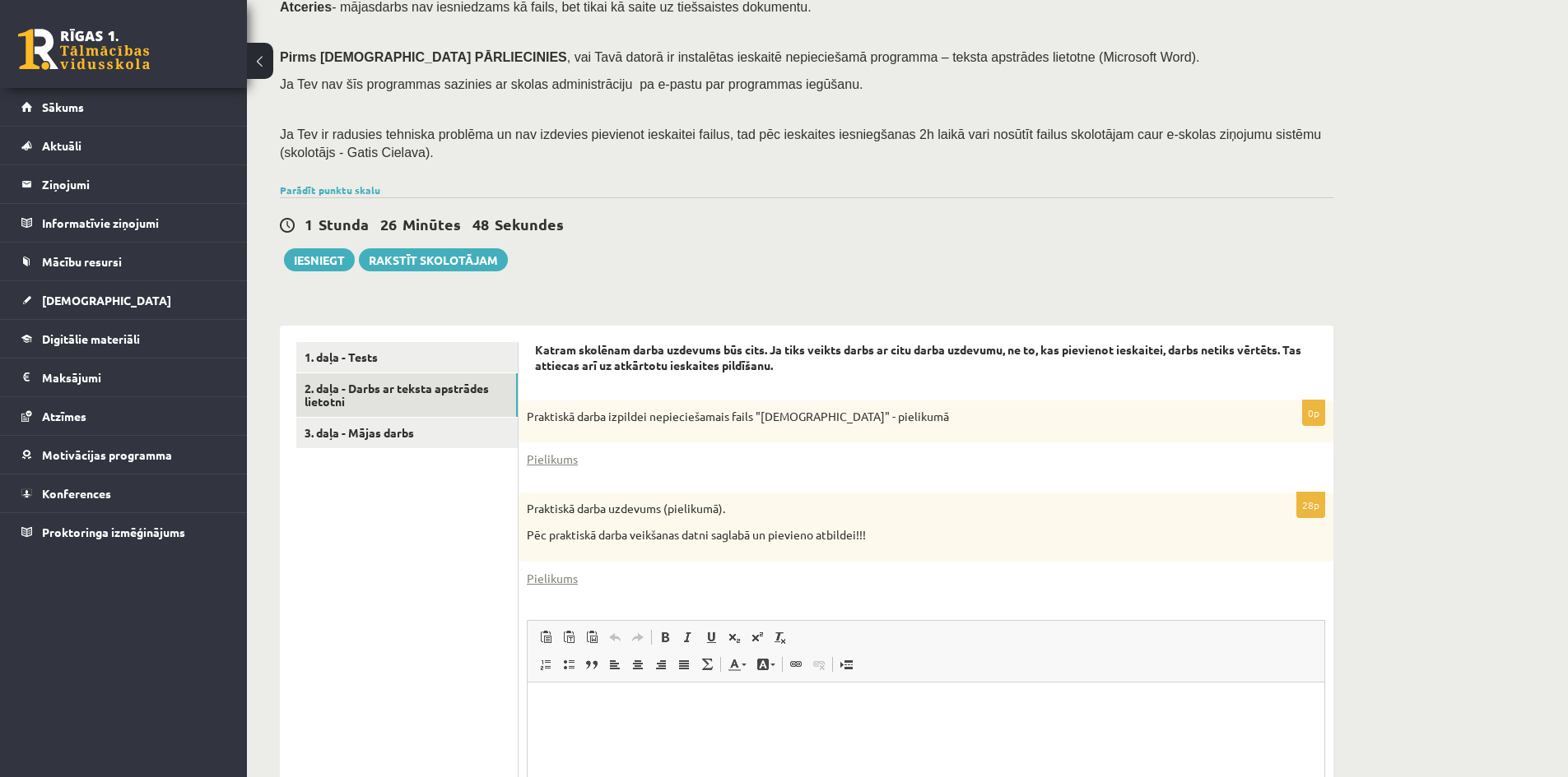
scroll to position [357, 0]
